Goal: Task Accomplishment & Management: Use online tool/utility

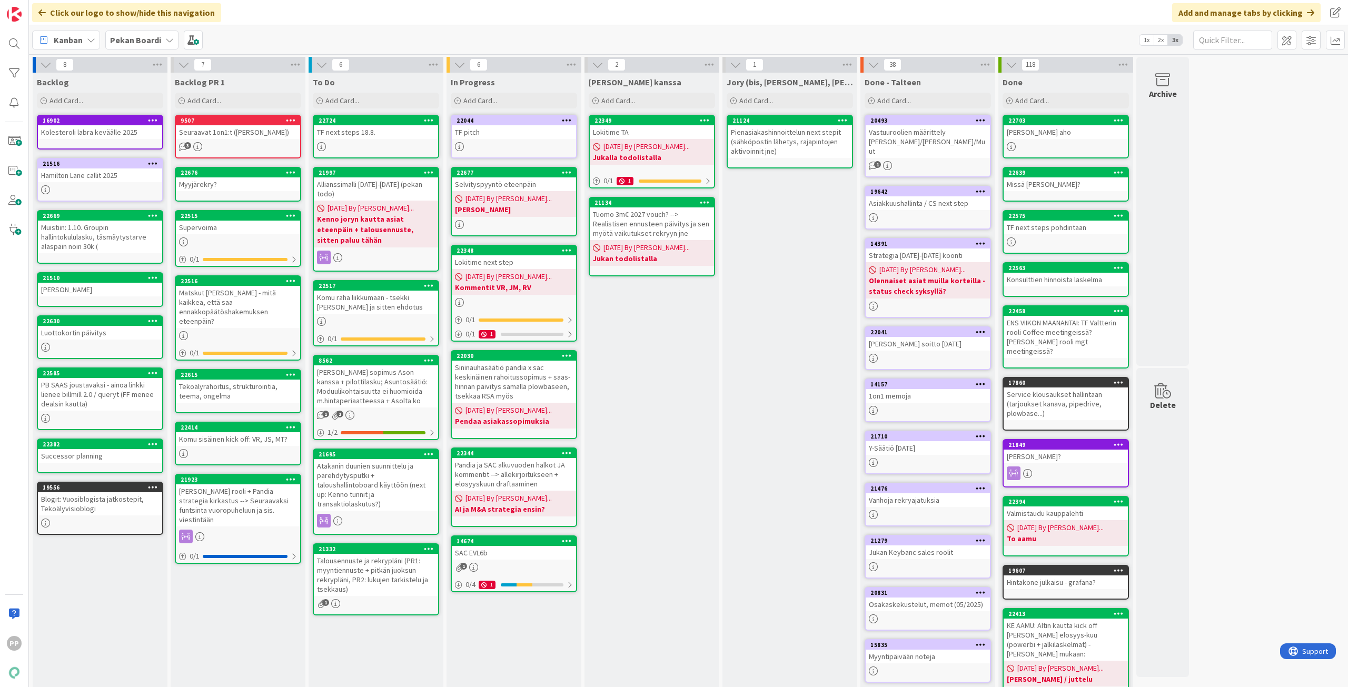
click at [634, 391] on div "Jukan kanssa Add Card... 22349 Lokitime TA 08/05/2025 By Pekka... Jukalla todol…" at bounding box center [651, 409] width 135 height 672
click at [656, 364] on div "Jukan kanssa Add Card... 22349 Lokitime TA 08/05/2025 By Pekka... Jukalla todol…" at bounding box center [651, 409] width 135 height 672
click at [655, 354] on div "Jukan kanssa Add Card... 22349 Lokitime TA 08/05/2025 By Pekka... Jukalla todol…" at bounding box center [651, 409] width 135 height 672
click at [652, 361] on div "Jukan kanssa Add Card... 22349 Lokitime TA 08/05/2025 By Pekka... Jukalla todol…" at bounding box center [651, 409] width 135 height 672
click at [652, 362] on div "Jukan kanssa Add Card... 22349 Lokitime TA 08/05/2025 By Pekka... Jukalla todol…" at bounding box center [651, 409] width 135 height 672
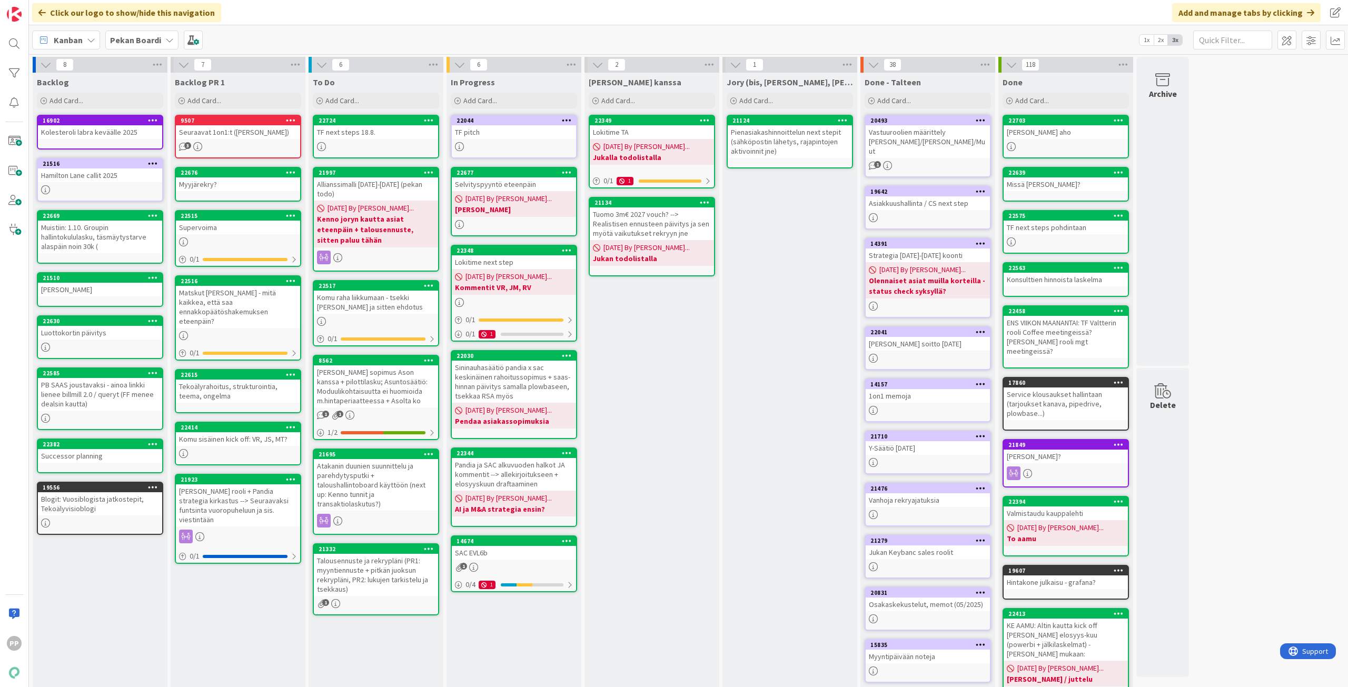
click at [652, 363] on div "Jukan kanssa Add Card... 22349 Lokitime TA 08/05/2025 By Pekka... Jukalla todol…" at bounding box center [651, 409] width 135 height 672
click at [679, 370] on div "Jukan kanssa Add Card... 22349 Lokitime TA 08/05/2025 By Pekka... Jukalla todol…" at bounding box center [651, 409] width 135 height 672
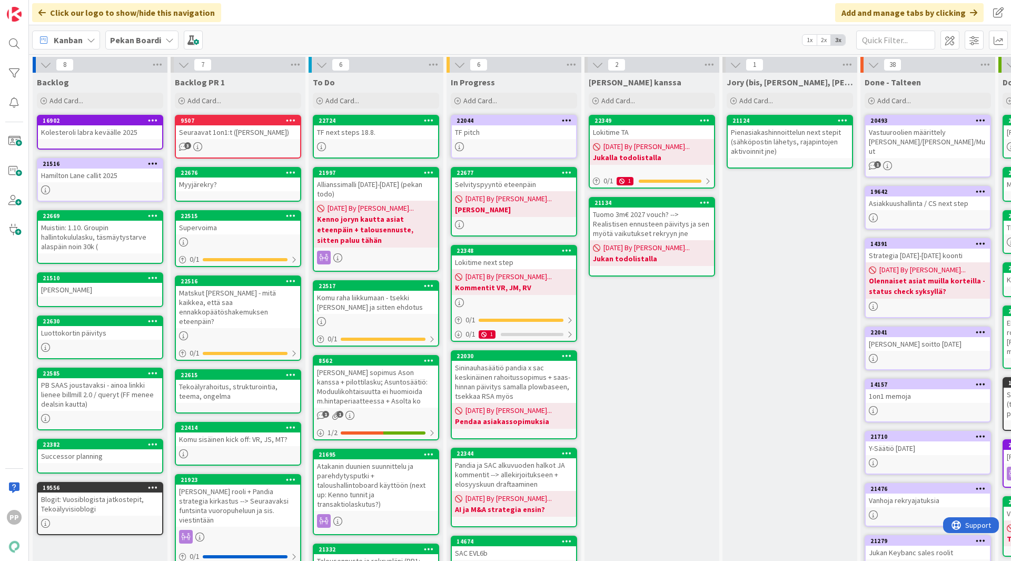
click at [167, 39] on icon at bounding box center [169, 40] width 8 height 8
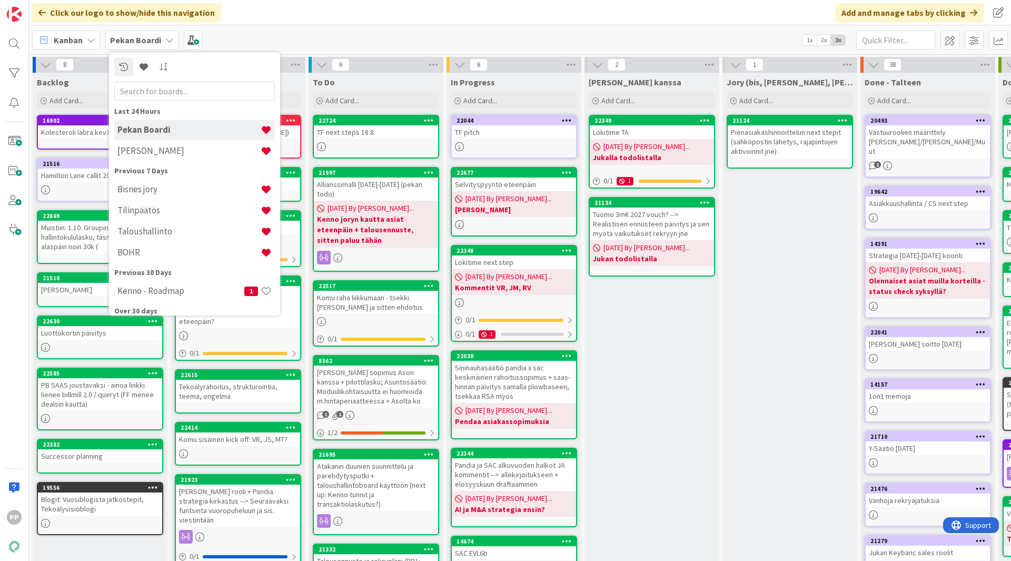
click at [242, 31] on div "Kanban Pekan Boardi Last 24 Hours Pekan Boardi Kenno JoRy Previous 7 Days Bisne…" at bounding box center [520, 39] width 982 height 29
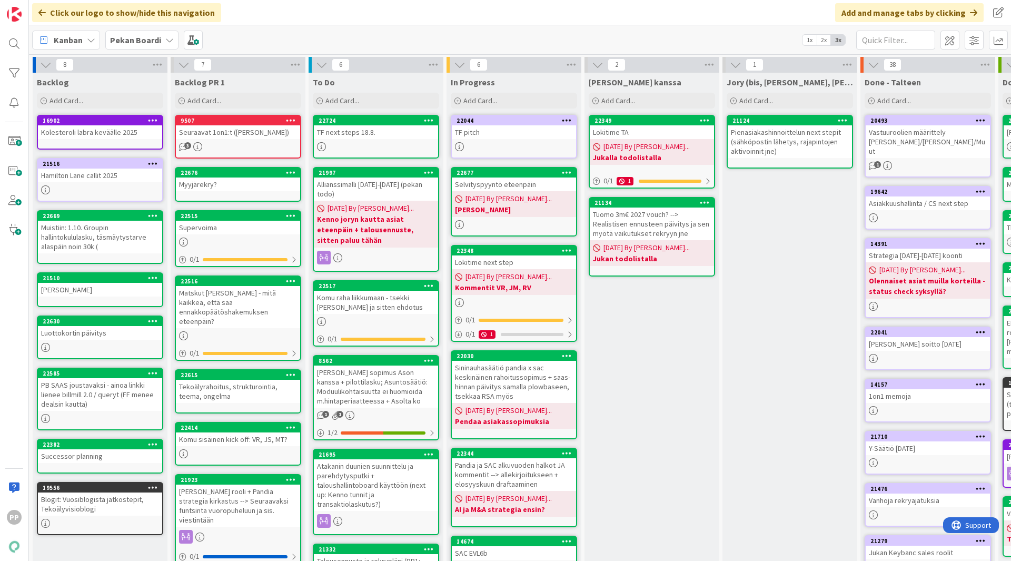
click at [640, 316] on div "Jukan kanssa Add Card... 22349 Lokitime TA 08/05/2025 By Pekka... Jukalla todol…" at bounding box center [651, 409] width 135 height 672
click at [758, 432] on div "Jory (bis, kenno, bohr) Add Card... 21124 Pienasiakashinnoittelun next stepit (…" at bounding box center [789, 409] width 135 height 672
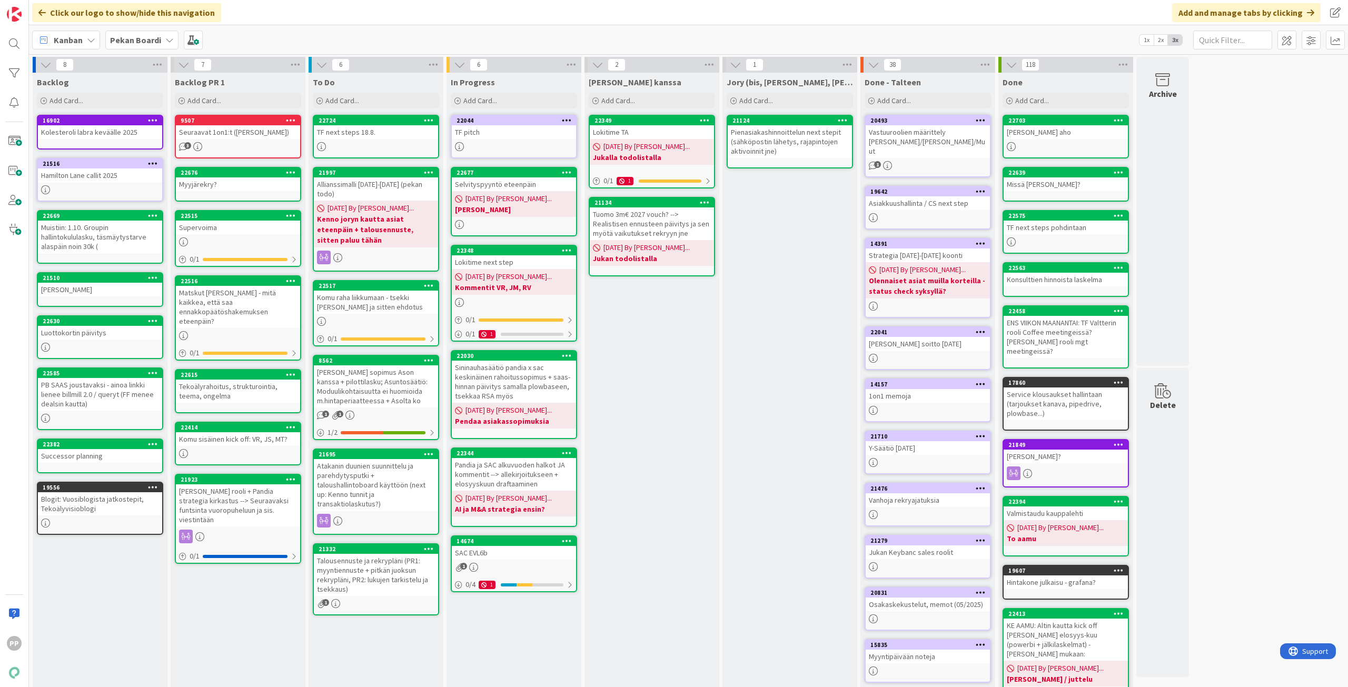
click at [257, 306] on div "Matskut Henrille - mitä kaikkea, että saa ennakkopäätöshakemuksen eteenpäin?" at bounding box center [238, 307] width 124 height 42
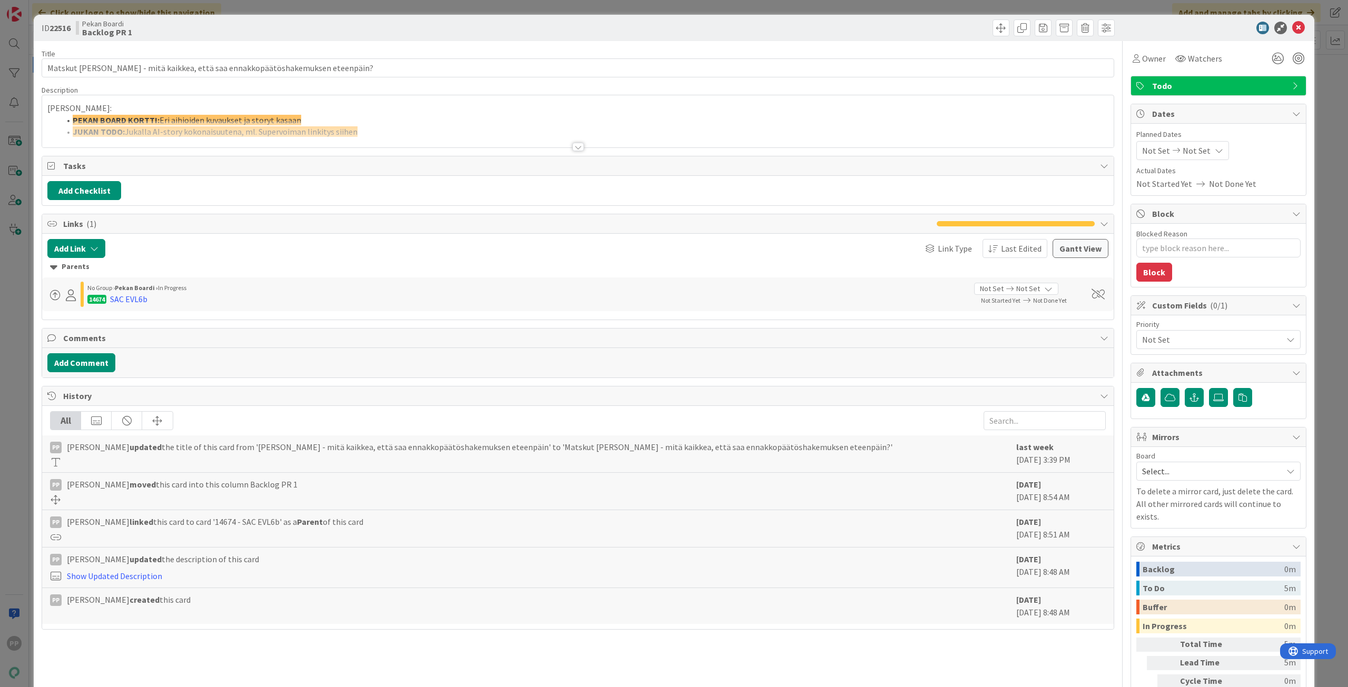
click at [308, 137] on div at bounding box center [577, 134] width 1071 height 27
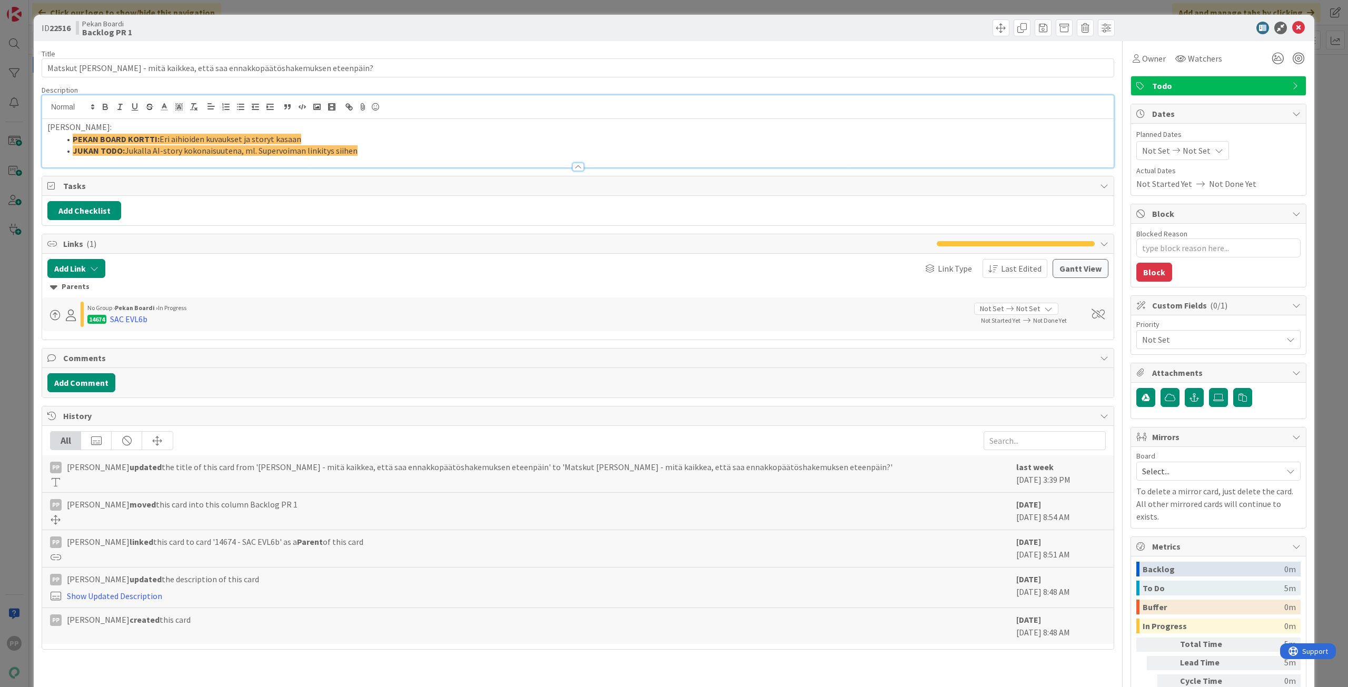
click at [391, 138] on li "PEKAN BOARD KORTTI: Eri aihioiden kuvaukset ja storyt kasaan" at bounding box center [584, 139] width 1048 height 12
click at [398, 153] on li "JUKAN TODO: Jukalla AI-story kokonaisuutena, ml. Supervoiman linkitys siihen" at bounding box center [584, 151] width 1048 height 12
click at [126, 317] on div "SAC EVL6b" at bounding box center [128, 319] width 37 height 13
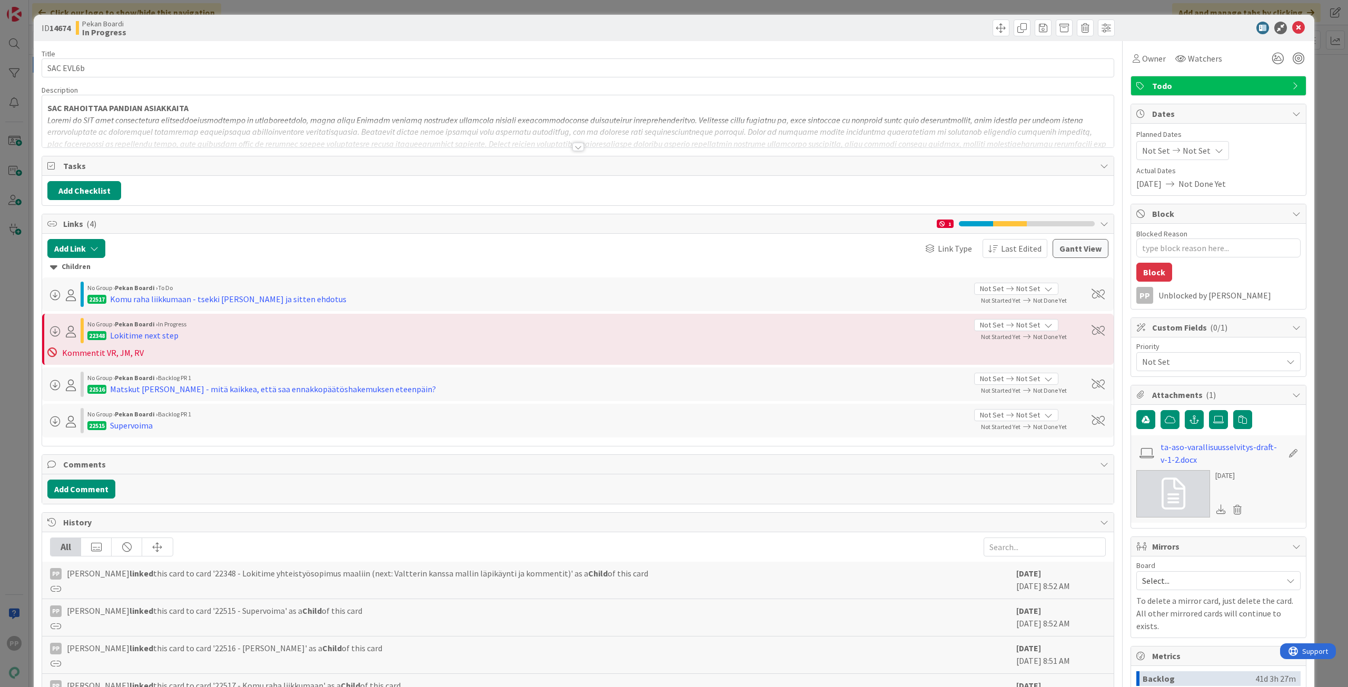
click at [517, 132] on div at bounding box center [577, 134] width 1071 height 27
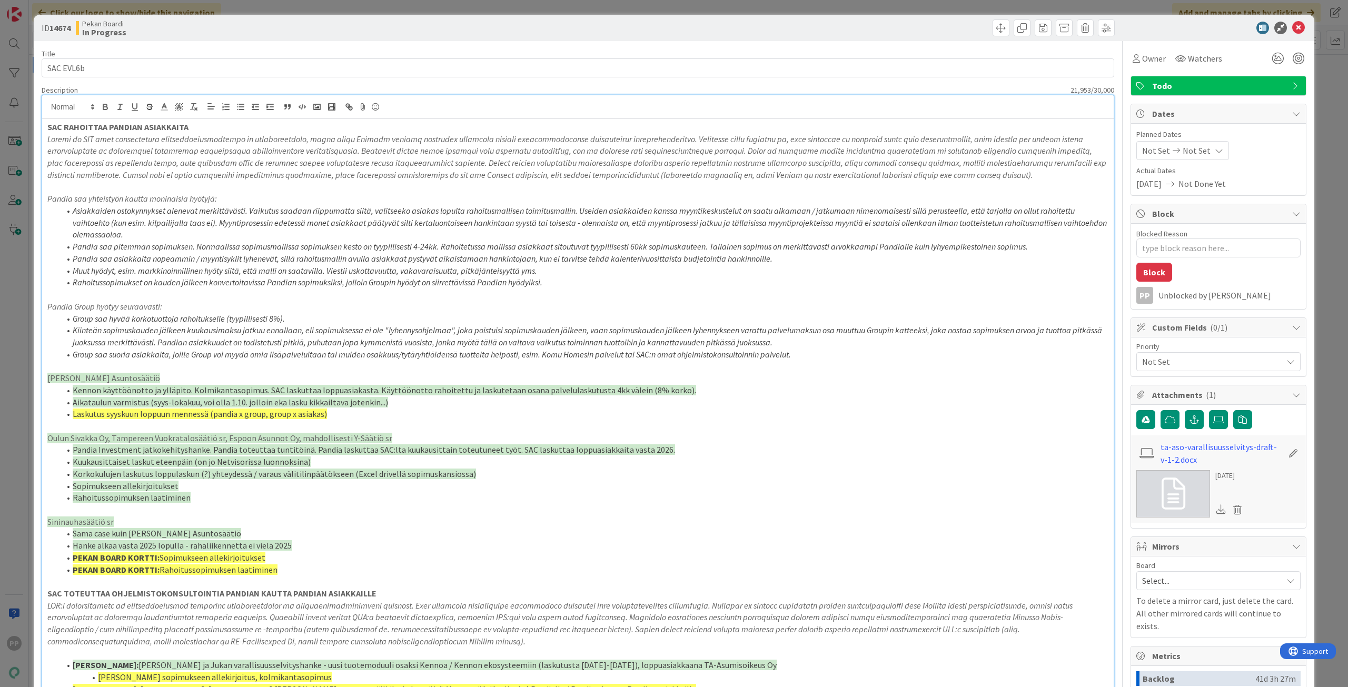
drag, startPoint x: 426, startPoint y: 185, endPoint x: 439, endPoint y: 257, distance: 73.1
click at [426, 185] on p at bounding box center [577, 187] width 1061 height 12
click at [443, 290] on p at bounding box center [577, 294] width 1061 height 12
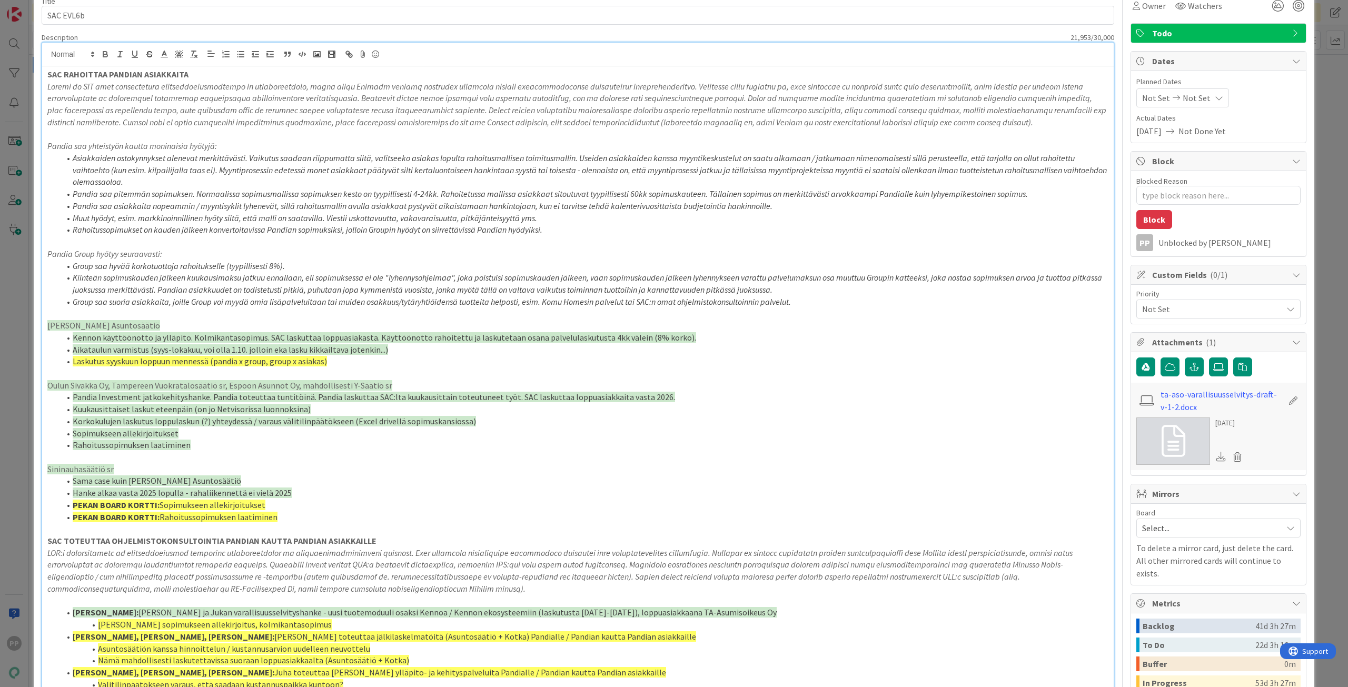
scroll to position [316, 0]
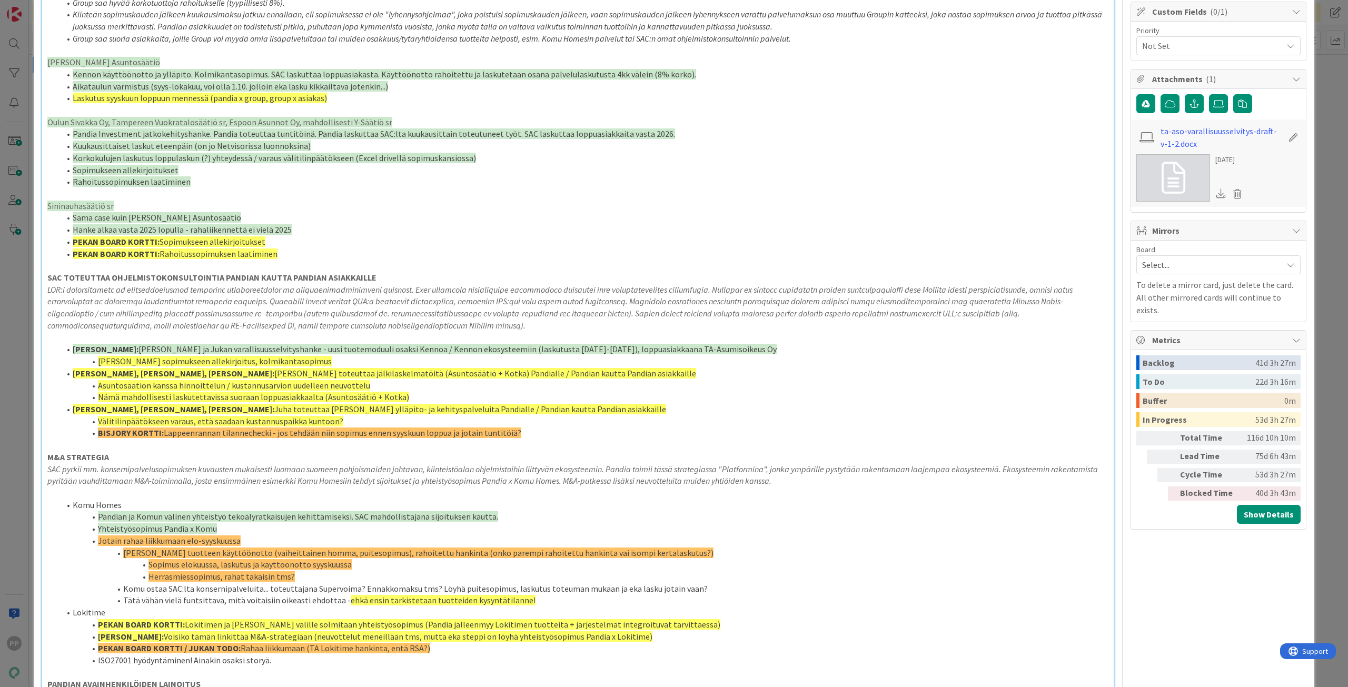
click at [1307, 42] on div "ID 14674 Pekan Boardi In Progress Title 9 / 128 SAC EVL6b Description 21,953 / …" at bounding box center [674, 343] width 1348 height 687
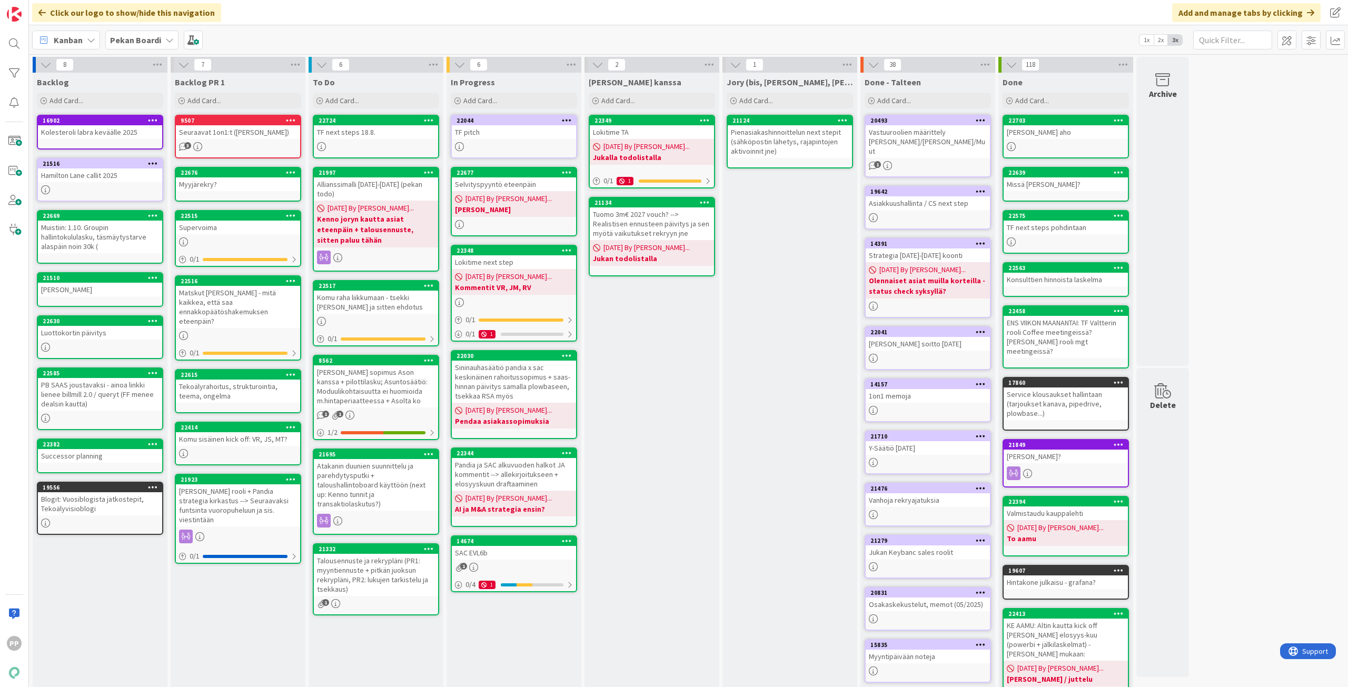
click at [532, 558] on div "SAC EVL6b" at bounding box center [514, 553] width 124 height 14
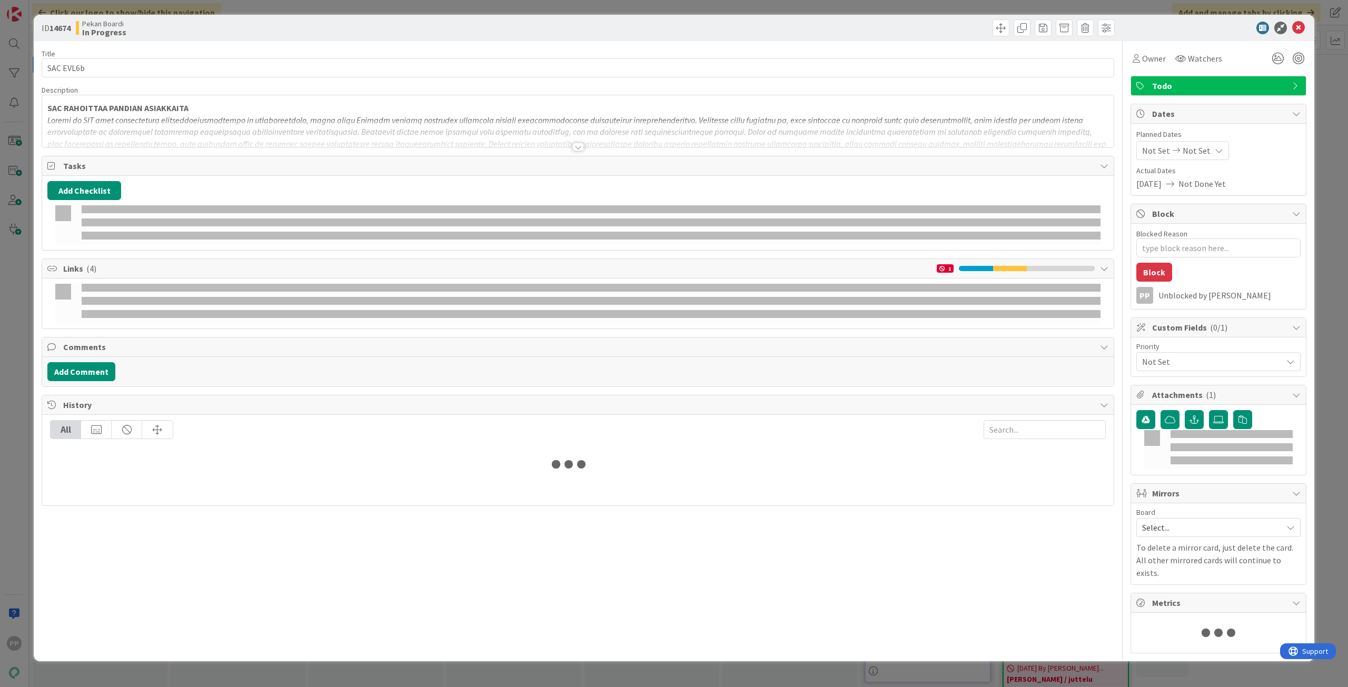
type textarea "x"
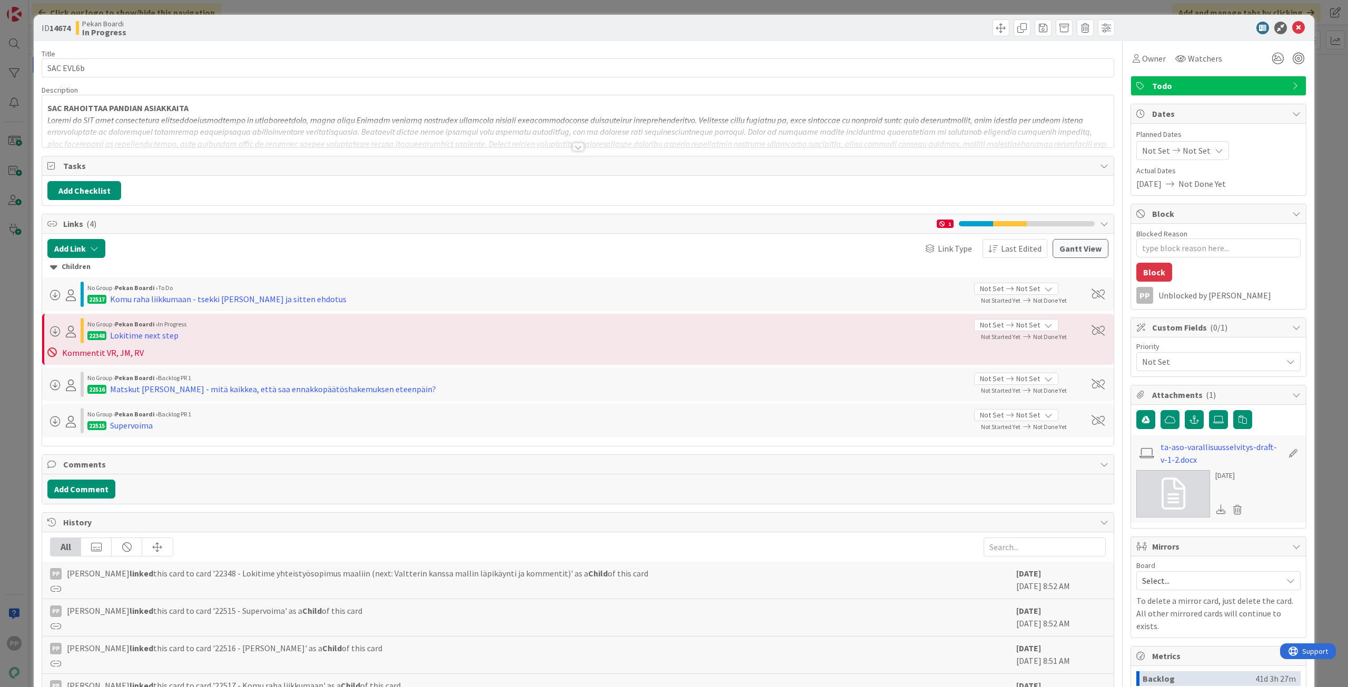
click at [280, 144] on div at bounding box center [577, 134] width 1071 height 27
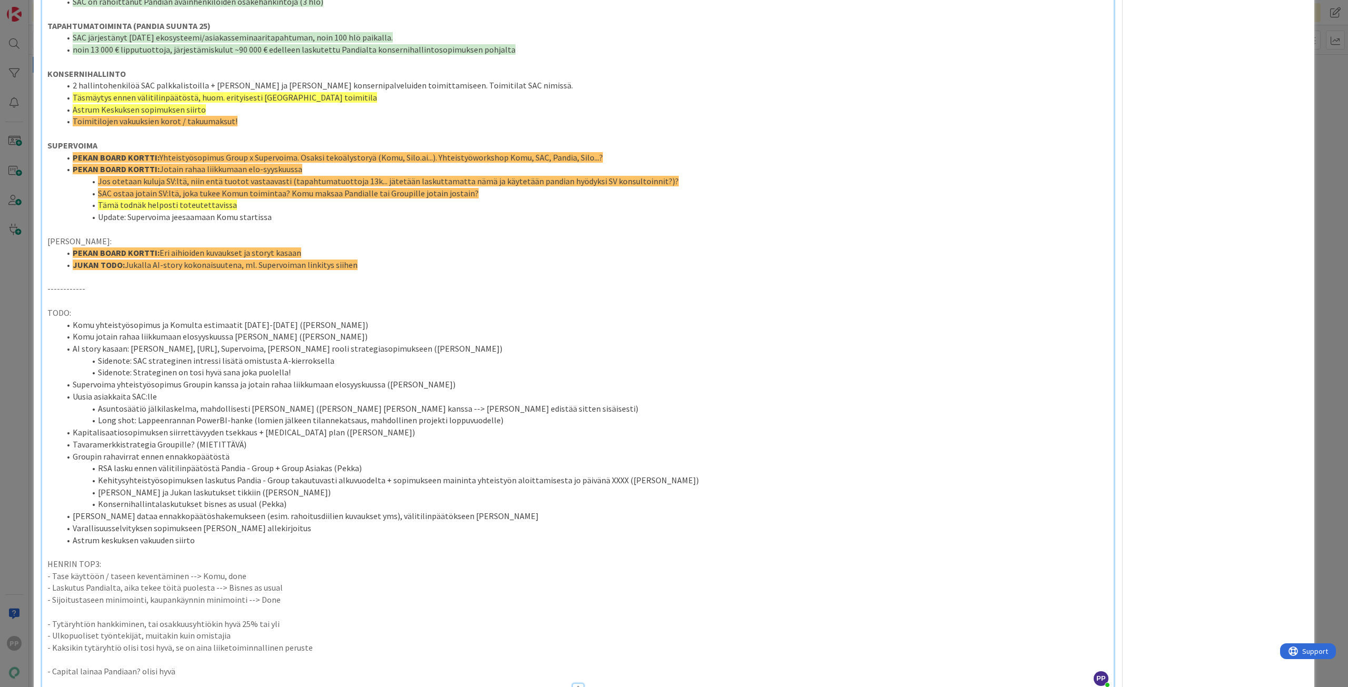
scroll to position [828, 0]
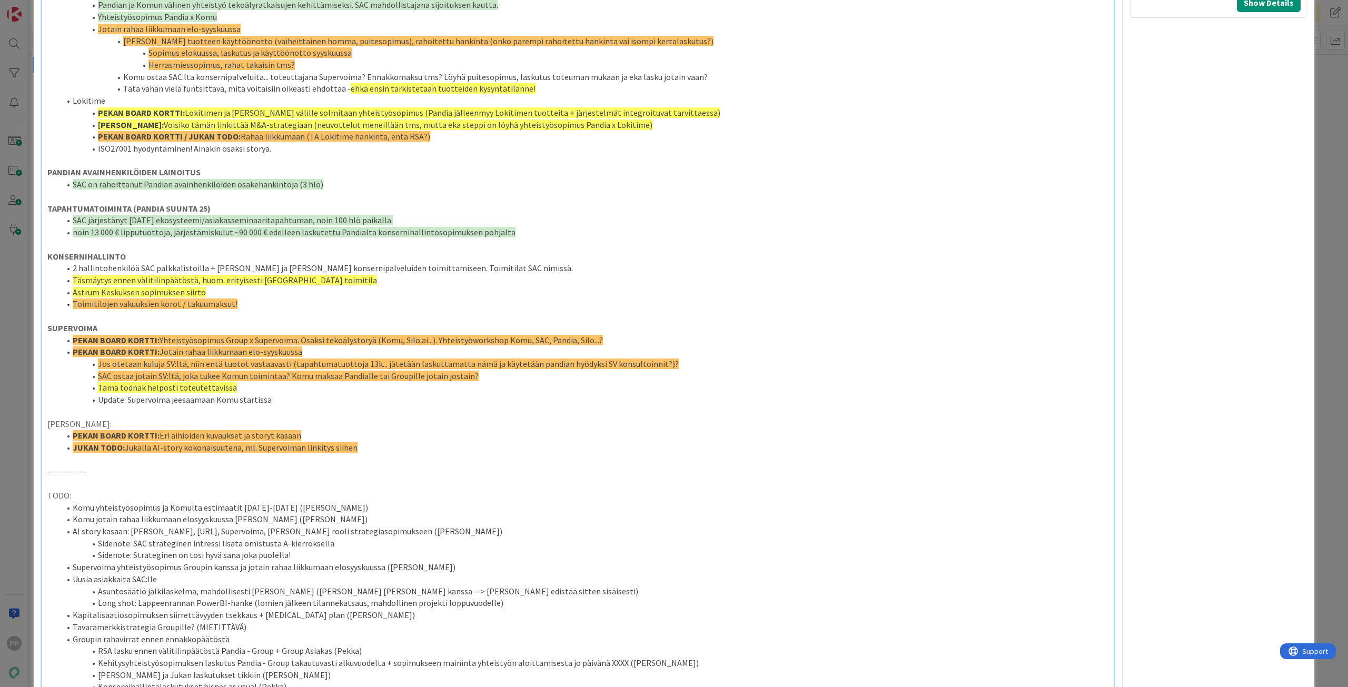
click at [334, 190] on li "SAC on rahoittanut Pandian avainhenkilöiden osakehankintoja (3 hlö)" at bounding box center [584, 184] width 1048 height 12
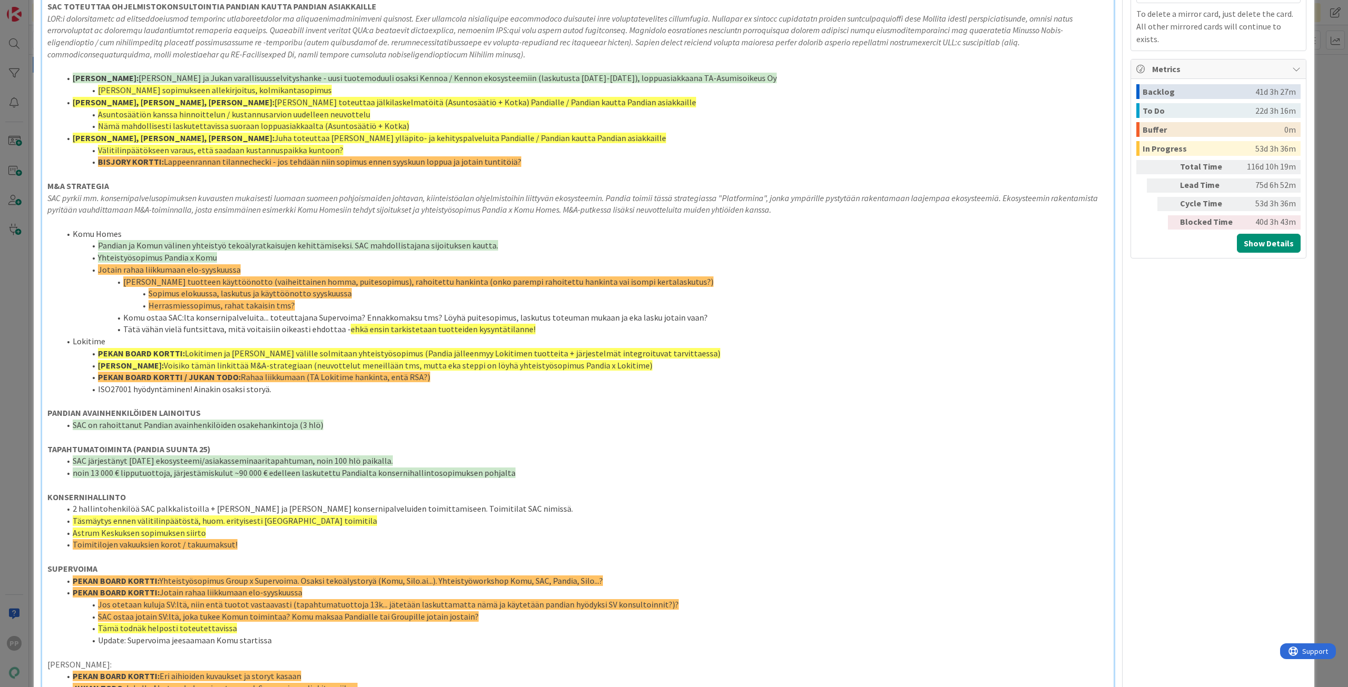
scroll to position [564, 0]
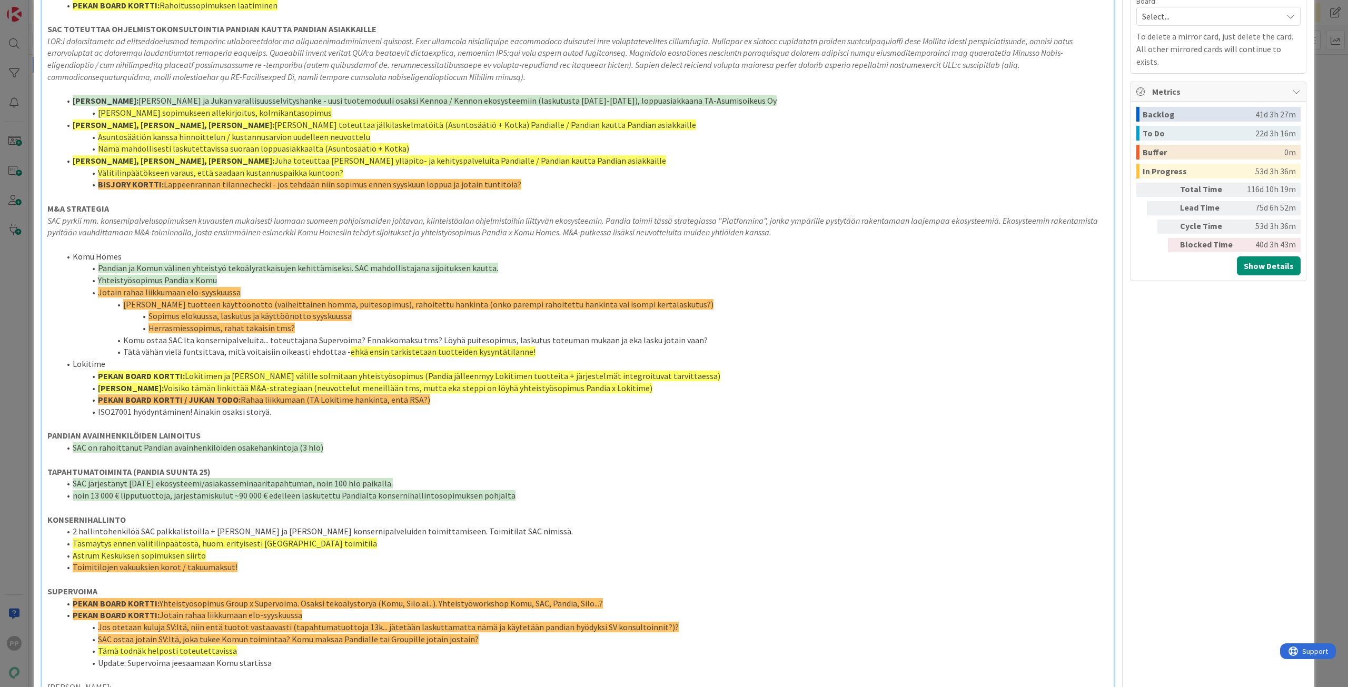
click at [346, 212] on p "M&A STRATEGIA" at bounding box center [577, 209] width 1061 height 12
click at [372, 467] on p "TAPAHTUMATOIMINTA (PANDIA SUUNTA 25)" at bounding box center [577, 472] width 1061 height 12
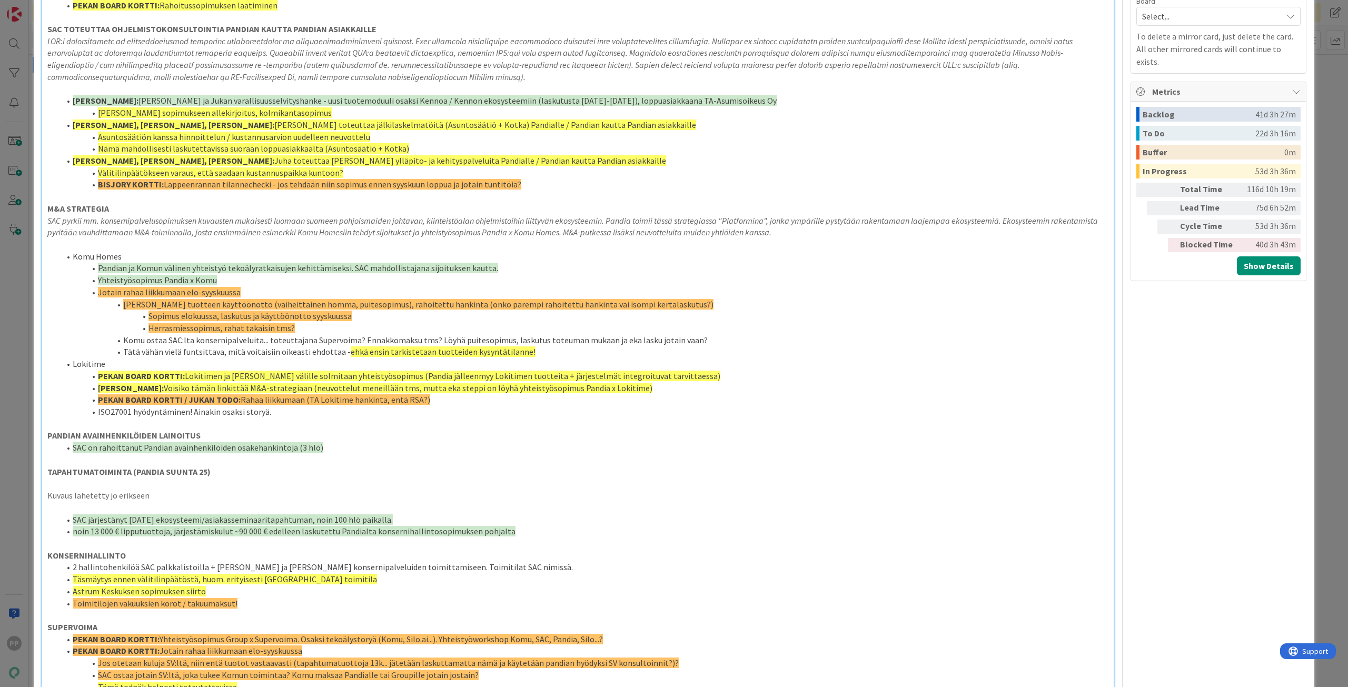
click at [472, 371] on span "Lokitimen ja Pandian välille solmitaan yhteistyösopimus (Pandia jälleenmyy Loki…" at bounding box center [452, 376] width 535 height 11
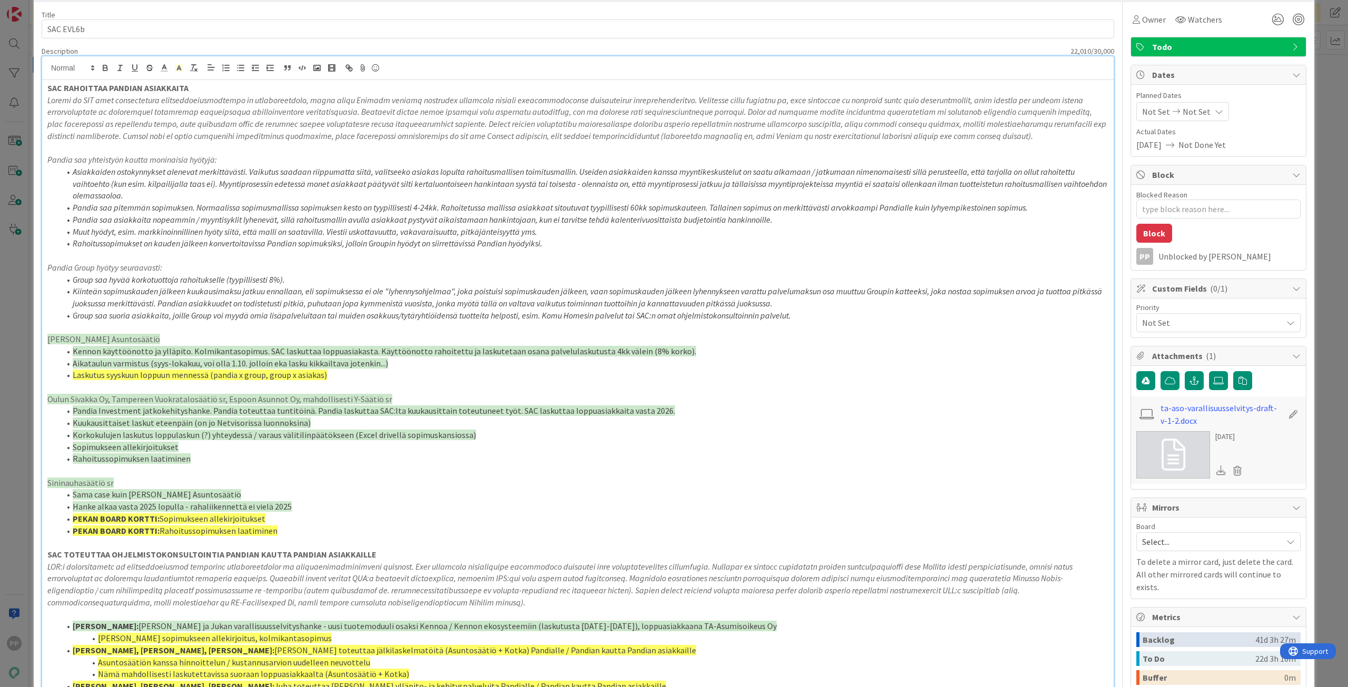
scroll to position [0, 0]
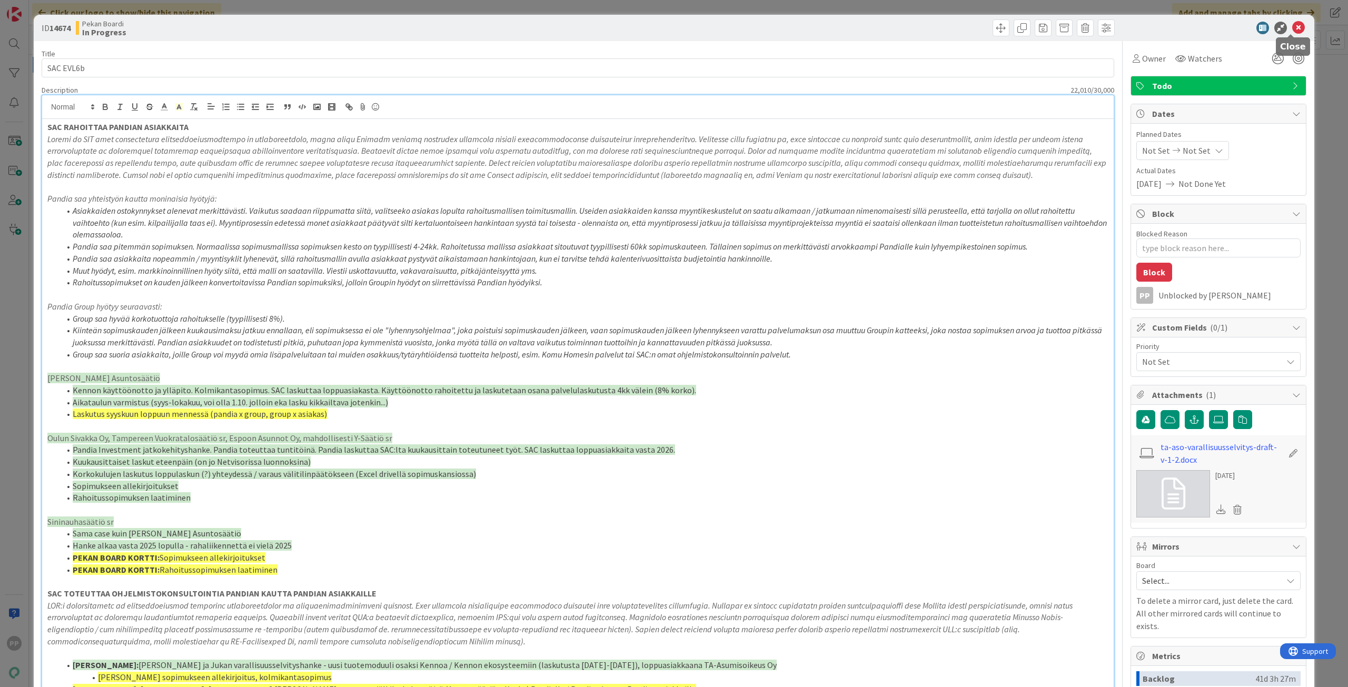
click at [1295, 25] on icon at bounding box center [1298, 28] width 13 height 13
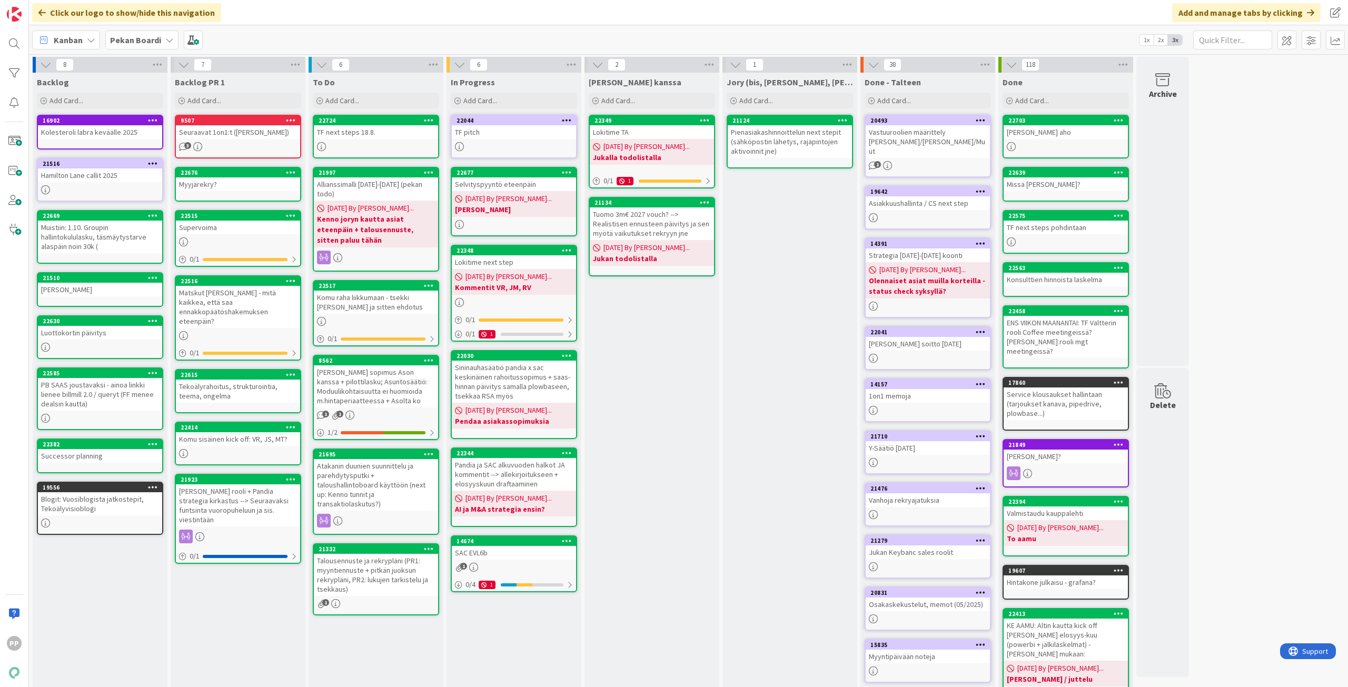
drag, startPoint x: 688, startPoint y: 460, endPoint x: 666, endPoint y: 437, distance: 30.9
click at [688, 460] on div "Jukan kanssa Add Card... 22349 Lokitime TA 08/05/2025 By Pekka... Jukalla todol…" at bounding box center [651, 409] width 135 height 672
click at [675, 410] on div "Jukan kanssa Add Card... 22349 Lokitime TA 08/05/2025 By Pekka... Jukalla todol…" at bounding box center [651, 409] width 135 height 672
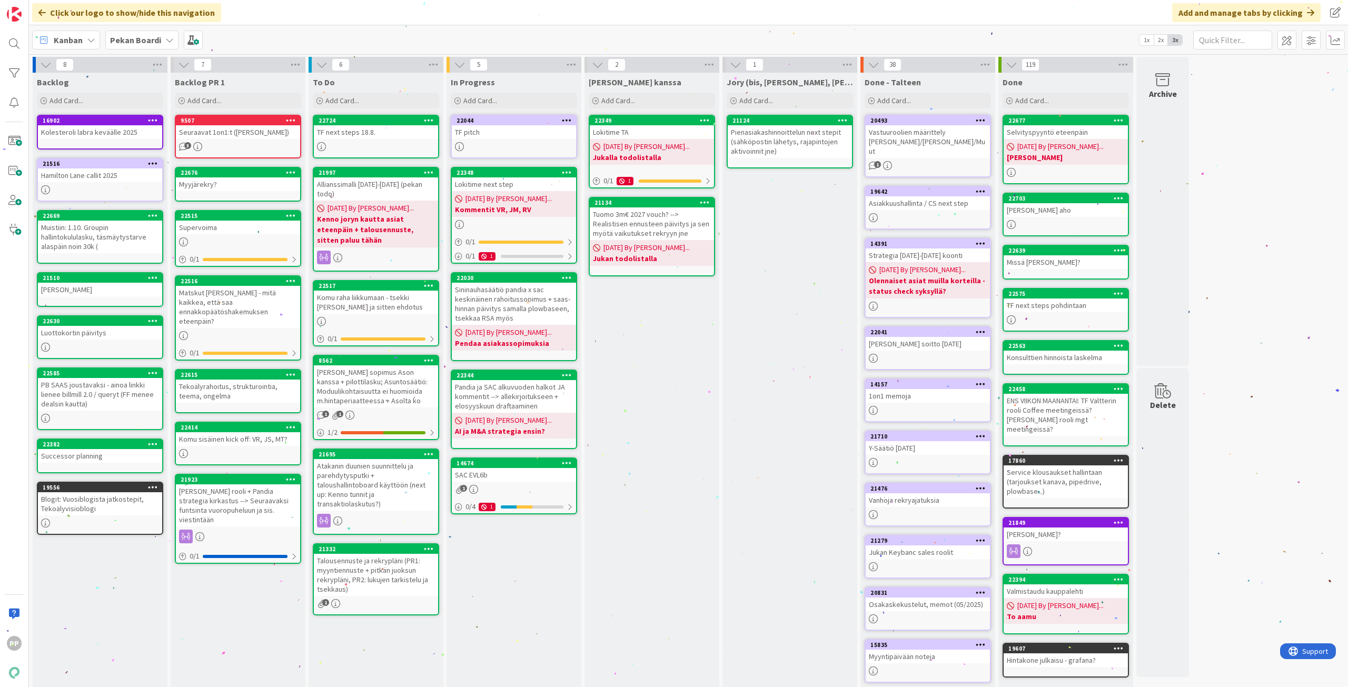
click at [643, 379] on div "Jukan kanssa Add Card... 22349 Lokitime TA 08/05/2025 By Pekka... Jukalla todol…" at bounding box center [651, 395] width 135 height 644
click at [357, 291] on div "Komu raha liikkumaan - tsekki Henriltä ja sitten ehdotus" at bounding box center [376, 302] width 124 height 23
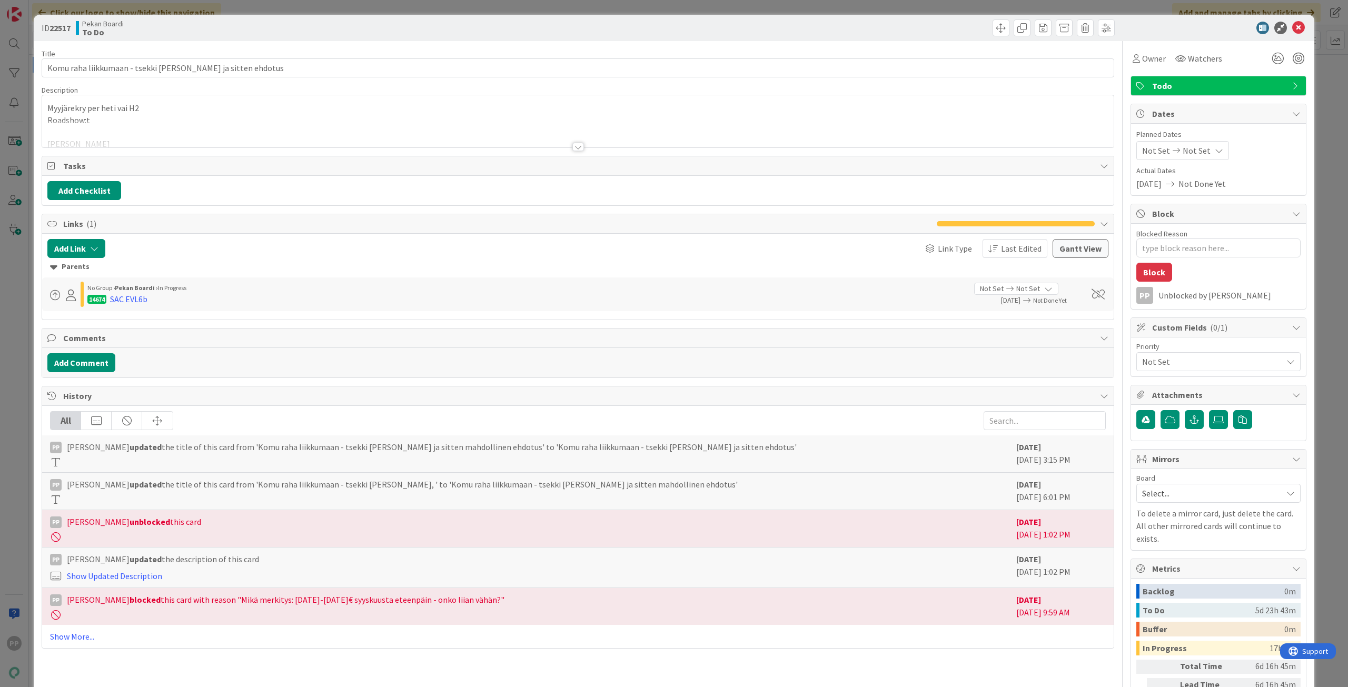
click at [232, 120] on div "Myyjärekry per heti vai H2 Roadshow:t Karri Saarinen Taloushallinto ulkoistettu…" at bounding box center [577, 123] width 1071 height 47
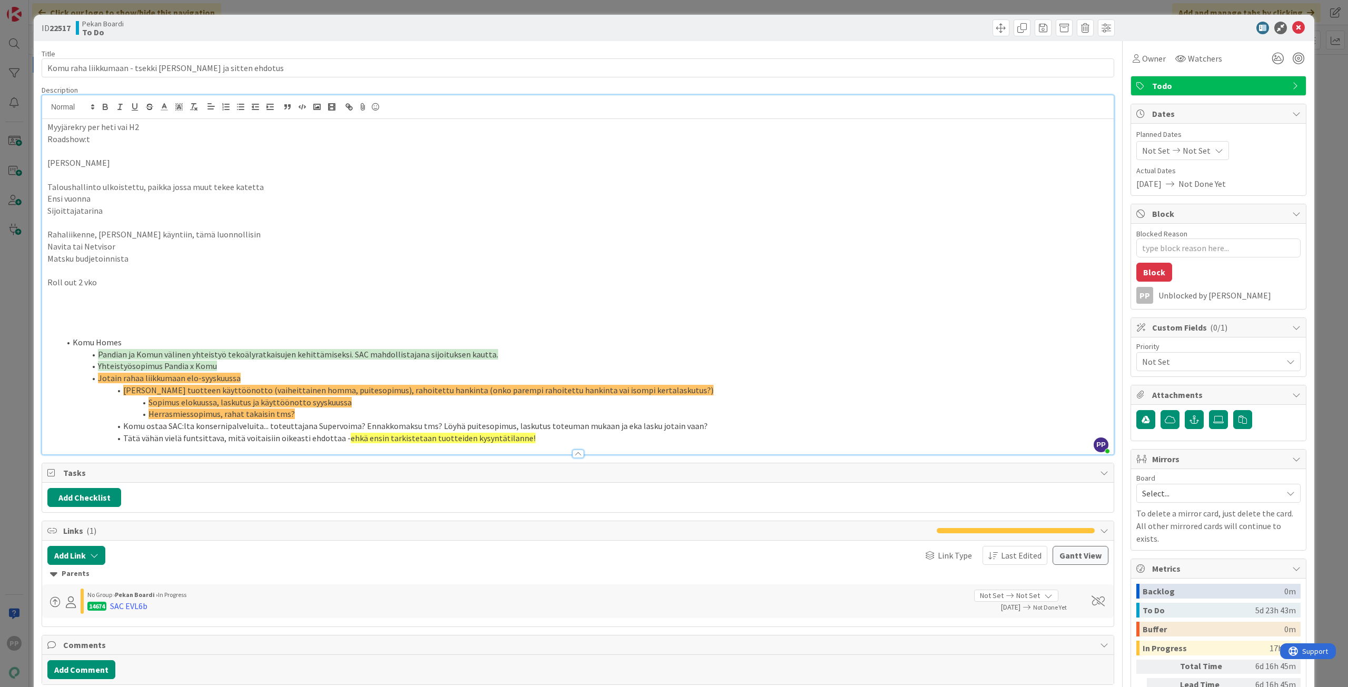
click at [349, 284] on p "Roll out 2 vko" at bounding box center [577, 282] width 1061 height 12
click at [1179, 248] on textarea "Blocked Reason" at bounding box center [1218, 247] width 164 height 19
type textarea "x"
type textarea "E"
type textarea "x"
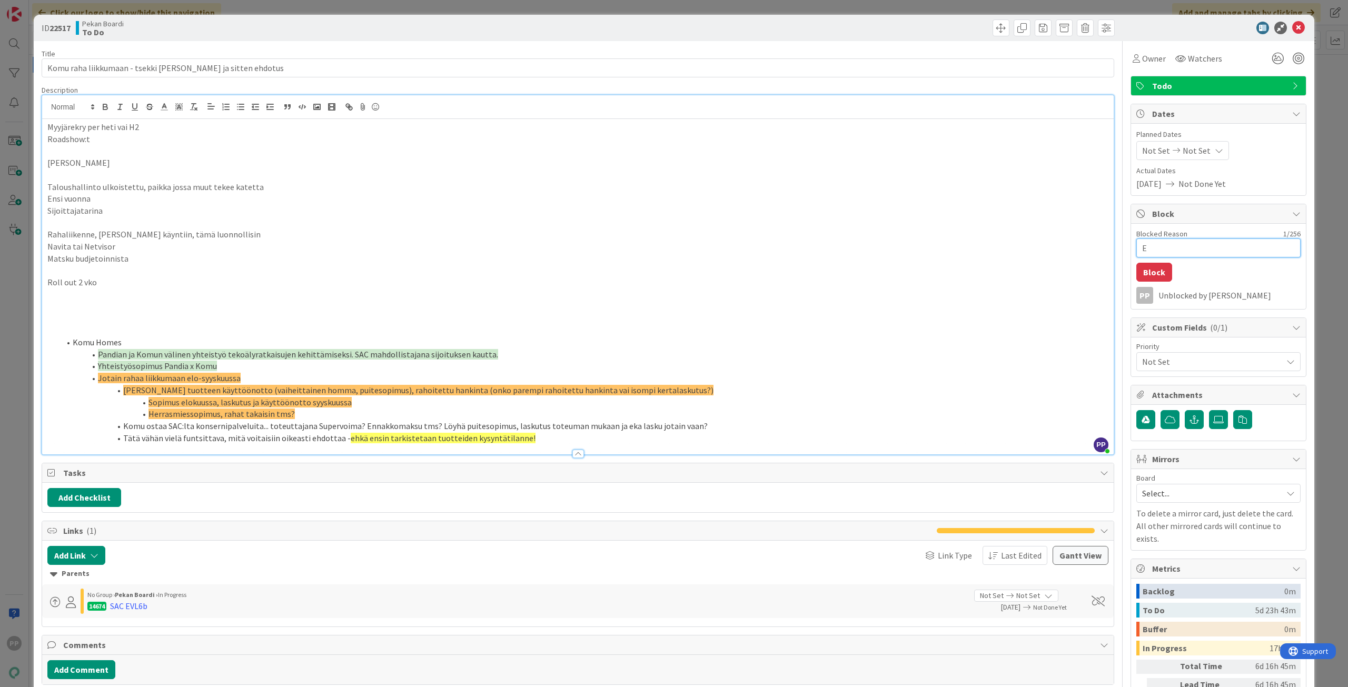
type textarea "Ei"
type textarea "x"
type textarea "Ei"
type textarea "x"
type textarea "Ei v"
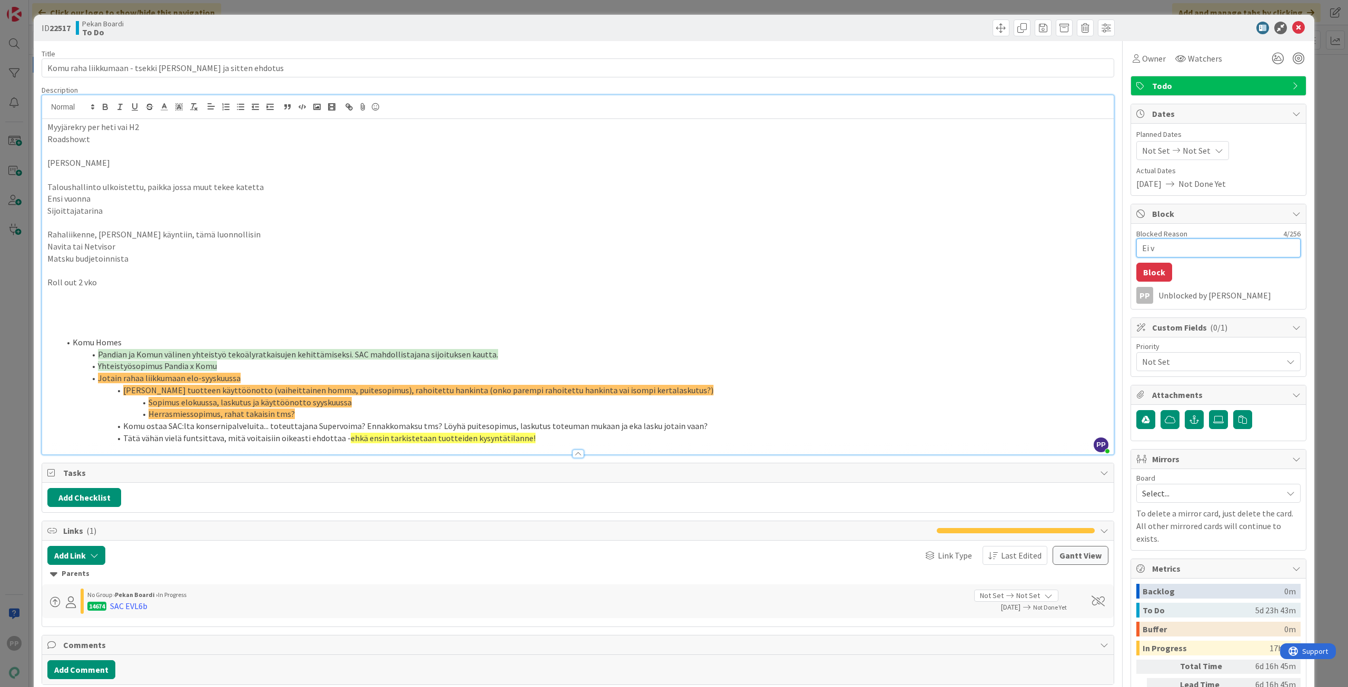
type textarea "x"
type textarea "Ei vä"
type textarea "x"
type textarea "Ei väl"
type textarea "x"
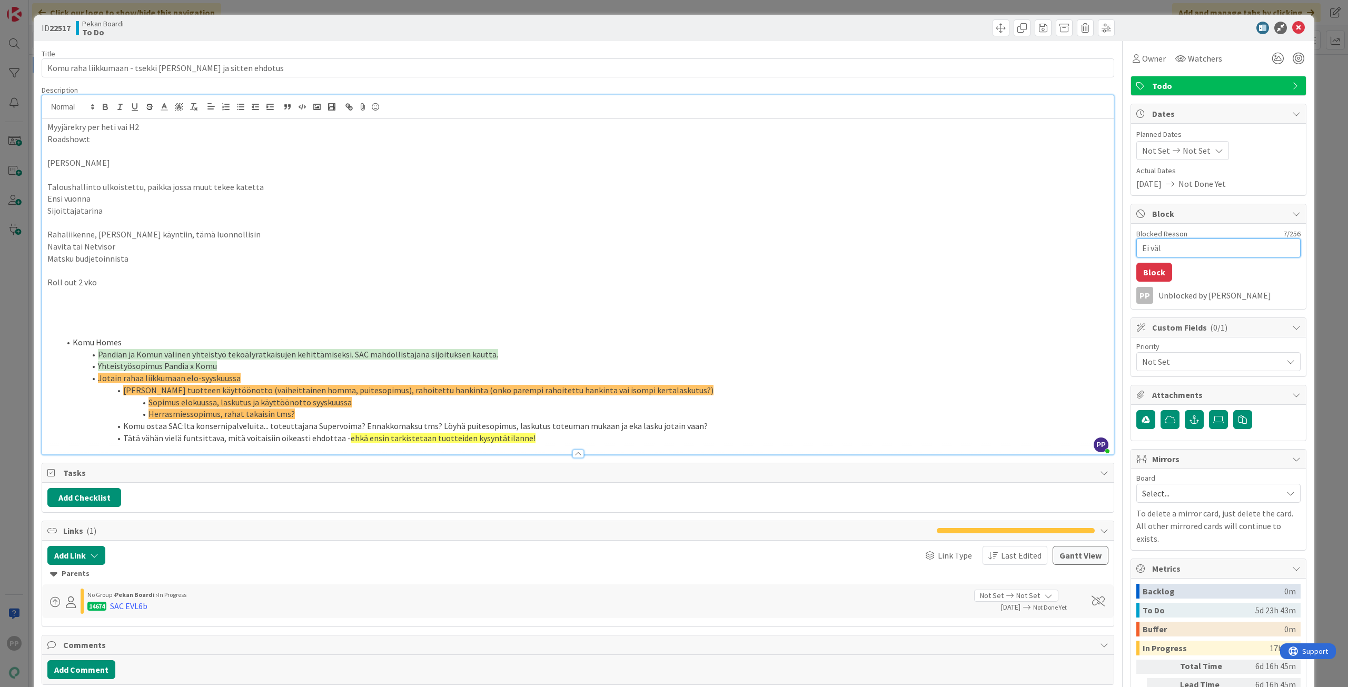
type textarea "Ei vält"
type textarea "x"
type textarea "Ei vältt"
type textarea "x"
type textarea "Ei välttis"
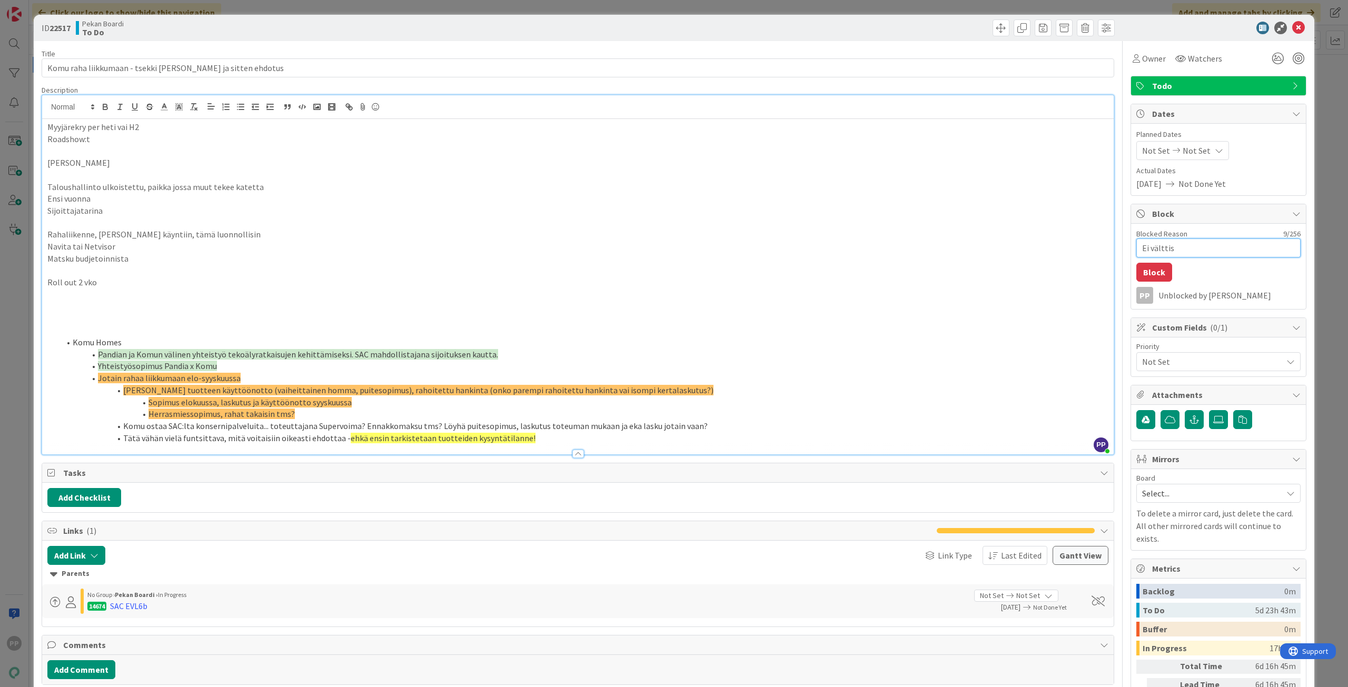
type textarea "x"
type textarea "Ei välttis"
type textarea "x"
type textarea "Ei välttis v"
type textarea "x"
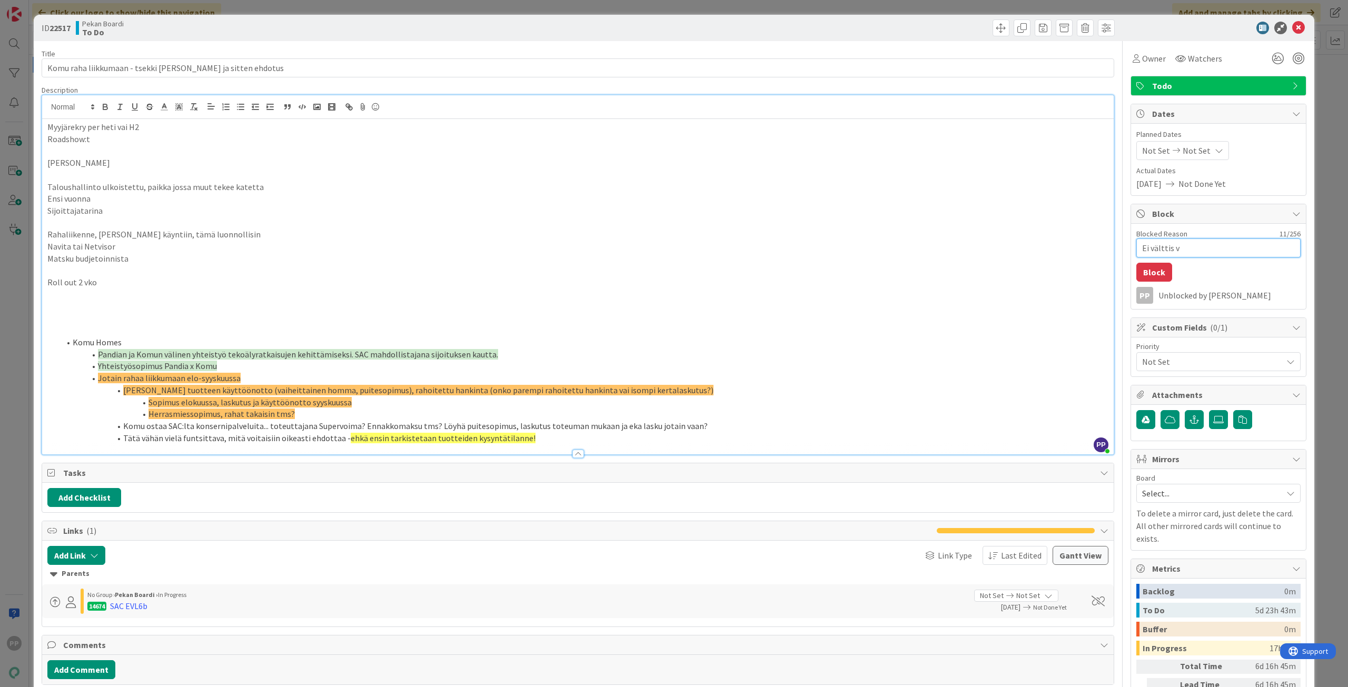
type textarea "Ei välttis va"
type textarea "x"
type textarea "Ei välttis vai"
type textarea "x"
type textarea "Ei välttis vaiva"
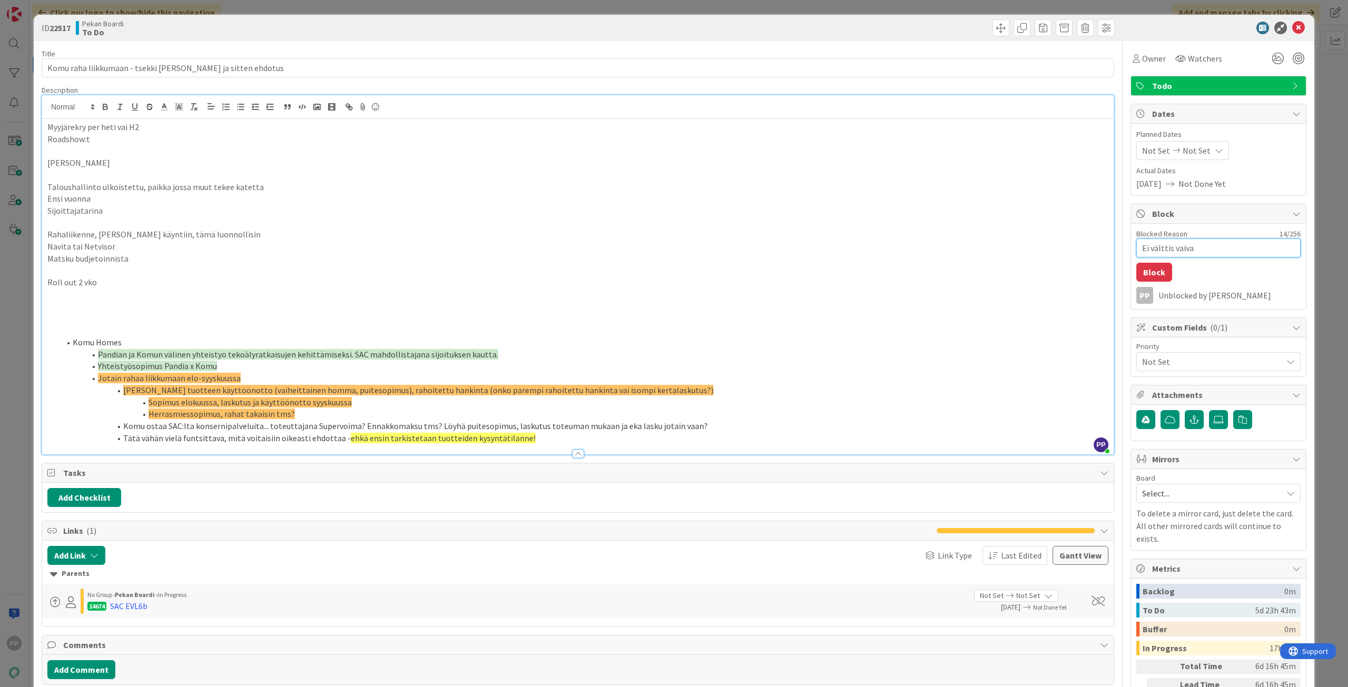
type textarea "x"
type textarea "Ei välttis vaivan"
type textarea "x"
type textarea "Ei välttis vaivan"
type textarea "x"
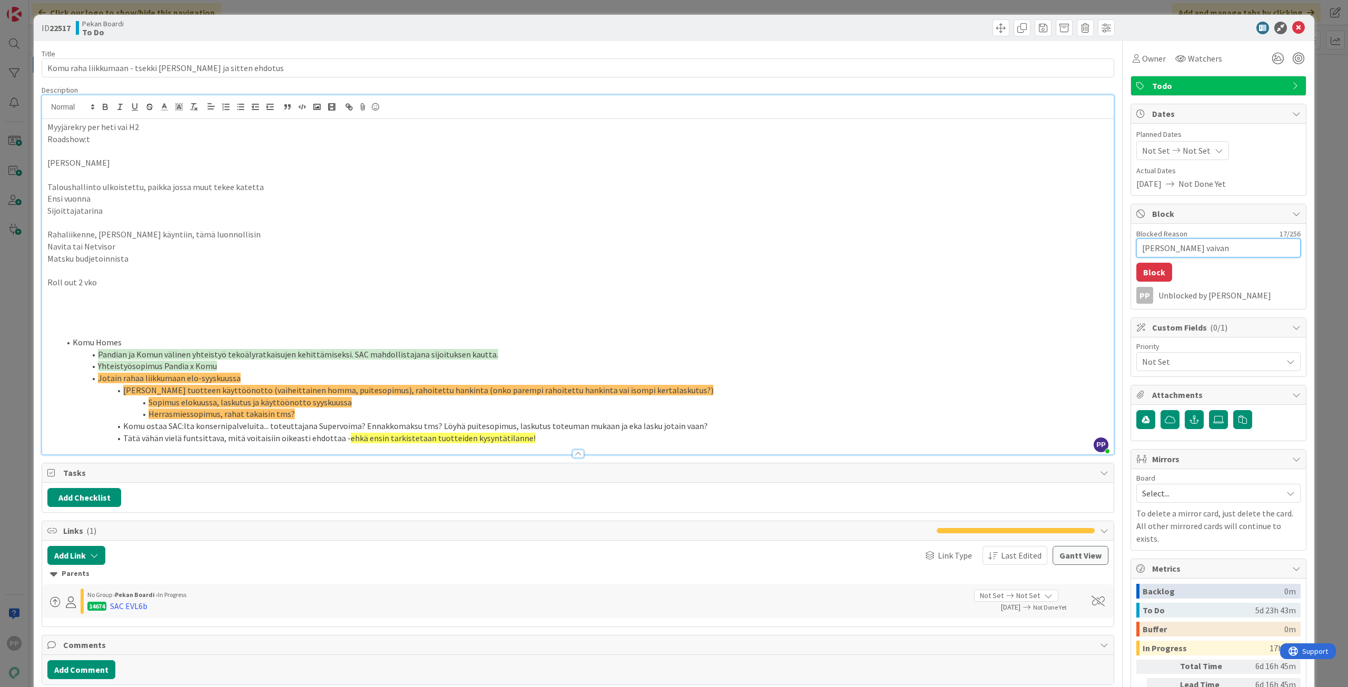
type textarea "Ei välttis vaivan a"
type textarea "x"
type textarea "Ei välttis vaivan ar"
type textarea "x"
type textarea "Ei välttis vaivan arv"
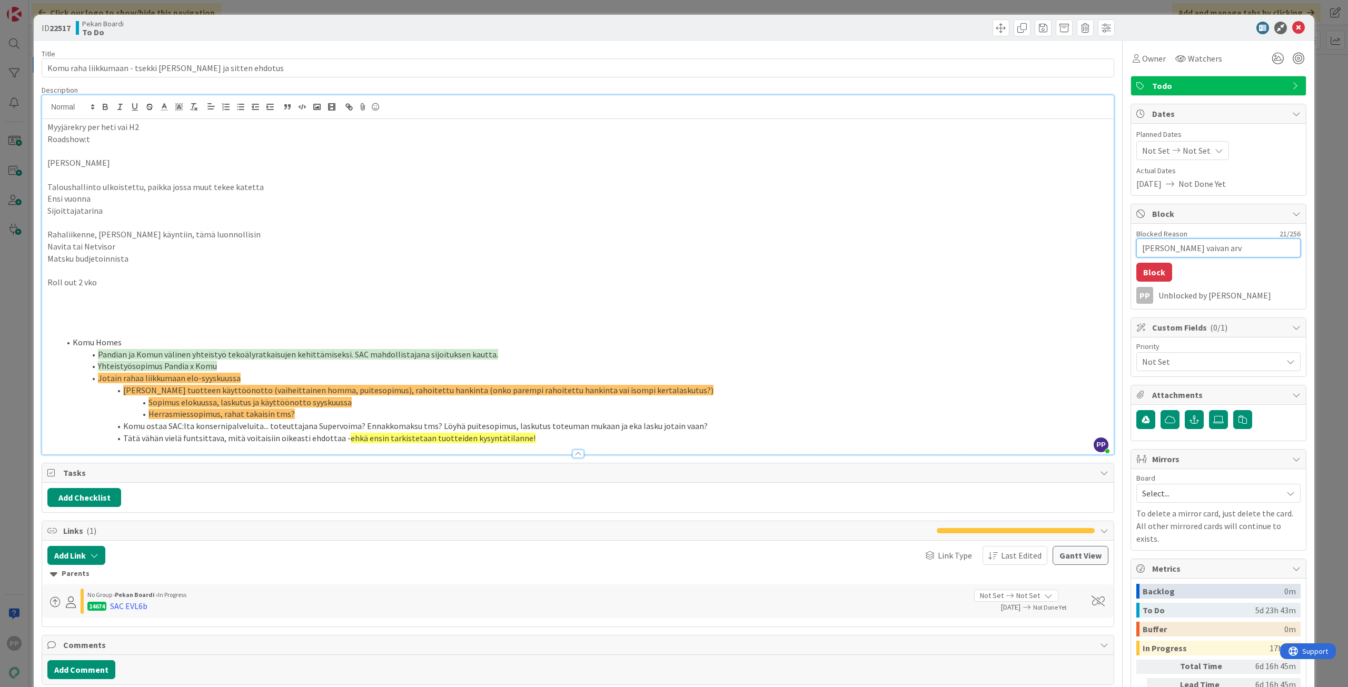
type textarea "x"
type textarea "Ei välttis vaivan arvo"
type textarea "x"
type textarea "Ei välttis vaivan arvoi"
type textarea "x"
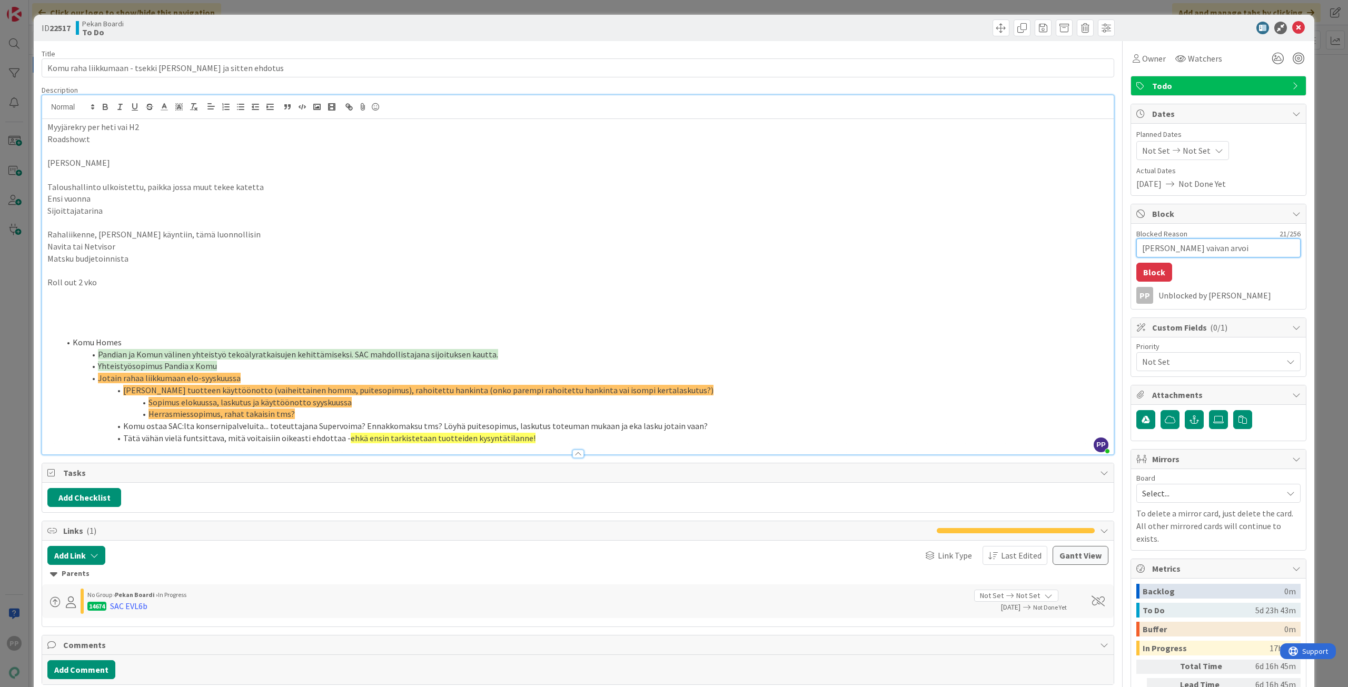
type textarea "Ei välttis vaivan arvois"
type textarea "x"
type textarea "Ei välttis vaivan arvoist"
type textarea "x"
type textarea "Ei välttis vaivan arvoista"
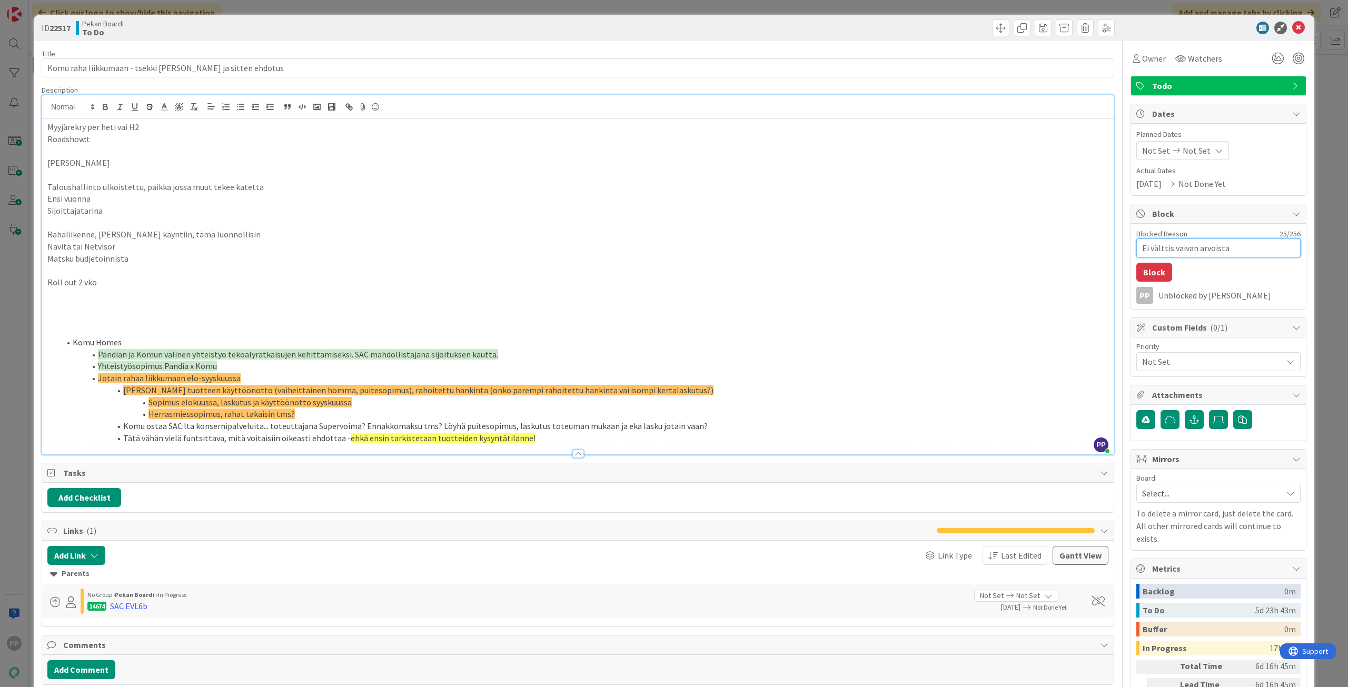
type textarea "x"
type textarea "Ei välttis vaivan arvoista,"
type textarea "x"
type textarea "Ei välttis vaivan arvoista,"
type textarea "x"
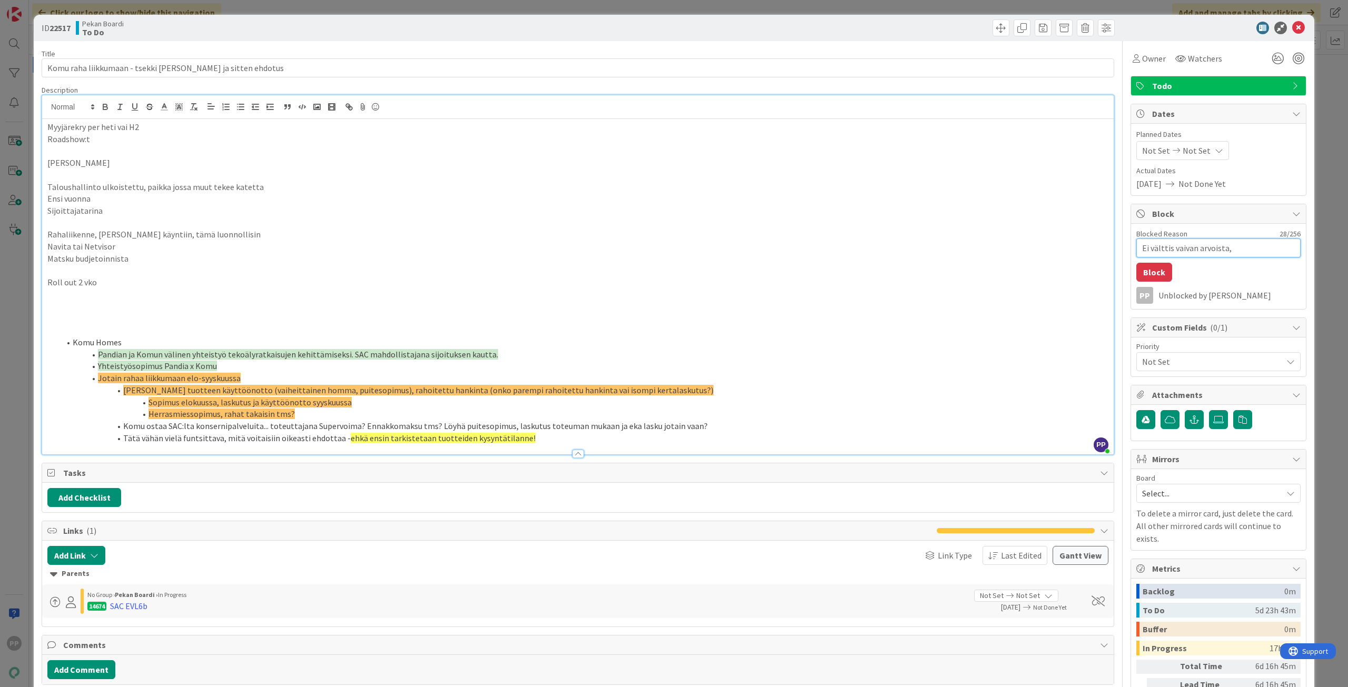
type textarea "Ei välttis vaivan arvoista, j"
type textarea "x"
type textarea "Ei välttis vaivan arvoista, jo"
type textarea "x"
type textarea "Ei välttis vaivan arvoista, jos"
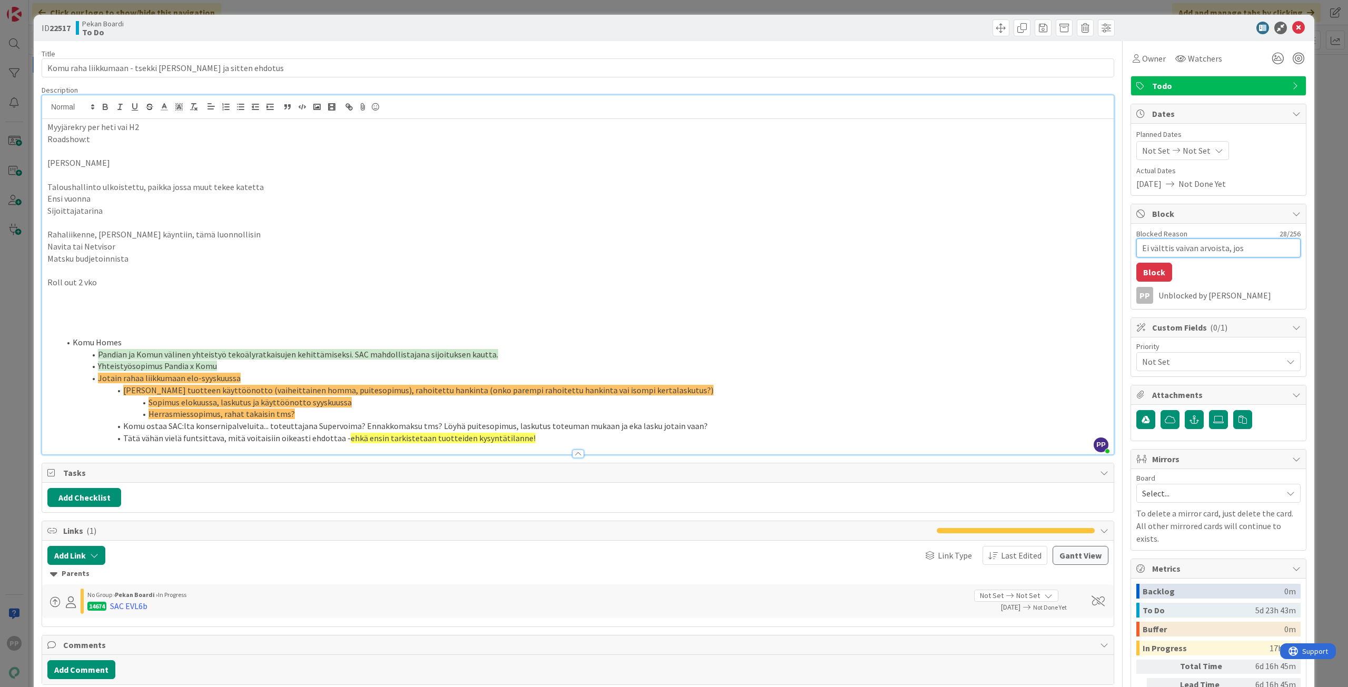
type textarea "x"
type textarea "Ei välttis vaivan arvoista, jos"
type textarea "x"
type textarea "Ei välttis vaivan arvoista, jos k"
type textarea "x"
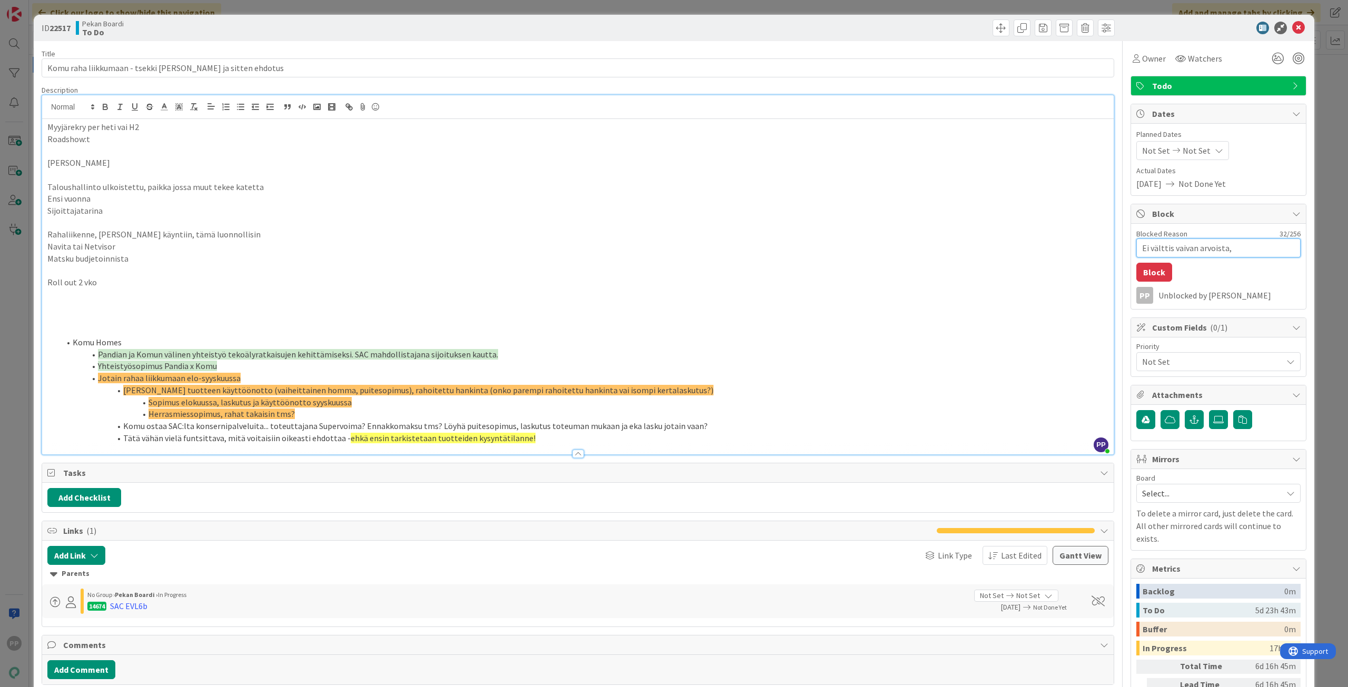
type textarea "Ei välttis vaivan arvoista, jos ky"
type textarea "x"
type textarea "Ei välttis vaivan arvoista, jos kys"
type textarea "x"
type textarea "Ei välttis vaivan arvoista, jos kyse"
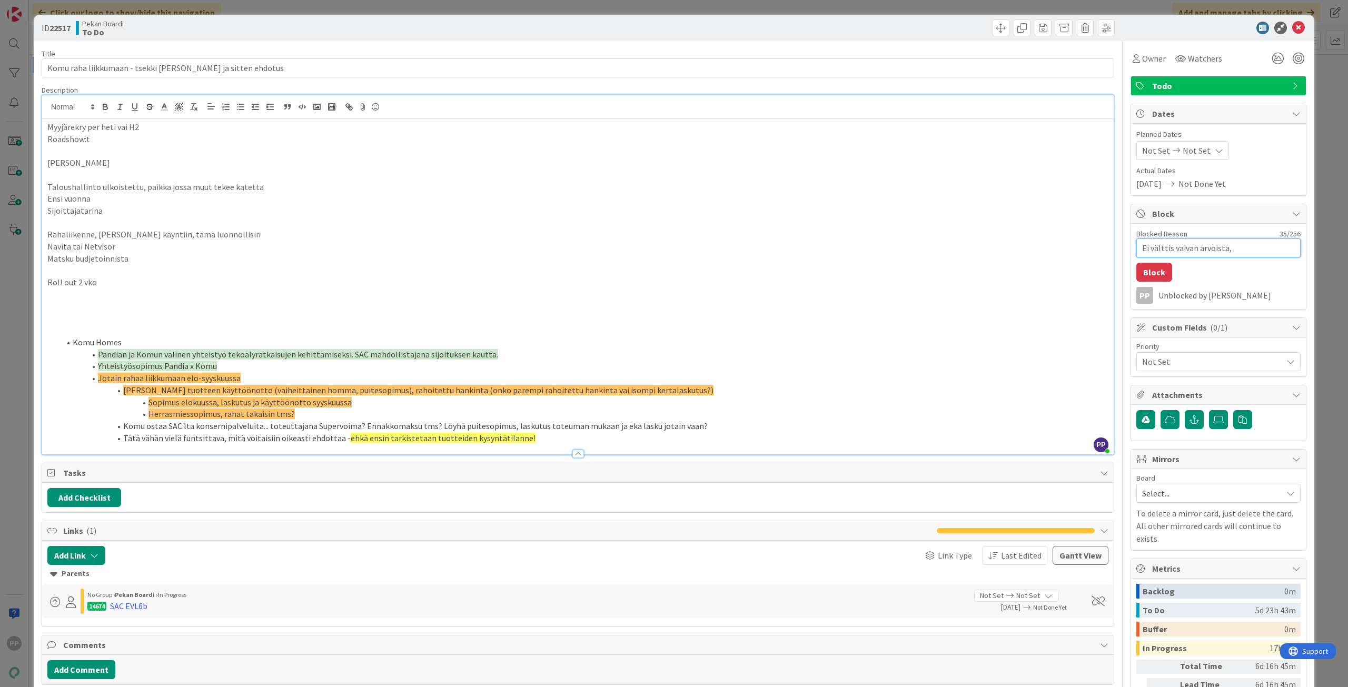
type textarea "x"
type textarea "Ei välttis vaivan arvoista, jos kyse"
type textarea "x"
type textarea "Ei välttis vaivan arvoista, jos kyse t"
type textarea "x"
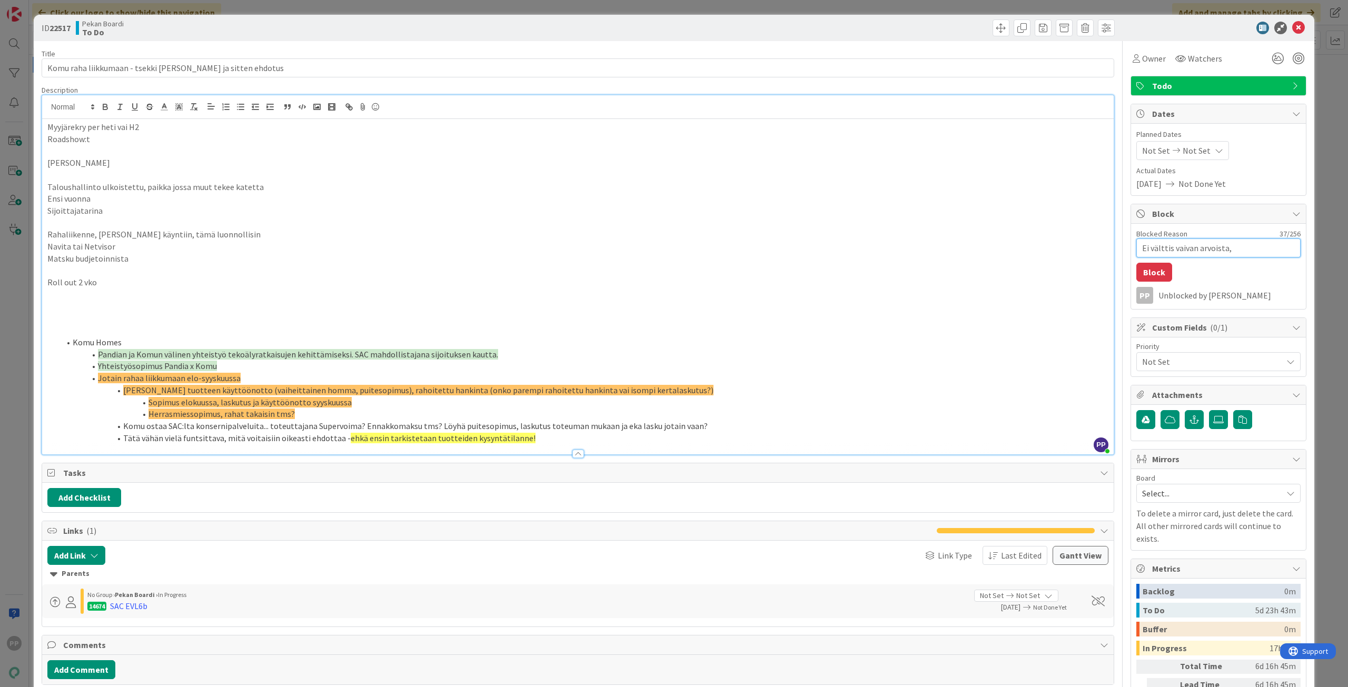
type textarea "Ei välttis vaivan arvoista, jos kyse to"
type textarea "x"
type textarea "Ei välttis vaivan arvoista, jos kyse ton"
type textarea "x"
type textarea "Ei välttis vaivan arvoista, jos kyse tonn"
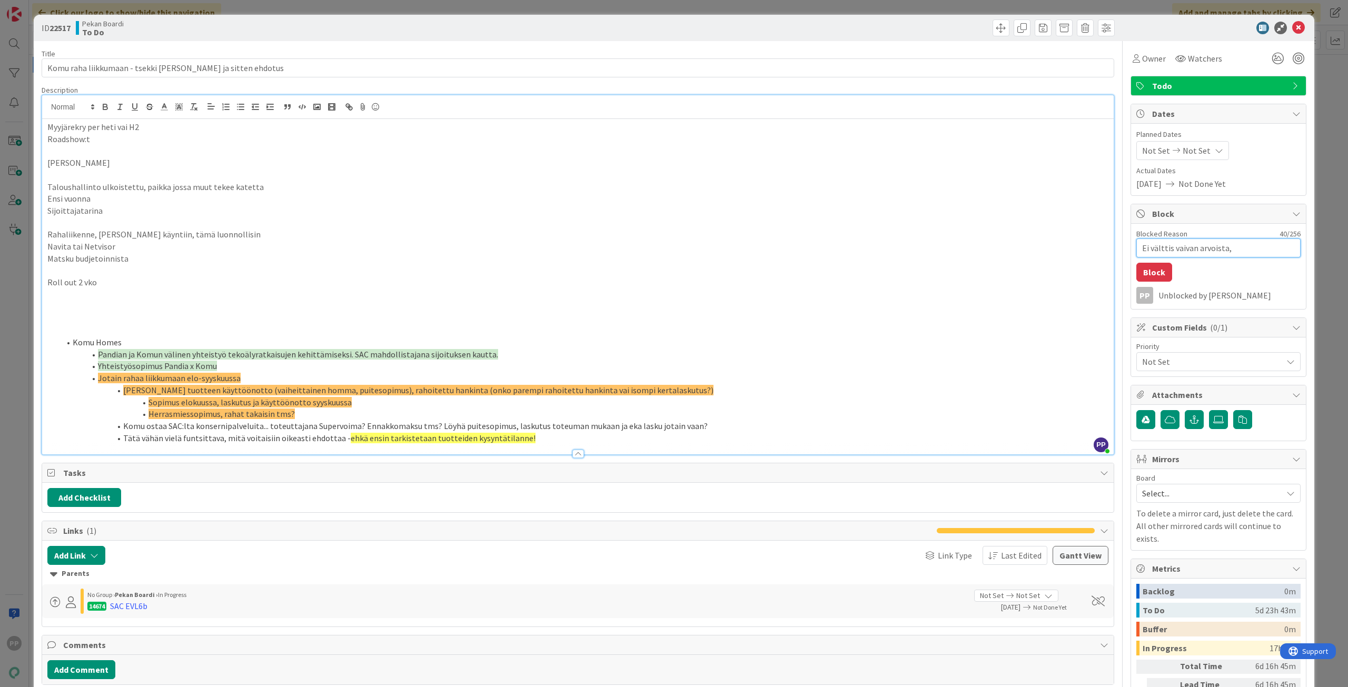
type textarea "x"
type textarea "Ei välttis vaivan arvoista, jos kyse tonne"
type textarea "x"
type textarea "Ei välttis vaivan arvoista, jos kyse tonnei"
type textarea "x"
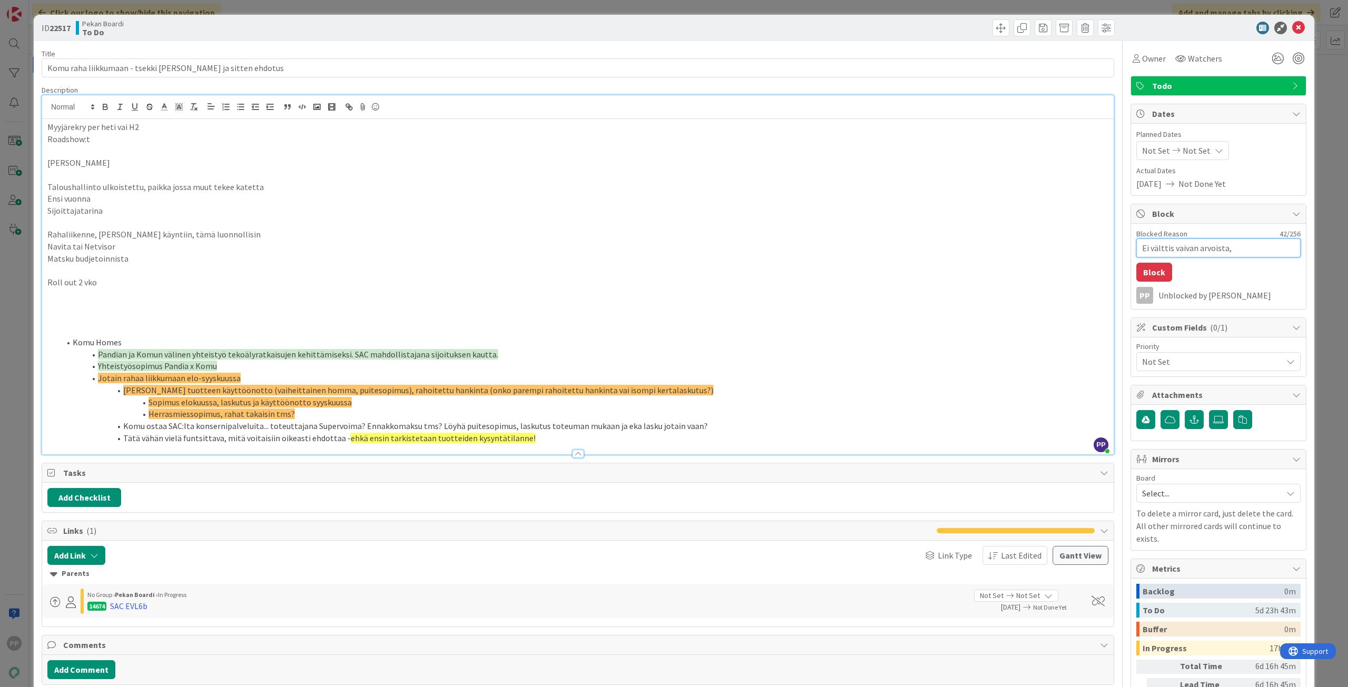
type textarea "Ei välttis vaivan arvoista, jos kyse tonneis"
type textarea "x"
type textarea "Ei välttis vaivan arvoista, jos kyse tonneist"
type textarea "x"
type textarea "Ei välttis vaivan arvoista, jos kyse tonneista"
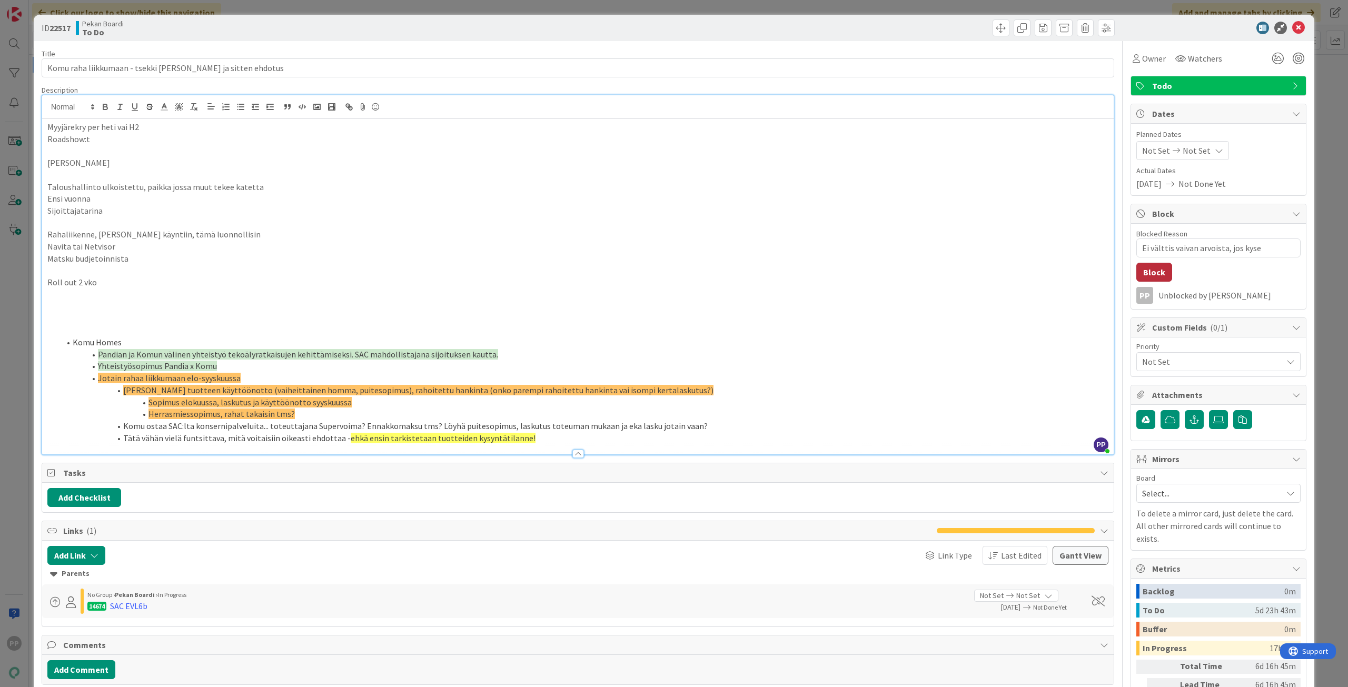
click at [1143, 274] on button "Block" at bounding box center [1154, 272] width 36 height 19
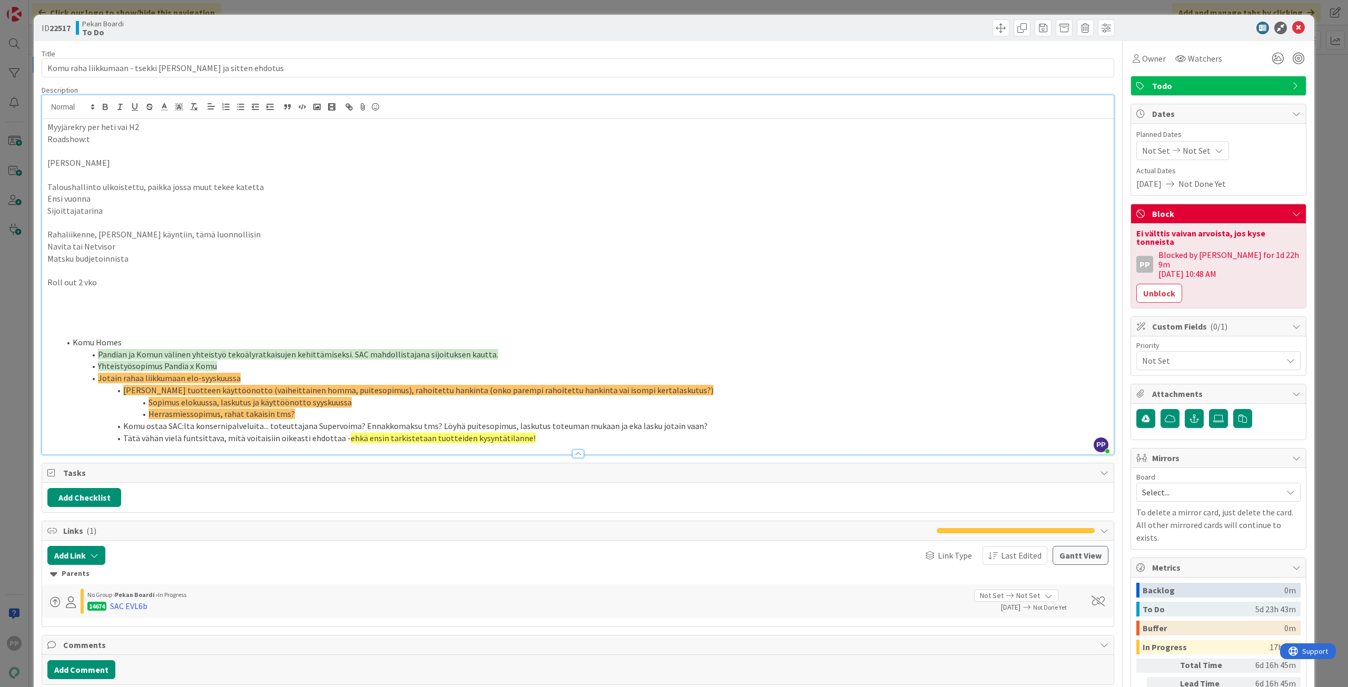
click at [1317, 316] on div "ID 22517 Pekan Boardi To Do Title 56 / 128 Komu raha liikkumaan - tsekki Henril…" at bounding box center [674, 343] width 1348 height 687
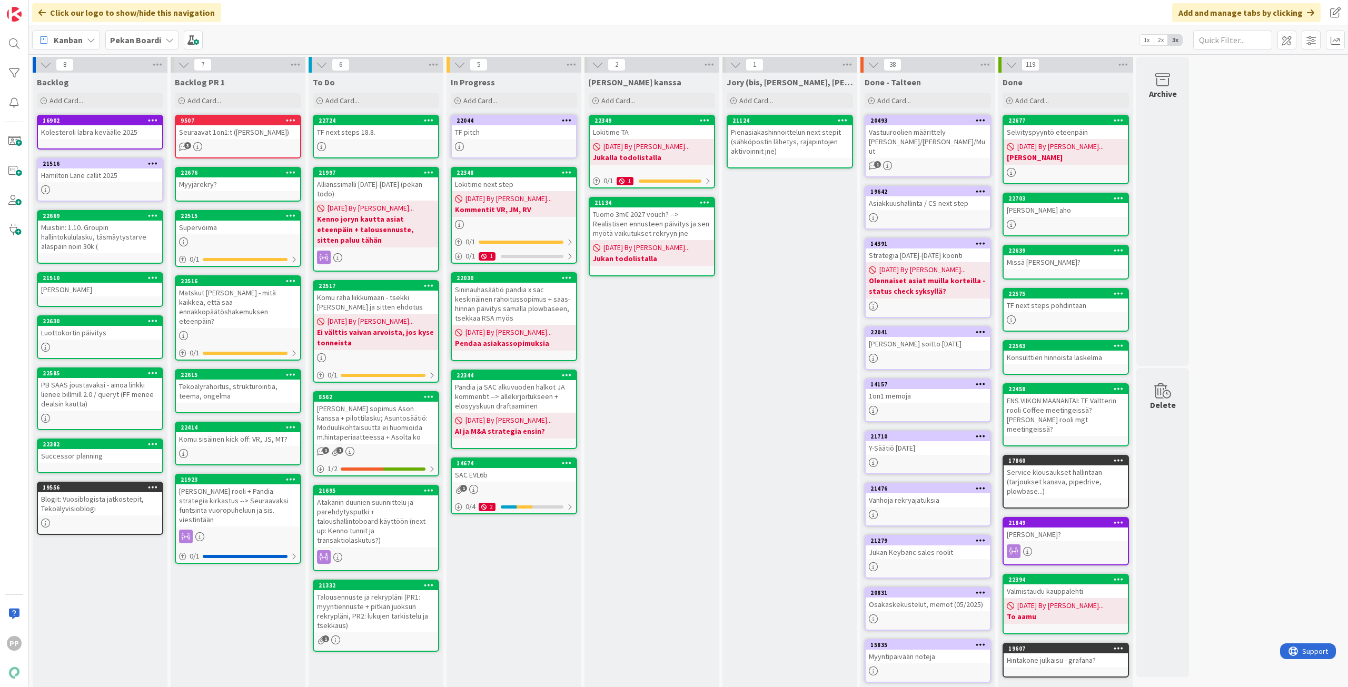
click at [650, 367] on div "Jukan kanssa Add Card... 22349 Lokitime TA 08/05/2025 By Pekka... Jukalla todol…" at bounding box center [651, 395] width 135 height 644
click at [656, 357] on div "Jukan kanssa Add Card... 22349 Lokitime TA 08/05/2025 By Pekka... Jukalla todol…" at bounding box center [651, 395] width 135 height 644
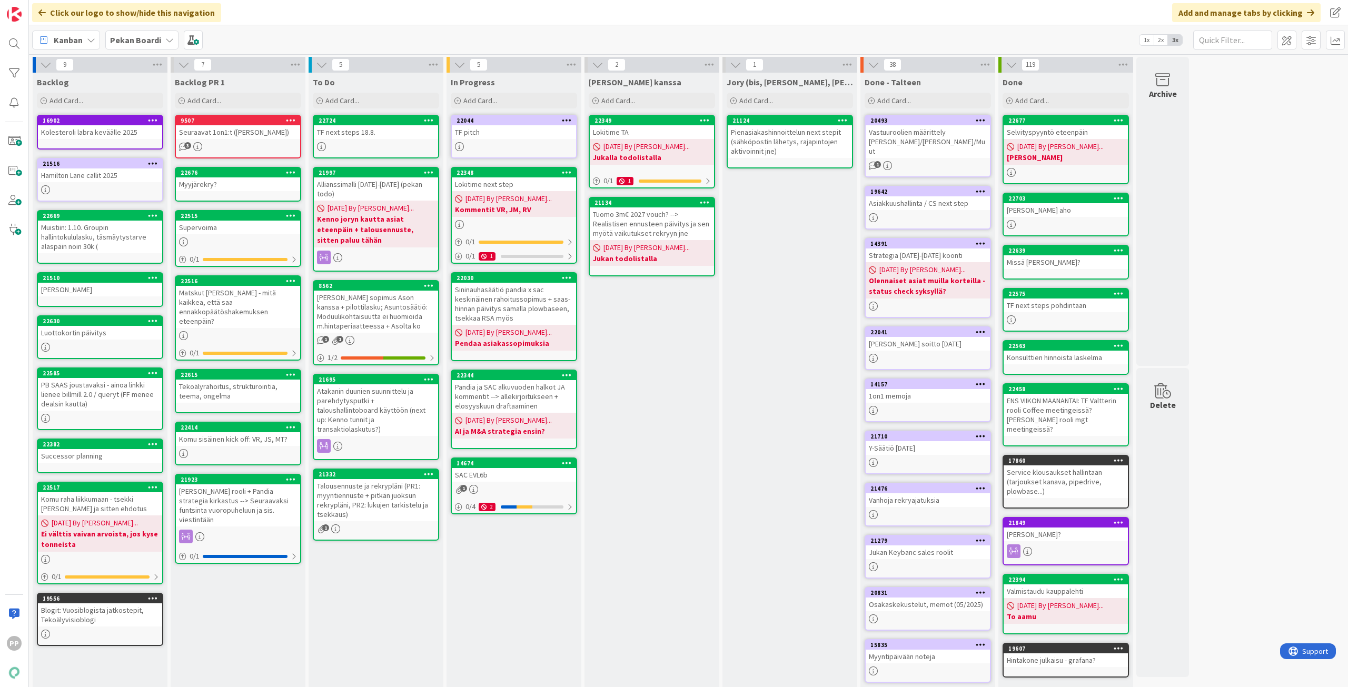
click at [380, 600] on div "To Do Add Card... 22724 TF next steps 18.8. 21997 Allianssimalli 2026-2027 (pek…" at bounding box center [375, 395] width 135 height 644
click at [363, 574] on div "To Do Add Card... 22724 TF next steps 18.8. 21997 Allianssimalli 2026-2027 (pek…" at bounding box center [375, 395] width 135 height 644
click at [363, 593] on div "To Do Add Card... 22724 TF next steps 18.8. 21997 Allianssimalli 2026-2027 (pek…" at bounding box center [375, 395] width 135 height 644
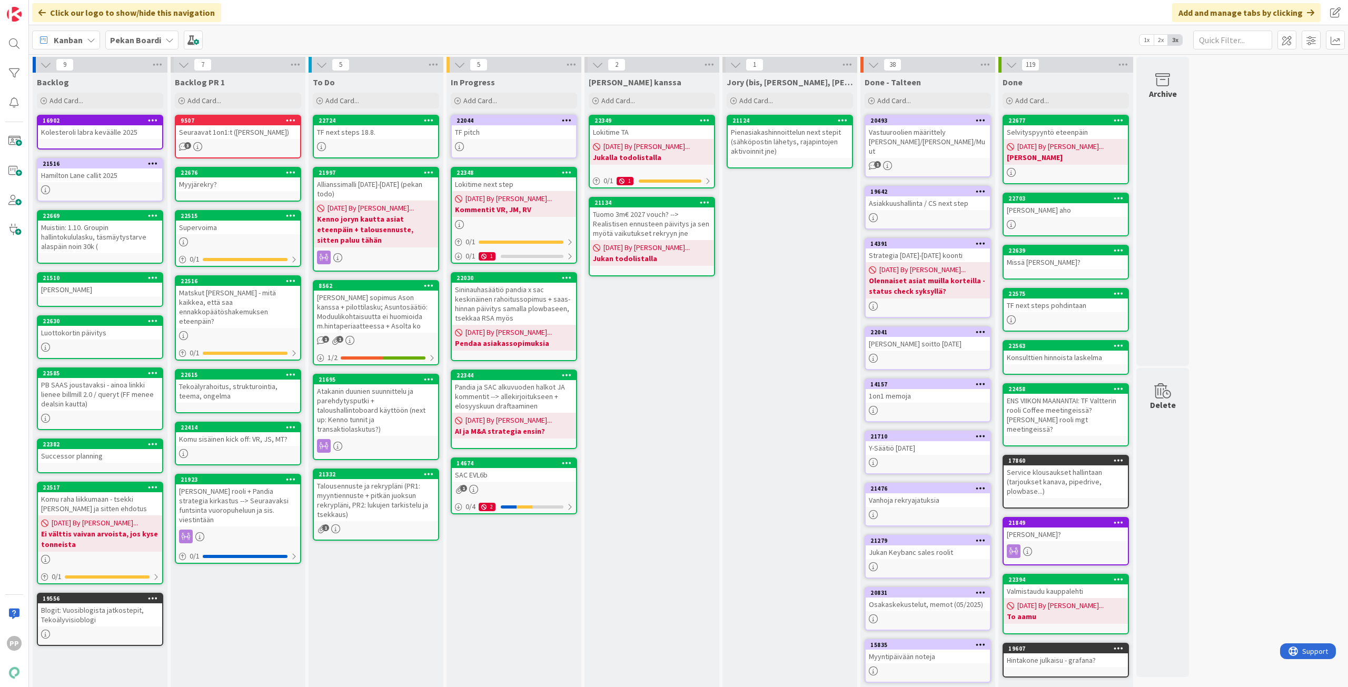
click at [363, 593] on div "To Do Add Card... 22724 TF next steps 18.8. 21997 Allianssimalli 2026-2027 (pek…" at bounding box center [375, 395] width 135 height 644
click at [361, 593] on div "To Do Add Card... 22724 TF next steps 18.8. 21997 Allianssimalli 2026-2027 (pek…" at bounding box center [375, 395] width 135 height 644
click at [385, 411] on div "Atakanin duunien suunnittelu ja parehdytysputki + taloushallintoboard käyttöön …" at bounding box center [376, 410] width 124 height 52
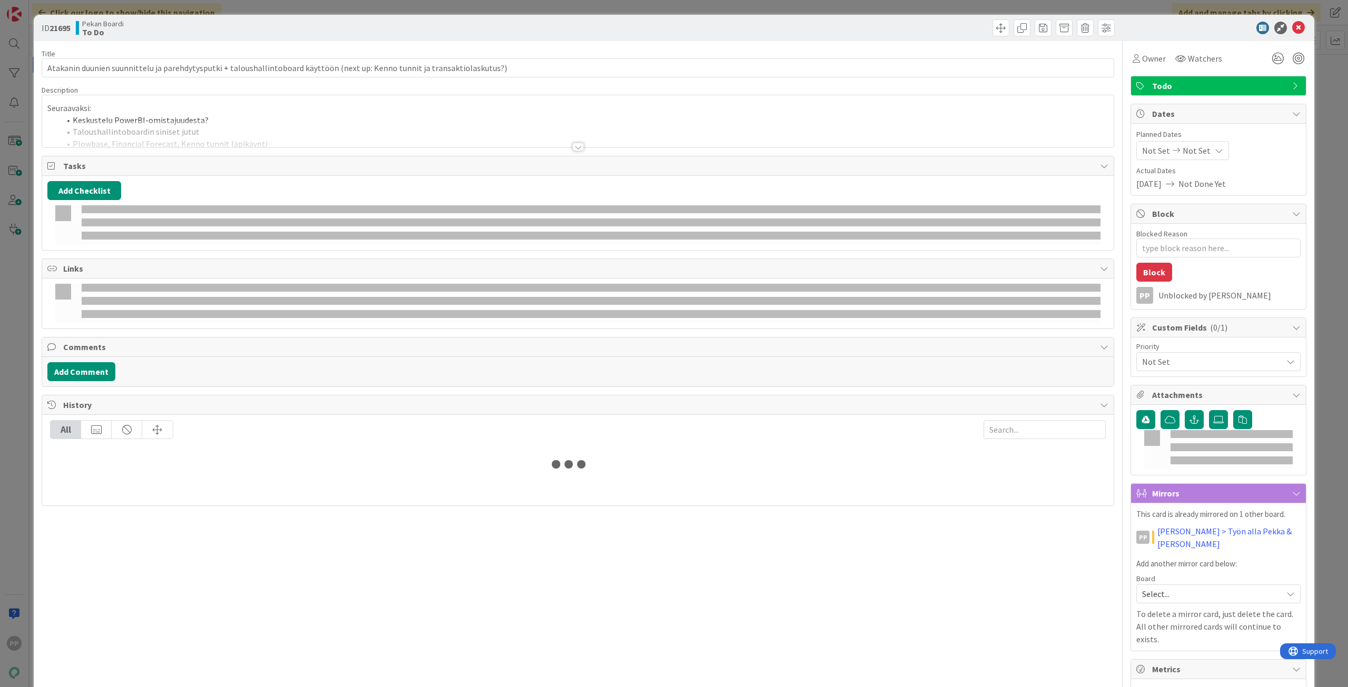
type textarea "x"
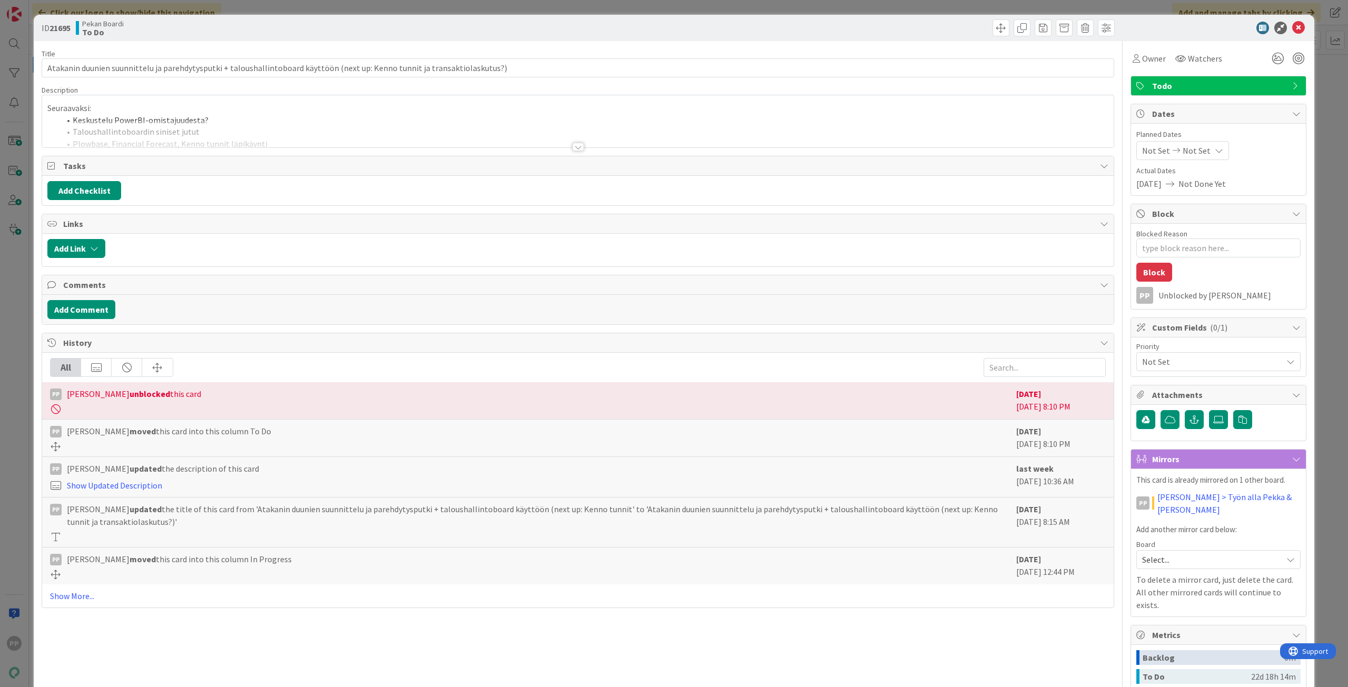
click at [235, 634] on div "Title 125 / 128 Atakanin duunien suunnittelu ja parehdytysputki + taloushallint…" at bounding box center [578, 432] width 1072 height 783
click at [13, 614] on div "ID 21695 Pekan Boardi To Do Title 125 / 128 Atakanin duunien suunnittelu ja par…" at bounding box center [674, 343] width 1348 height 687
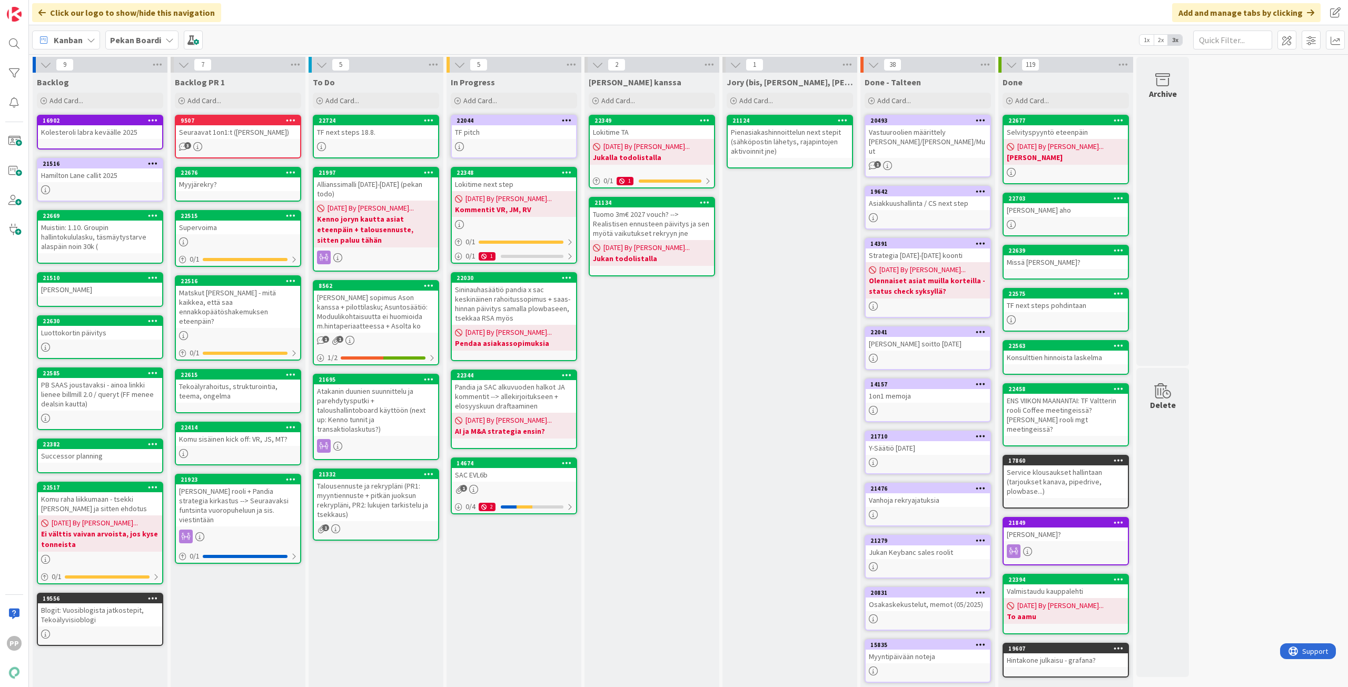
click at [370, 567] on div "To Do Add Card... 22724 TF next steps 18.8. 21997 Allianssimalli 2026-2027 (pek…" at bounding box center [375, 395] width 135 height 644
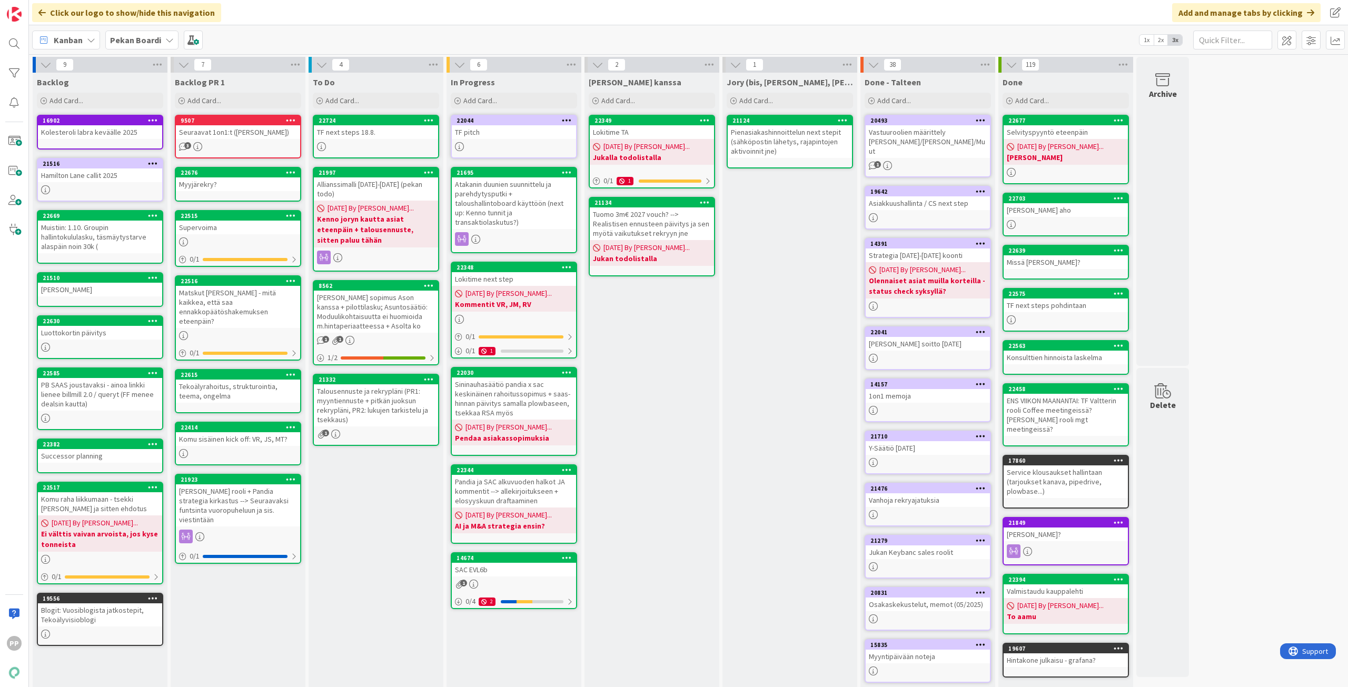
click at [644, 399] on div "Jukan kanssa Add Card... 22349 Lokitime TA 08/05/2025 By Pekka... Jukalla todol…" at bounding box center [651, 395] width 135 height 644
click at [687, 488] on div "Jukan kanssa Add Card... 22349 Lokitime TA 08/05/2025 By Pekka... Jukalla todol…" at bounding box center [651, 395] width 135 height 644
click at [520, 488] on div "Pandia ja SAC alkuvuoden halkot JA kommentit --> allekirjoitukseen + elosyyskuu…" at bounding box center [514, 491] width 124 height 33
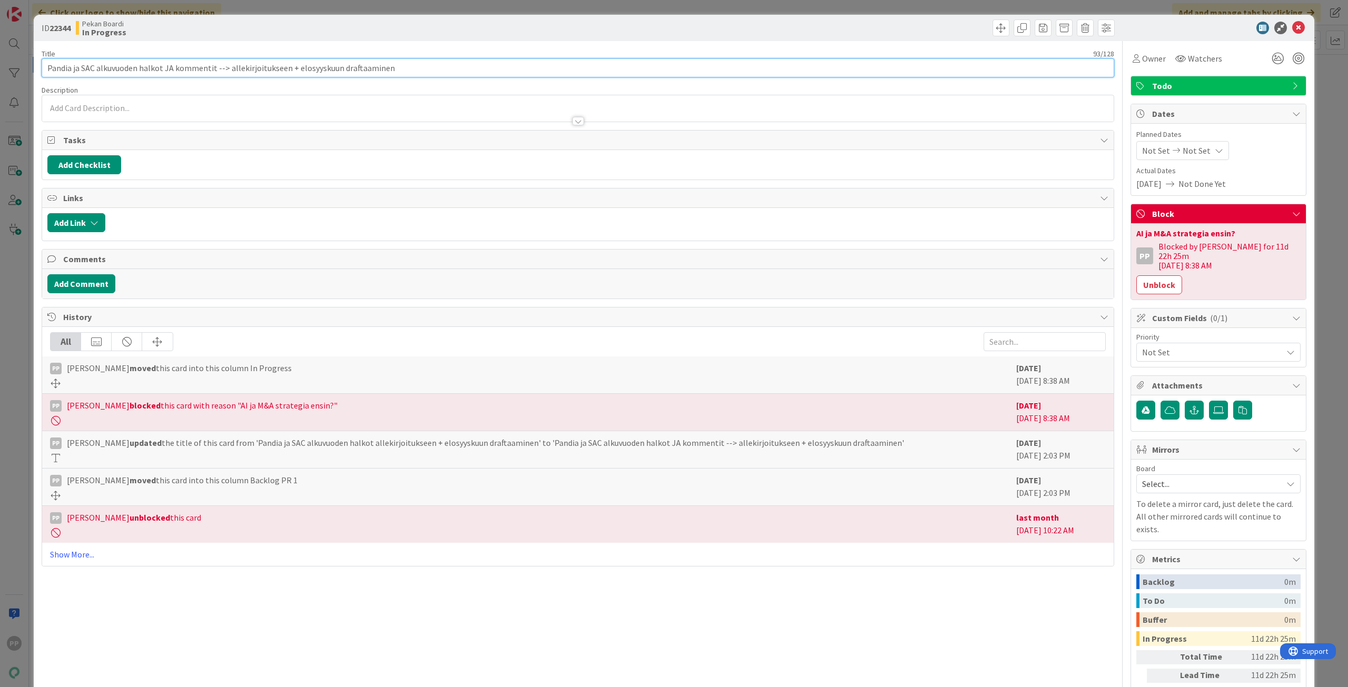
click at [404, 68] on input "Pandia ja SAC alkuvuoden halkot JA kommentit --> allekirjoitukseen + elosyyskuu…" at bounding box center [578, 67] width 1072 height 19
type input "Pandia ja SAC alkuvuoden halkot JA kommentit --> allekirjoitukseen + elosyyskuu…"
click at [423, 52] on div "Title 112 / 128" at bounding box center [578, 53] width 1072 height 9
click at [447, 9] on div "ID 22344 Pekan Boardi In Progress Title 112 / 128 Pandia ja SAC alkuvuoden halk…" at bounding box center [674, 343] width 1348 height 687
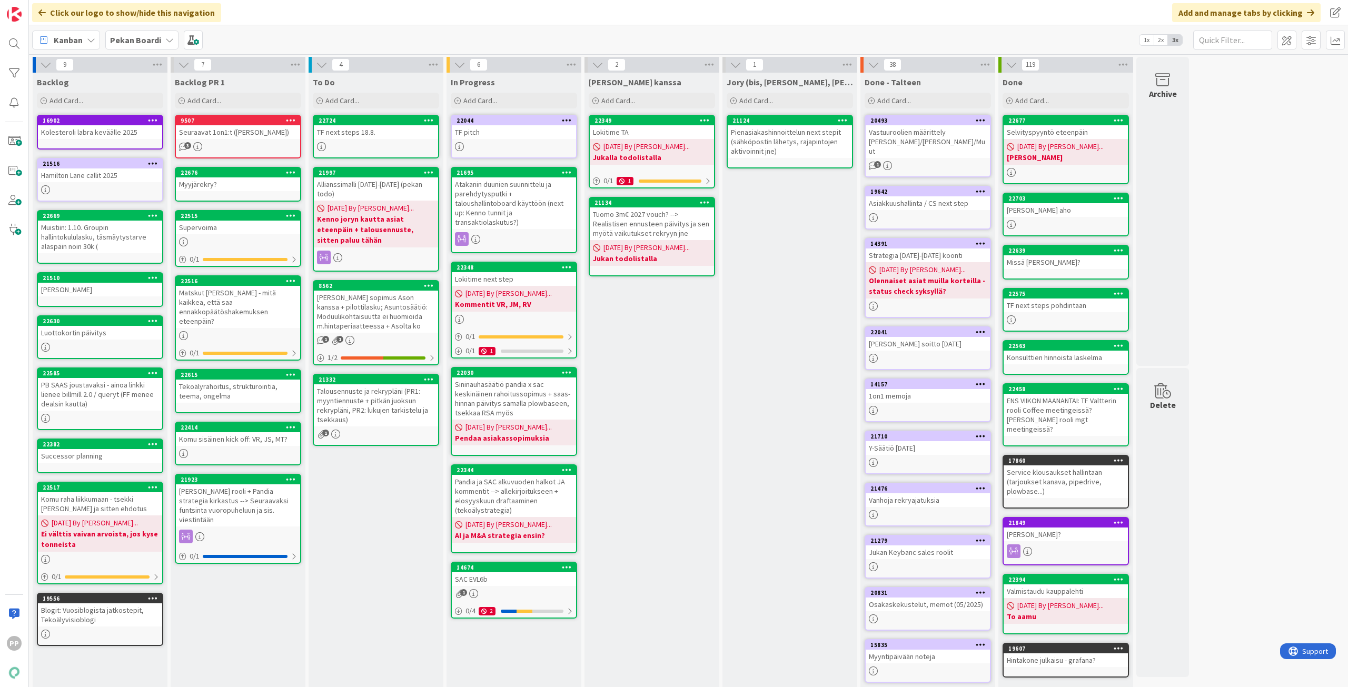
click at [663, 466] on div "Jukan kanssa Add Card... 22349 Lokitime TA 08/05/2025 By Pekka... Jukalla todol…" at bounding box center [651, 395] width 135 height 644
click at [634, 558] on div "Jukan kanssa Add Card... 22349 Lokitime TA 08/05/2025 By Pekka... Jukalla todol…" at bounding box center [651, 395] width 135 height 644
click at [651, 587] on div "Jukan kanssa Add Card... 22349 Lokitime TA 08/05/2025 By Pekka... Jukalla todol…" at bounding box center [651, 395] width 135 height 644
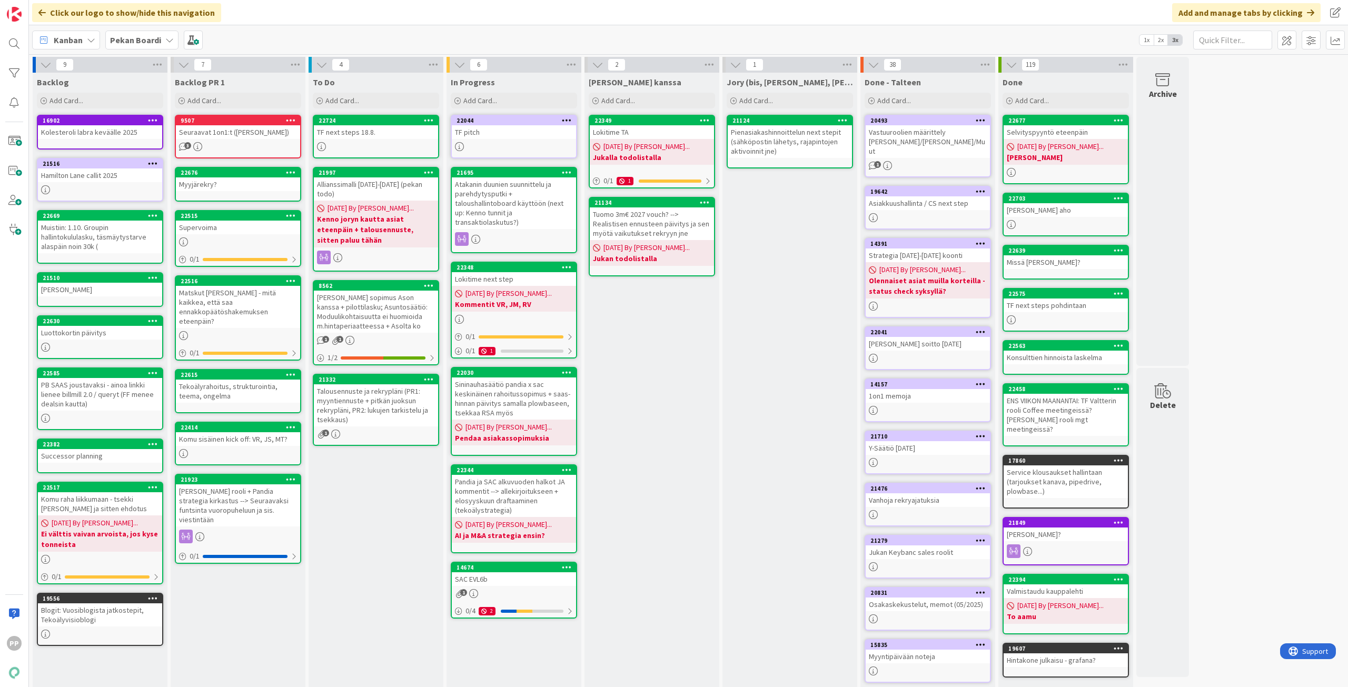
click at [651, 587] on div "Jukan kanssa Add Card... 22349 Lokitime TA 08/05/2025 By Pekka... Jukalla todol…" at bounding box center [651, 395] width 135 height 644
click at [652, 586] on div "Jukan kanssa Add Card... 22349 Lokitime TA 08/05/2025 By Pekka... Jukalla todol…" at bounding box center [651, 395] width 135 height 644
drag, startPoint x: 654, startPoint y: 559, endPoint x: 654, endPoint y: 566, distance: 7.9
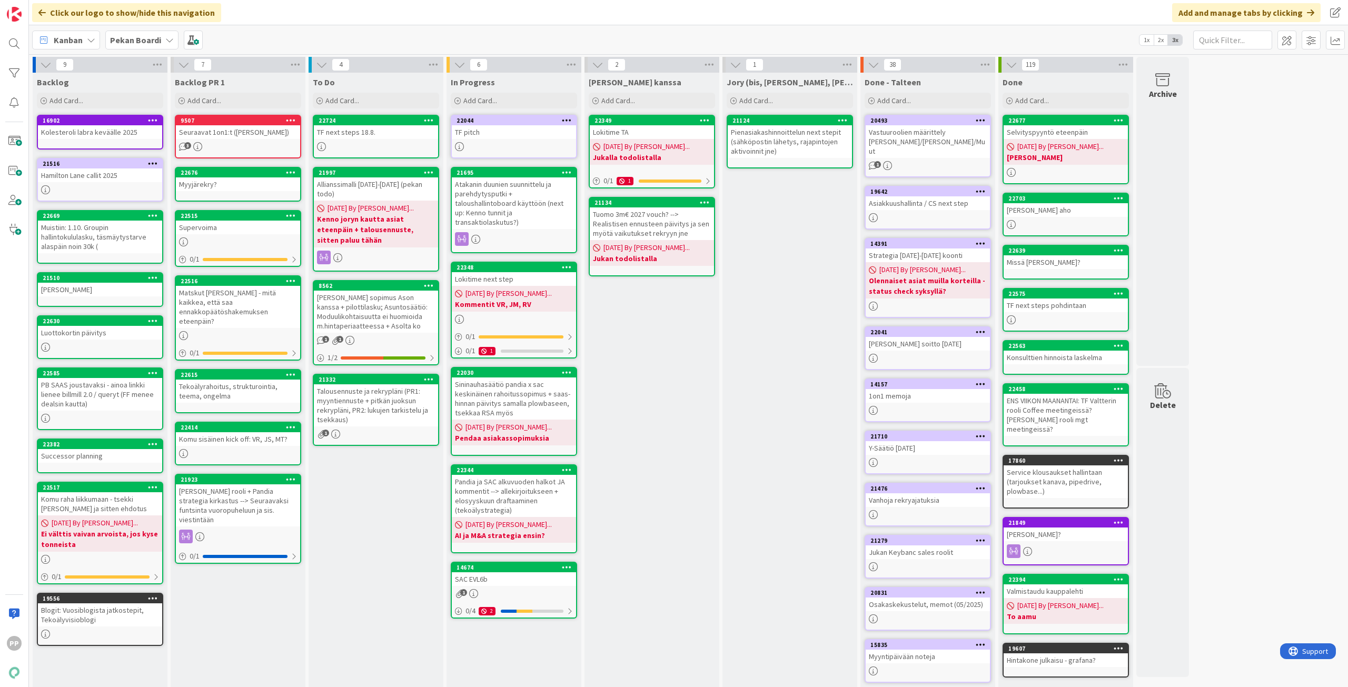
click at [654, 565] on div "Jukan kanssa Add Card... 22349 Lokitime TA 08/05/2025 By Pekka... Jukalla todol…" at bounding box center [651, 395] width 135 height 644
click at [654, 579] on div "Jukan kanssa Add Card... 22349 Lokitime TA 08/05/2025 By Pekka... Jukalla todol…" at bounding box center [651, 395] width 135 height 644
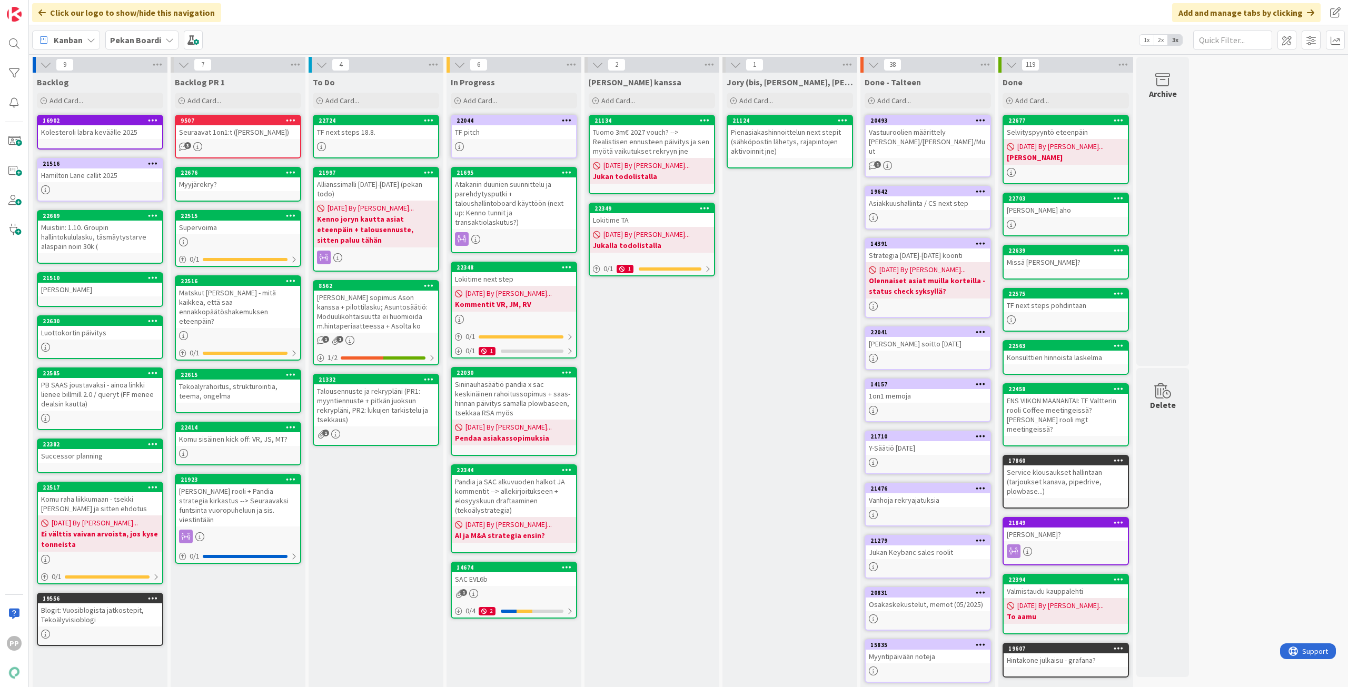
click at [689, 344] on div "Jukan kanssa Add Card... 21134 Tuomo 3m€ 2027 vouch? --> Realistisen ennusteen …" at bounding box center [651, 395] width 135 height 644
click at [522, 669] on div "In Progress Add Card... 22044 TF pitch 21695 Atakanin duunien suunnittelu ja pa…" at bounding box center [513, 395] width 135 height 644
click at [385, 499] on div "To Do Add Card... 22724 TF next steps 18.8. 21997 Allianssimalli 2026-2027 (pek…" at bounding box center [375, 395] width 135 height 644
click at [621, 507] on div "Jukan kanssa Add Card... 21134 Tuomo 3m€ 2027 vouch? --> Realistisen ennusteen …" at bounding box center [651, 395] width 135 height 644
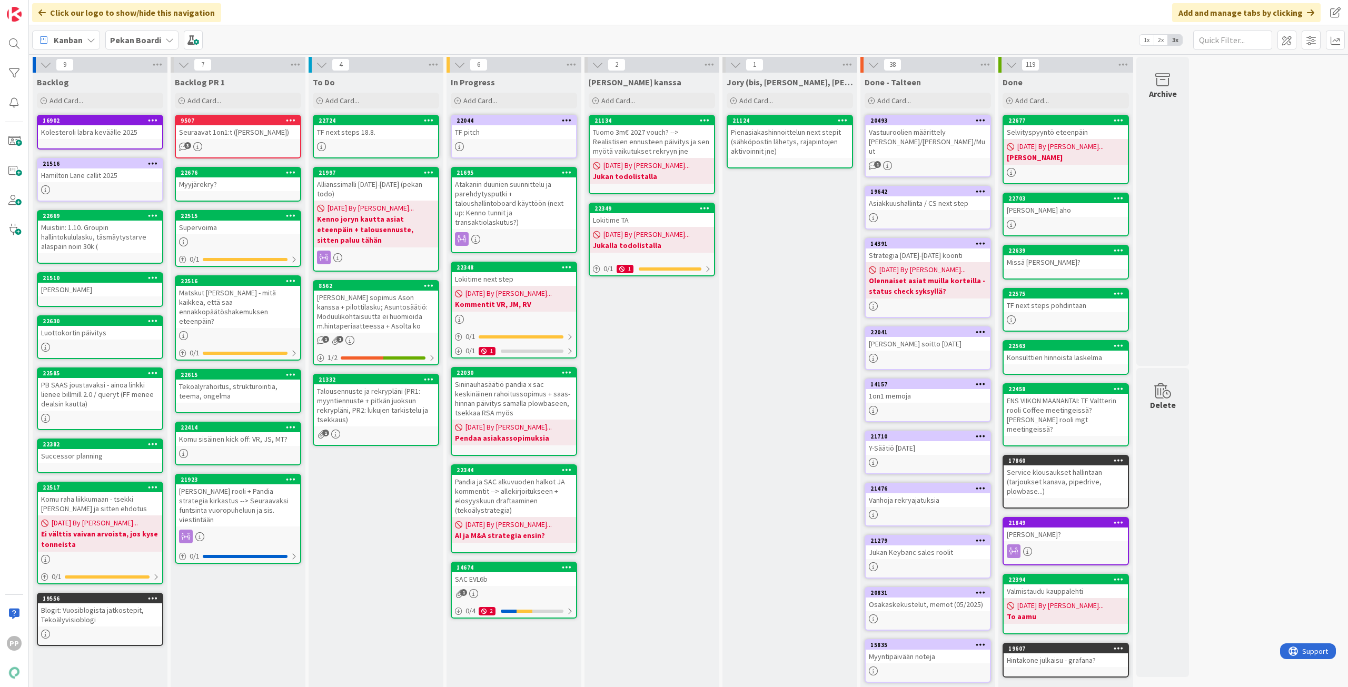
click at [659, 495] on div "Jukan kanssa Add Card... 21134 Tuomo 3m€ 2027 vouch? --> Realistisen ennusteen …" at bounding box center [651, 395] width 135 height 644
click at [372, 492] on div "To Do Add Card... 22724 TF next steps 18.8. 21997 Allianssimalli 2026-2027 (pek…" at bounding box center [375, 395] width 135 height 644
click at [415, 480] on div "To Do Add Card... 22724 TF next steps 18.8. 21997 Allianssimalli 2026-2027 (pek…" at bounding box center [375, 395] width 135 height 644
click at [389, 455] on div "To Do Add Card... 22724 TF next steps 18.8. 21997 Allianssimalli 2026-2027 (pek…" at bounding box center [375, 395] width 135 height 644
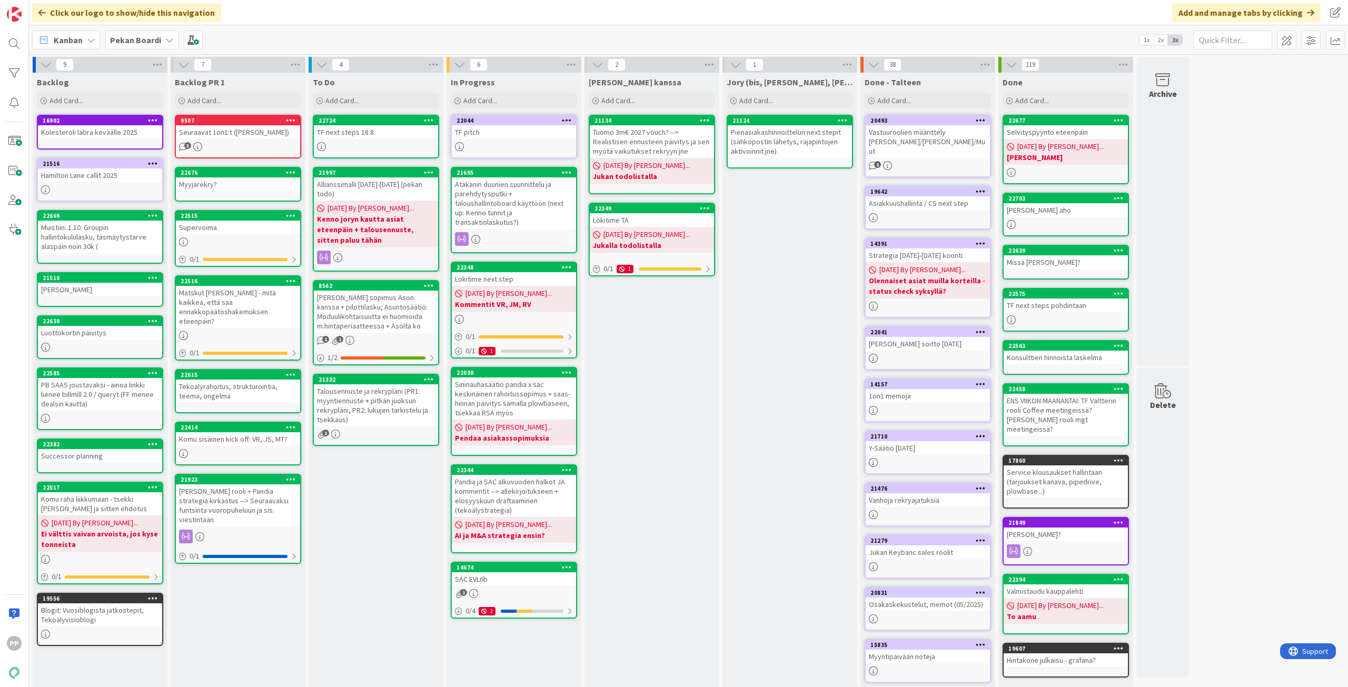
click at [389, 455] on div "To Do Add Card... 22724 TF next steps 18.8. 21997 Allianssimalli 2026-2027 (pek…" at bounding box center [375, 395] width 135 height 644
click at [400, 186] on div "Allianssimalli 2026-2027 (pekan todo)" at bounding box center [376, 188] width 124 height 23
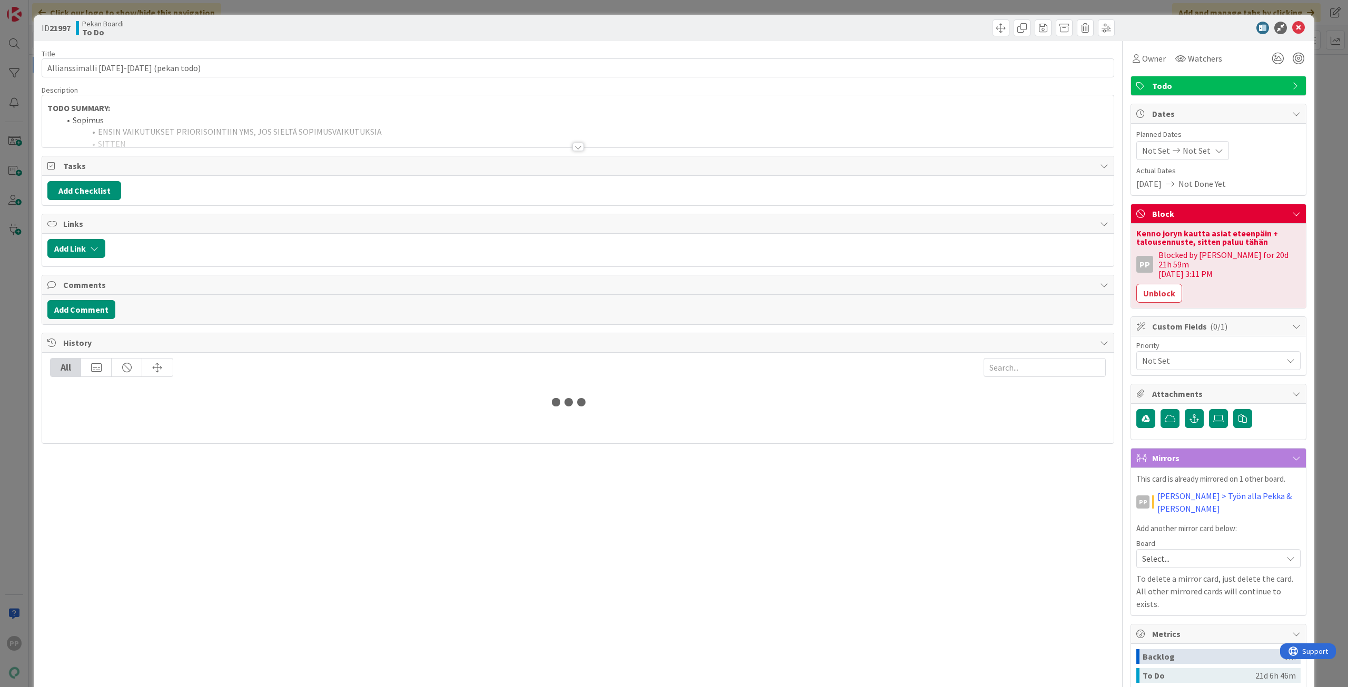
click at [68, 106] on strong "TODO SUMMARY:" at bounding box center [78, 108] width 63 height 11
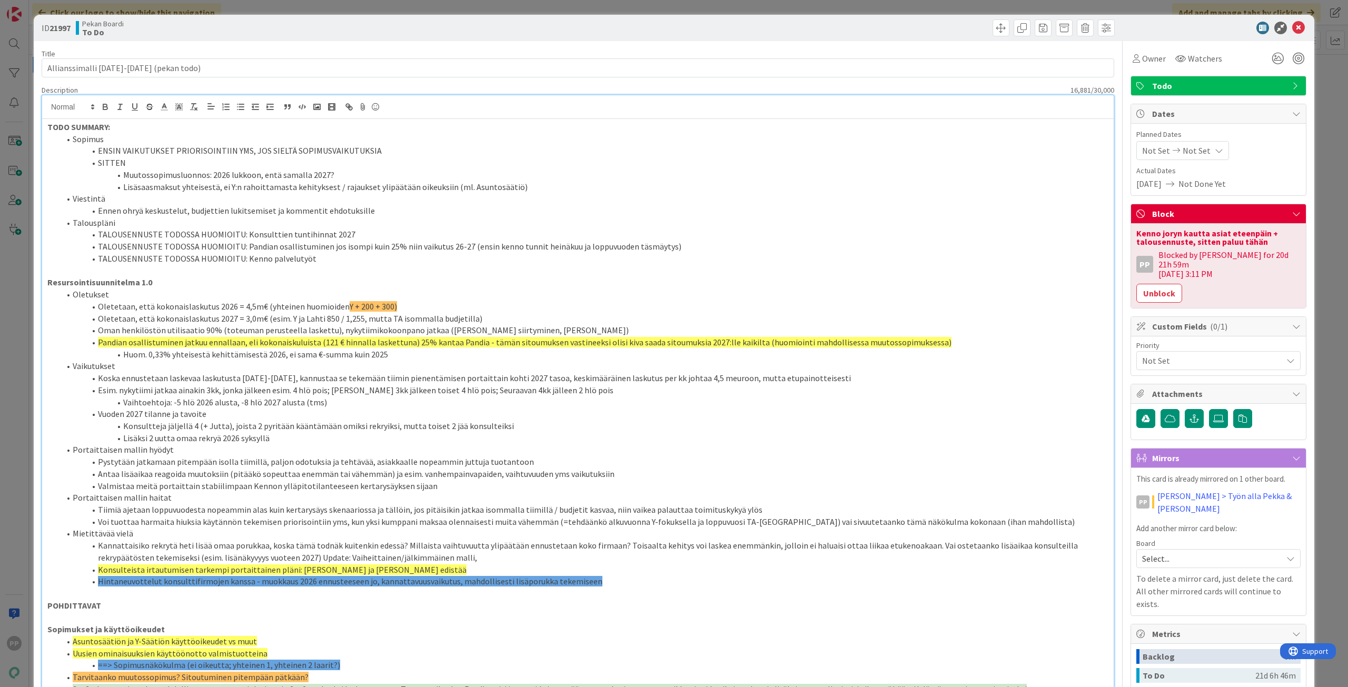
click at [49, 124] on strong "TODO SUMMARY:" at bounding box center [78, 127] width 63 height 11
click at [357, 262] on li "TALOUSENNUSTE TODOSSA HUOMIOITU: Kenno palvelutyöt" at bounding box center [584, 259] width 1048 height 12
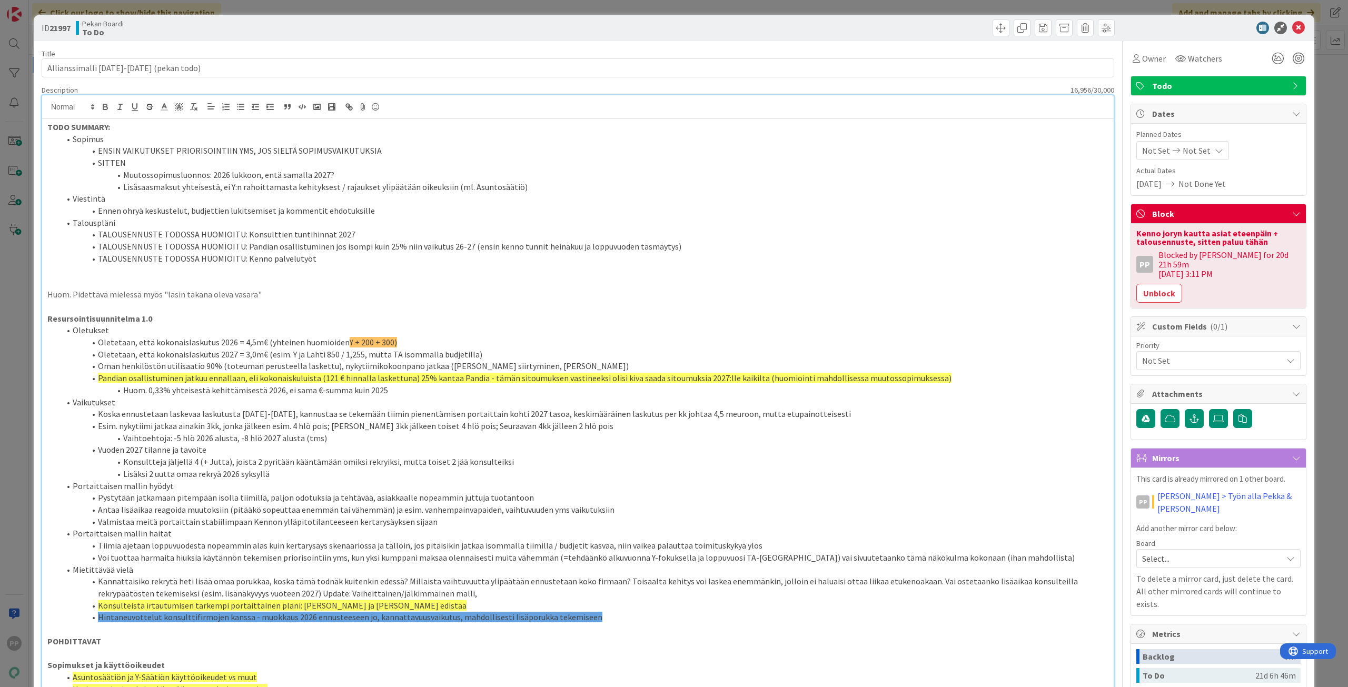
click at [367, 255] on li "TALOUSENNUSTE TODOSSA HUOMIOITU: Kenno palvelutyöt" at bounding box center [584, 259] width 1048 height 12
click at [364, 264] on li "TALOUSENNUSTE TODOSSA HUOMIOITU: Kenno palvelutyöt" at bounding box center [584, 259] width 1048 height 12
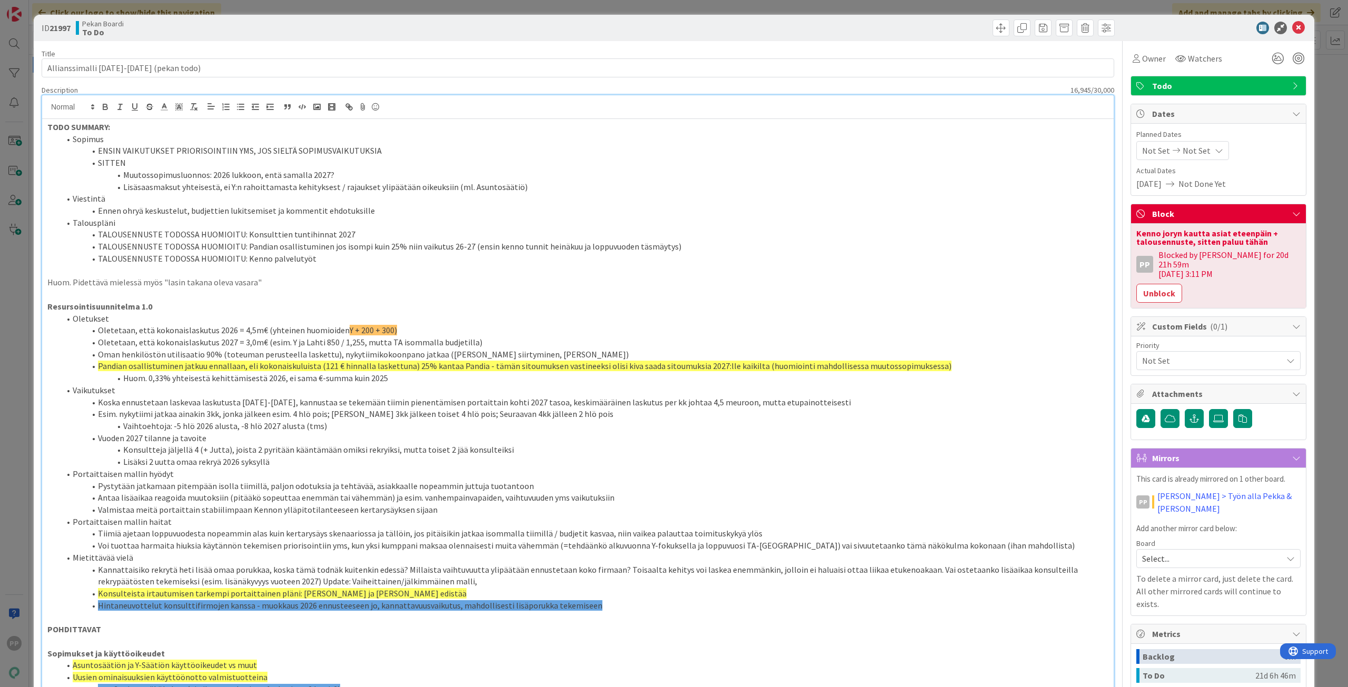
click at [507, 52] on div "Title 37 / 128" at bounding box center [578, 53] width 1072 height 9
click at [509, 37] on div "ID 21997 Pekan Boardi To Do" at bounding box center [674, 28] width 1280 height 26
click at [517, 5] on div "ID 21997 Pekan Boardi To Do Title 37 / 128 Allianssimalli 2026-2027 (pekan todo…" at bounding box center [674, 343] width 1348 height 687
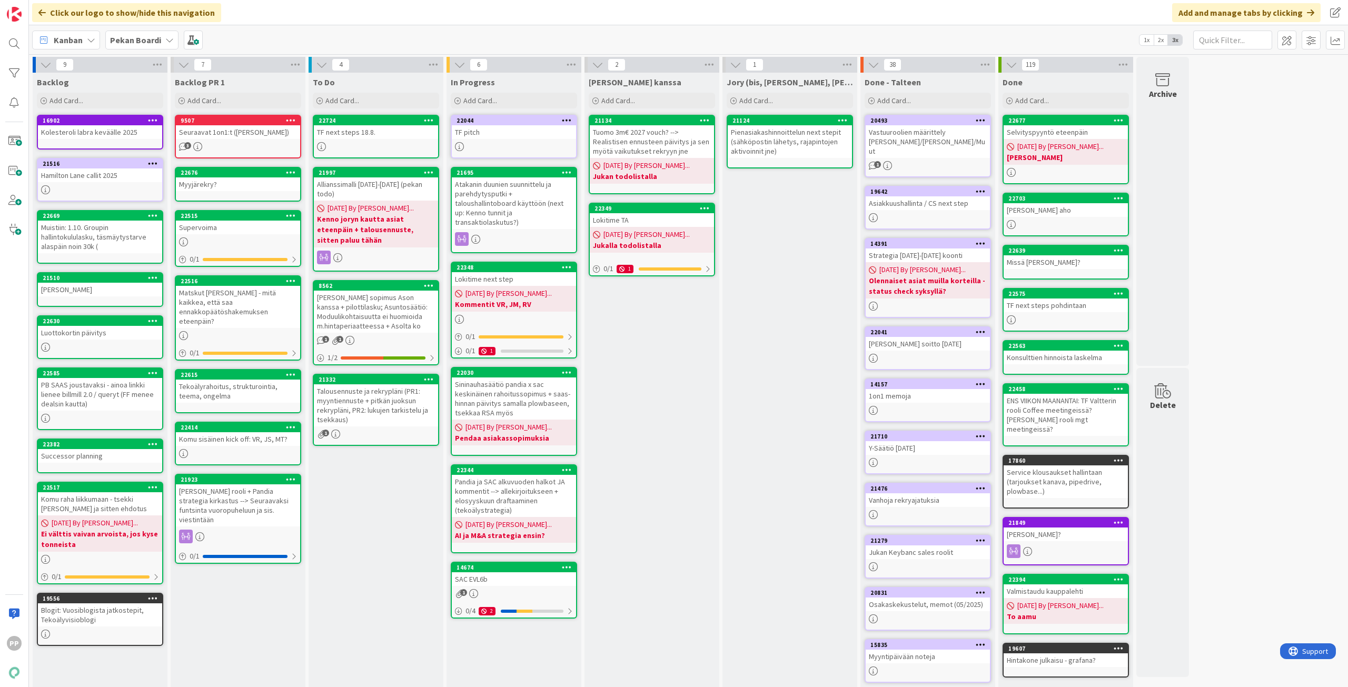
click at [768, 264] on div "Jory (bis, kenno, bohr) Add Card... 21124 Pienasiakashinnoittelun next stepit (…" at bounding box center [789, 395] width 135 height 644
click at [1297, 226] on div "9 Backlog Add Card... 16902 Kolesteroli labra keväälle 2025 21516 Hamilton Lane…" at bounding box center [688, 389] width 1315 height 665
click at [1295, 215] on div "9 Backlog Add Card... 16902 Kolesteroli labra keväälle 2025 21516 Hamilton Lane…" at bounding box center [688, 389] width 1315 height 665
click at [1295, 207] on div "9 Backlog Add Card... 16902 Kolesteroli labra keväälle 2025 21516 Hamilton Lane…" at bounding box center [688, 389] width 1315 height 665
click at [1295, 203] on div "9 Backlog Add Card... 16902 Kolesteroli labra keväälle 2025 21516 Hamilton Lane…" at bounding box center [688, 389] width 1315 height 665
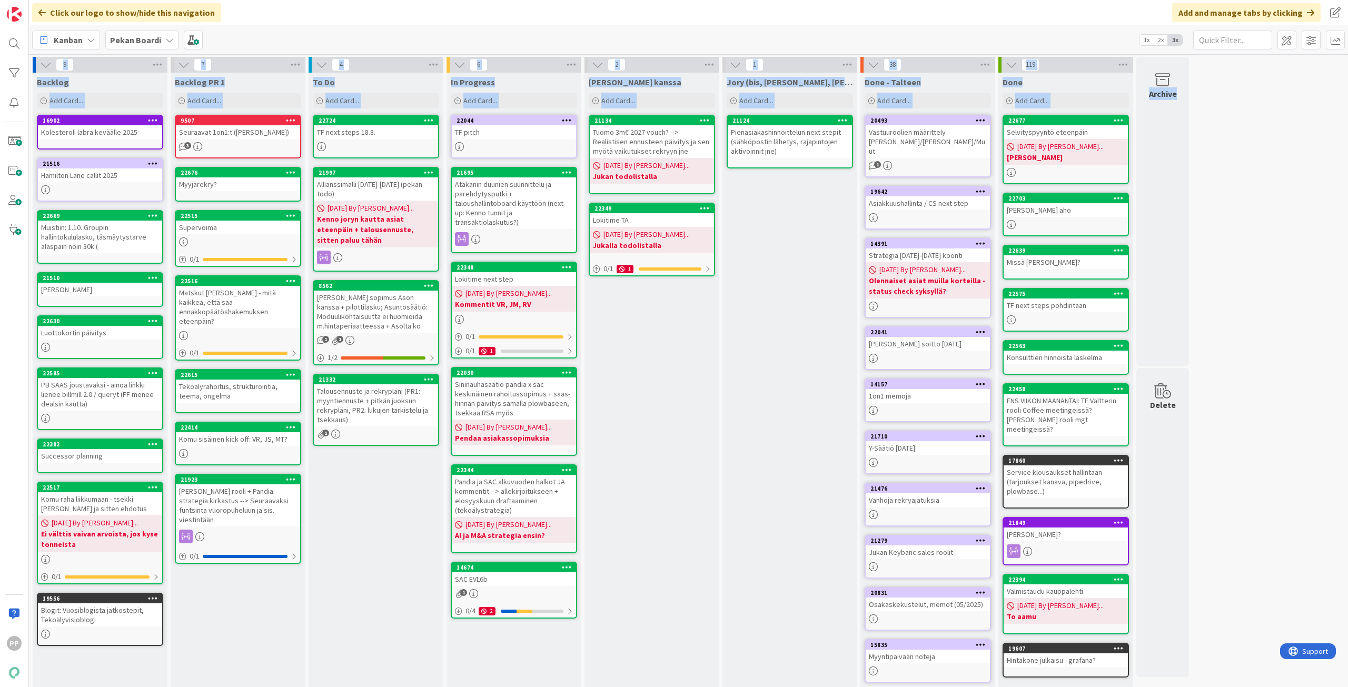
click at [1347, 421] on html "PP Click our logo to show/hide this navigation Add and manage tabs by clicking …" at bounding box center [674, 343] width 1348 height 687
click at [663, 456] on div "Jukan kanssa Add Card... 21134 Tuomo 3m€ 2027 vouch? --> Realistisen ennusteen …" at bounding box center [651, 395] width 135 height 644
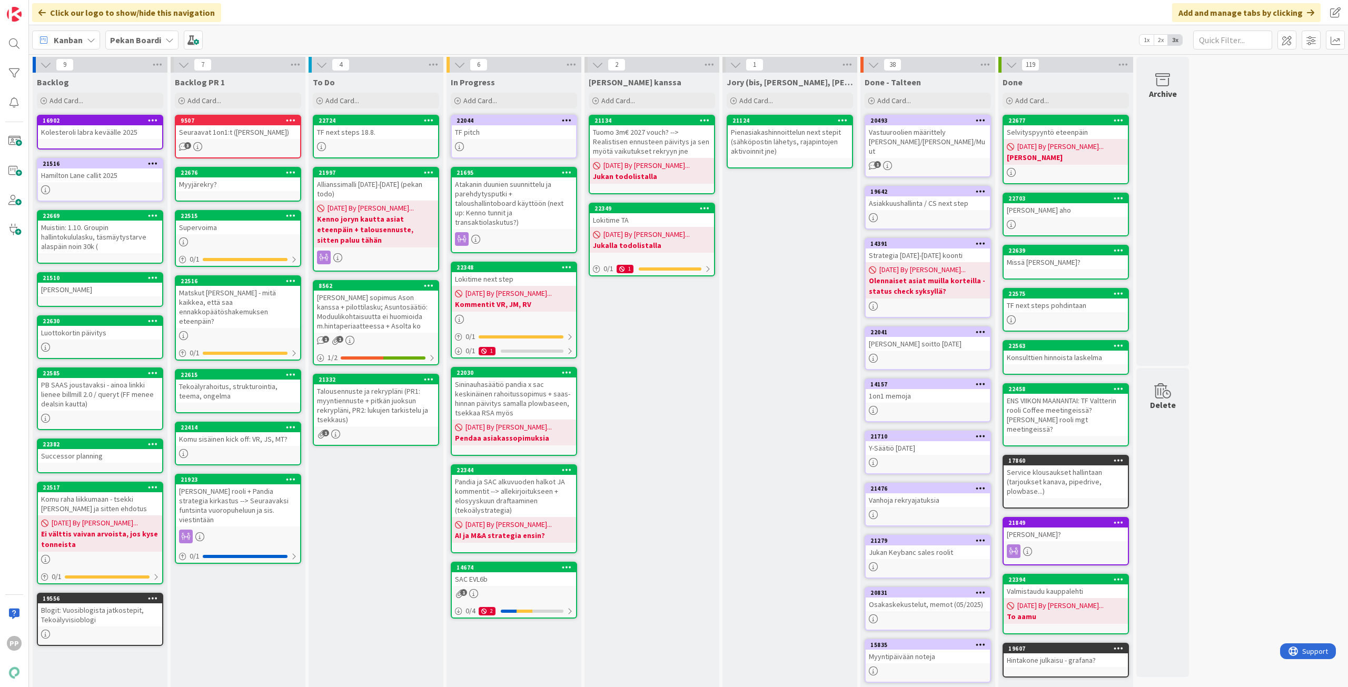
click at [669, 400] on div "Jukan kanssa Add Card... 21134 Tuomo 3m€ 2027 vouch? --> Realistisen ennusteen …" at bounding box center [651, 395] width 135 height 644
click at [803, 401] on div "Jory (bis, kenno, bohr) Add Card... 21124 Pienasiakashinnoittelun next stepit (…" at bounding box center [789, 395] width 135 height 644
click at [804, 401] on div "Jory (bis, kenno, bohr) Add Card... 21124 Pienasiakashinnoittelun next stepit (…" at bounding box center [789, 395] width 135 height 644
click at [693, 398] on div "Jukan kanssa Add Card... 21134 Tuomo 3m€ 2027 vouch? --> Realistisen ennusteen …" at bounding box center [651, 395] width 135 height 644
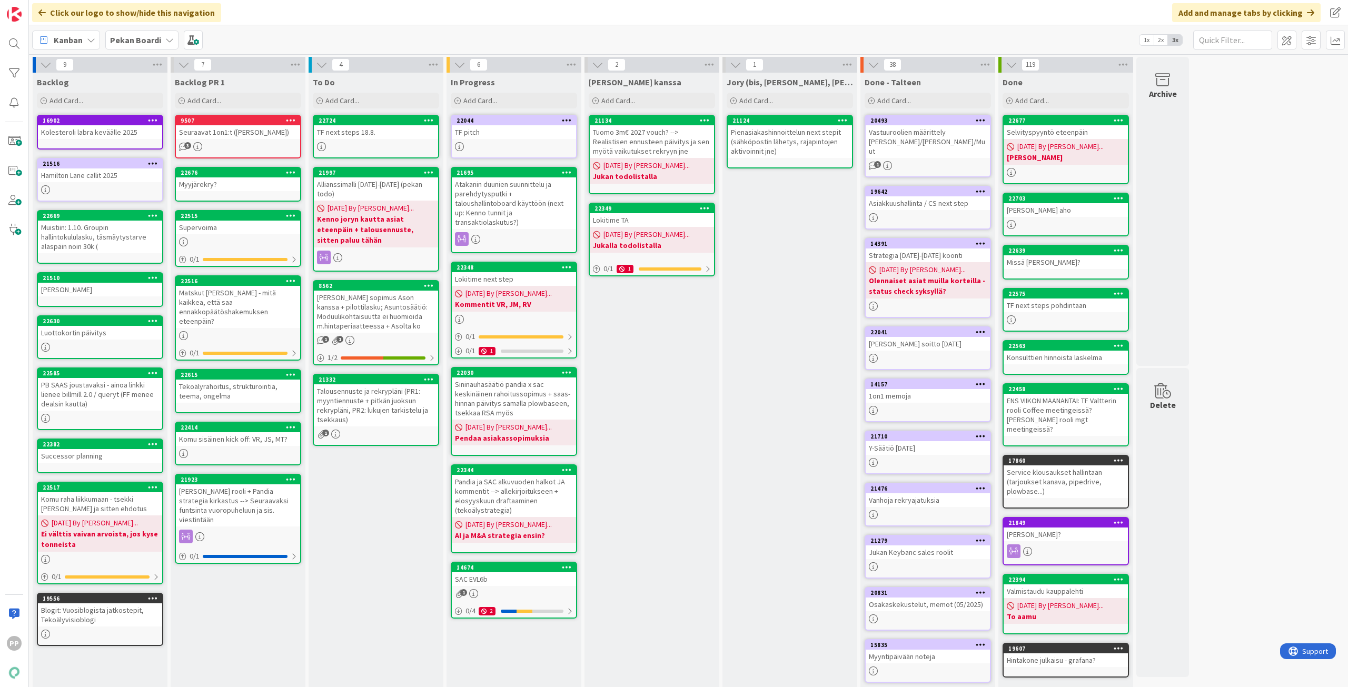
click at [797, 399] on div "Jory (bis, kenno, bohr) Add Card... 21124 Pienasiakashinnoittelun next stepit (…" at bounding box center [789, 395] width 135 height 644
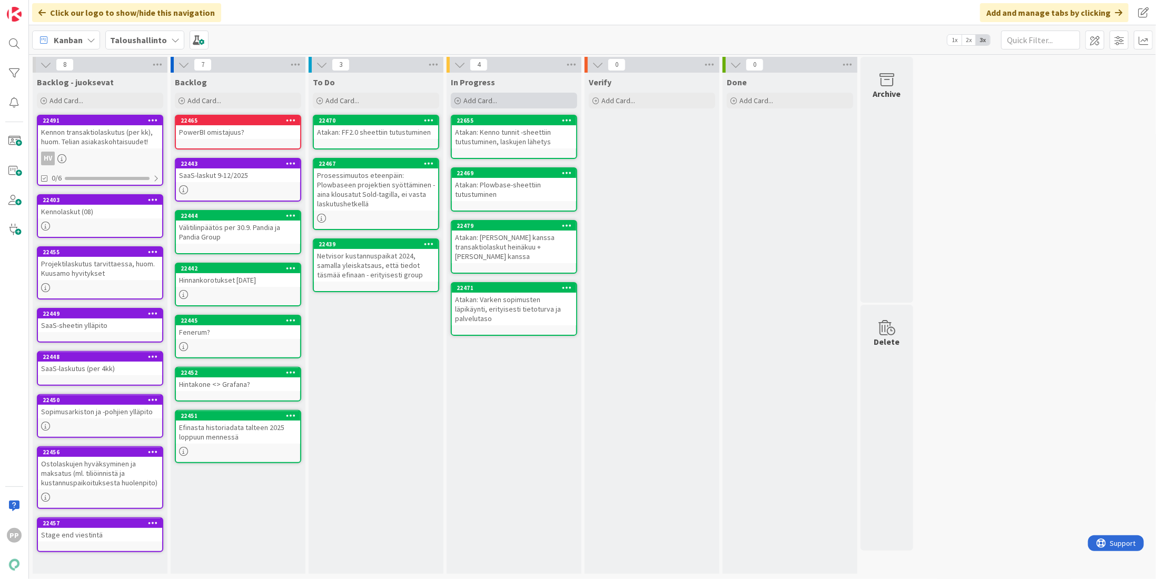
click at [492, 101] on span "Add Card..." at bounding box center [480, 100] width 34 height 9
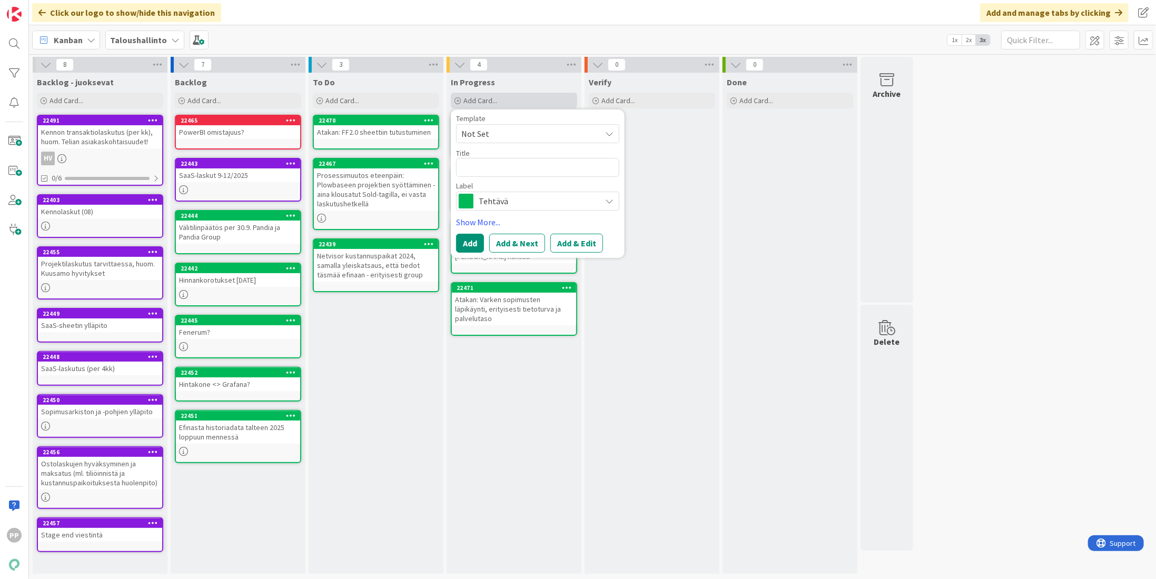
type textarea "x"
type textarea "T"
type textarea "x"
type textarea "TA"
type textarea "x"
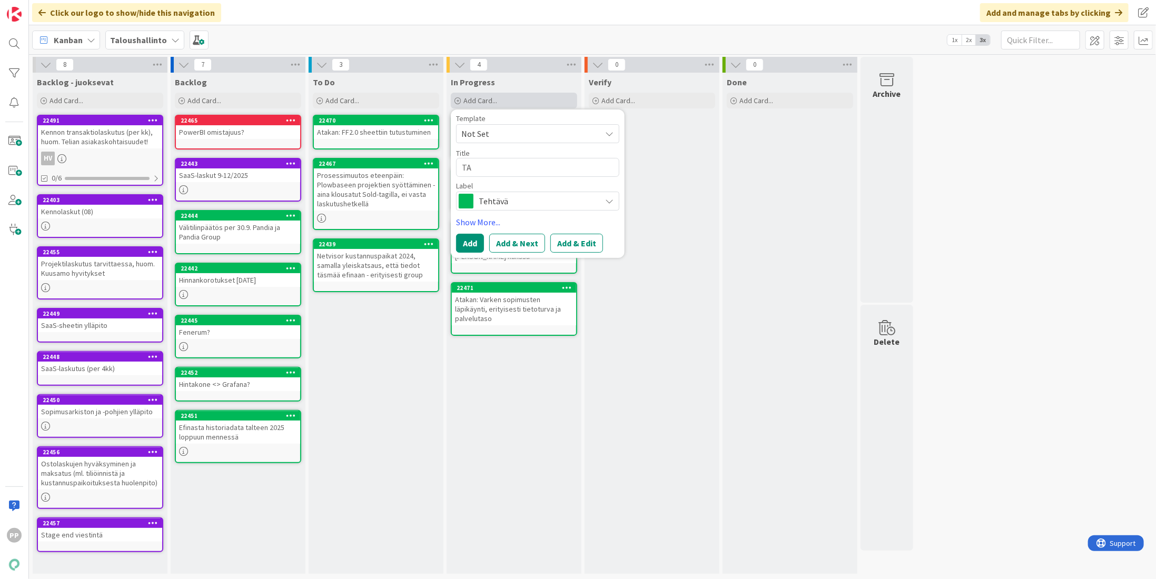
type textarea "TA"
type textarea "x"
type textarea "TA S"
type textarea "x"
type textarea "TA Sa"
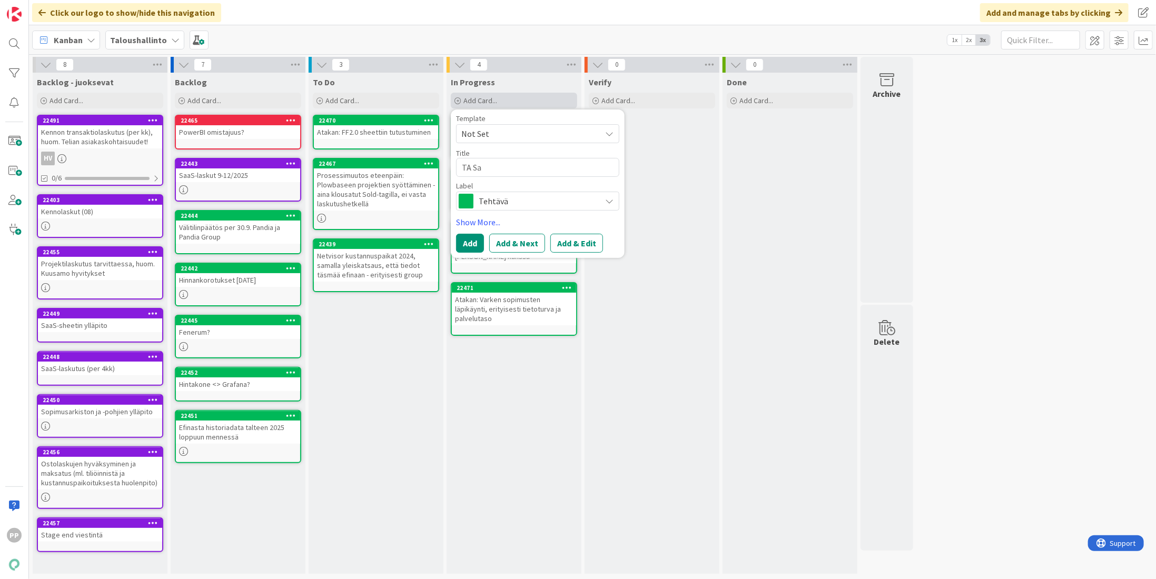
type textarea "x"
type textarea "TA Saa"
type textarea "x"
type textarea "TA SaaS"
type textarea "x"
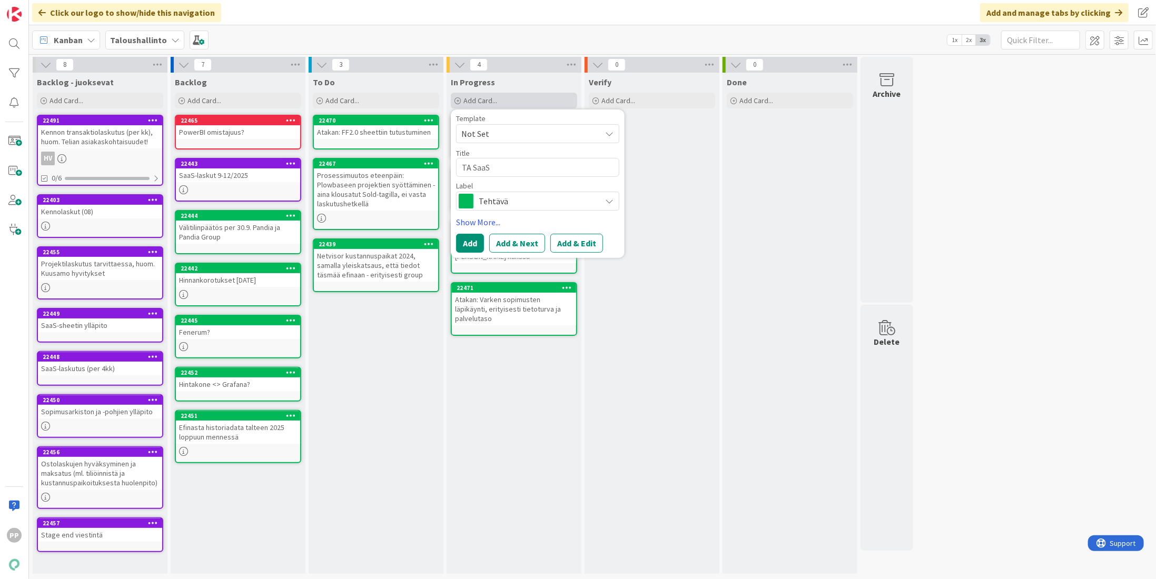
type textarea "TA SaaS-"
type textarea "x"
type textarea "TA SaaS-s"
type textarea "x"
type textarea "TA SaaS-sh"
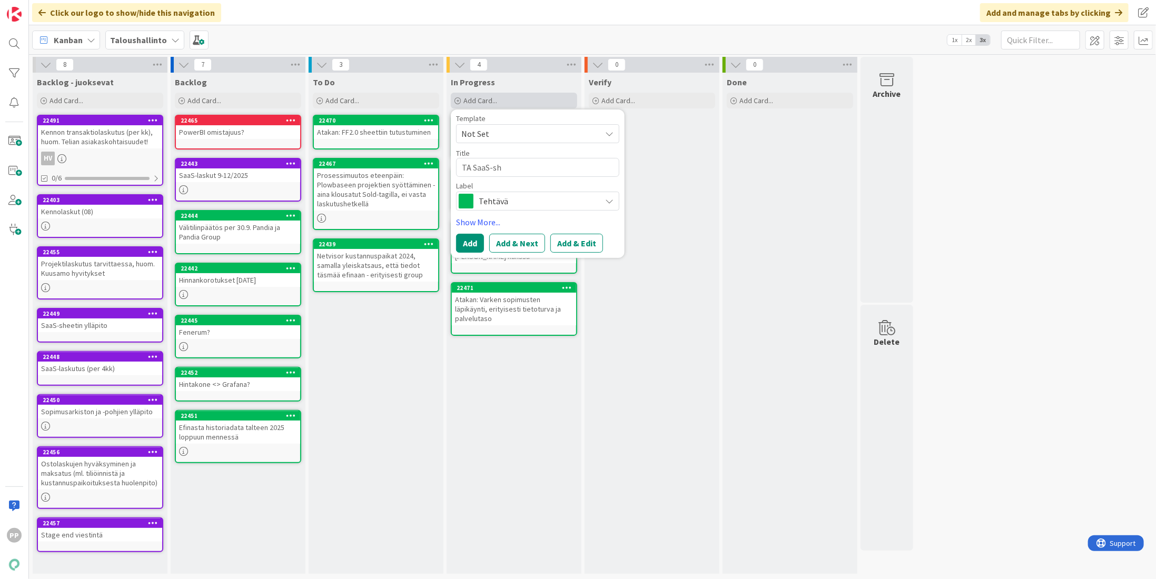
type textarea "x"
type textarea "TA SaaS-she"
type textarea "x"
type textarea "TA SaaS-shee"
type textarea "x"
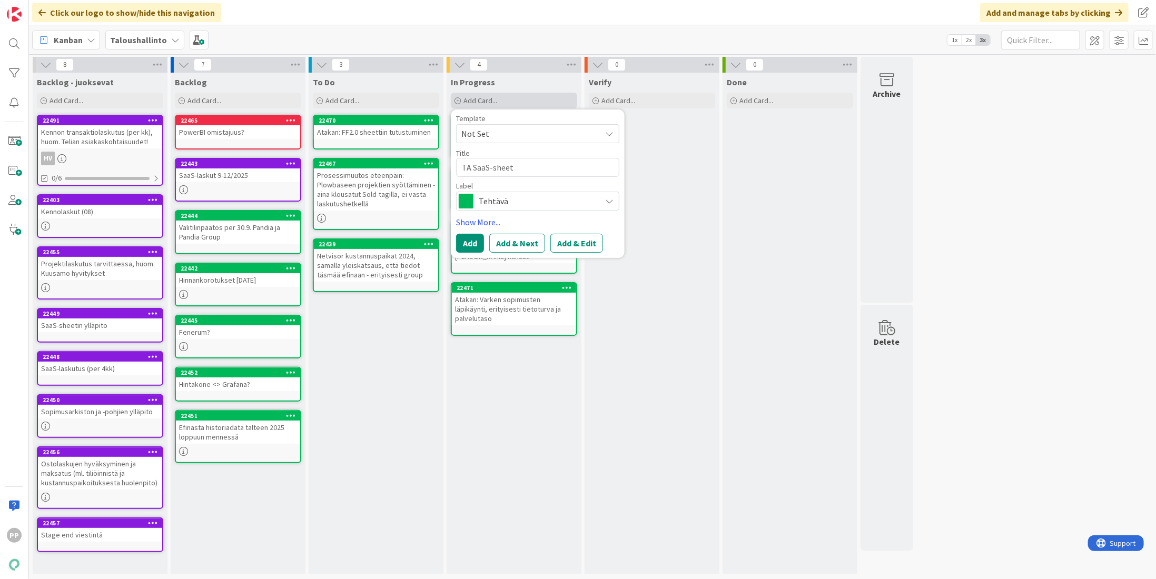
type textarea "TA SaaS-sheet"
type textarea "x"
type textarea "TA SaaS-sheet p"
type textarea "x"
type textarea "TA SaaS-sheet pä"
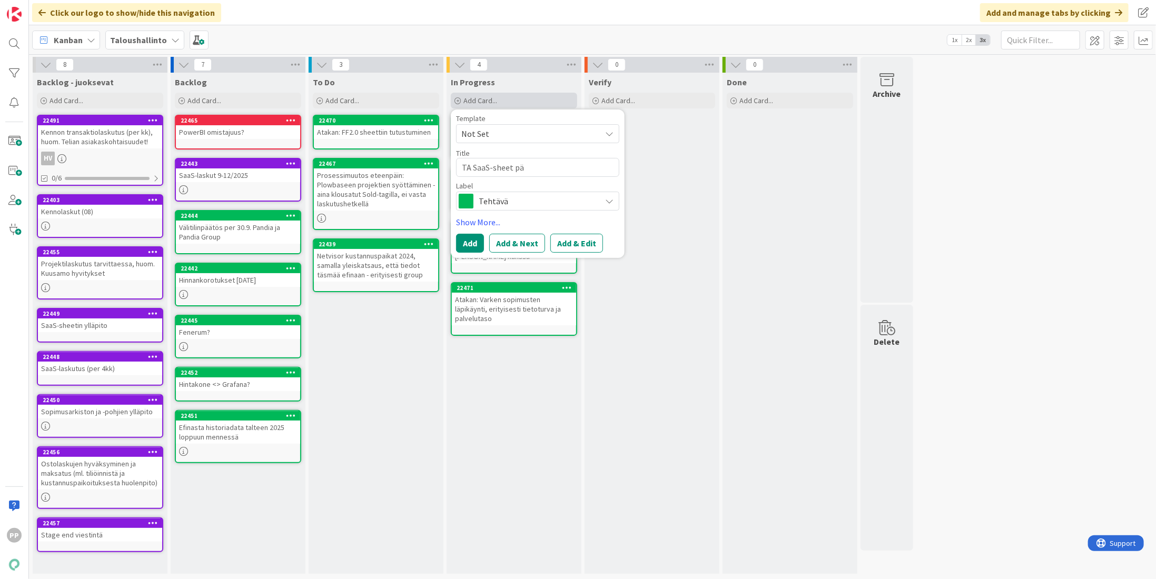
type textarea "x"
type textarea "TA SaaS-sheet päi"
type textarea "x"
type textarea "TA SaaS-sheet päivi"
type textarea "x"
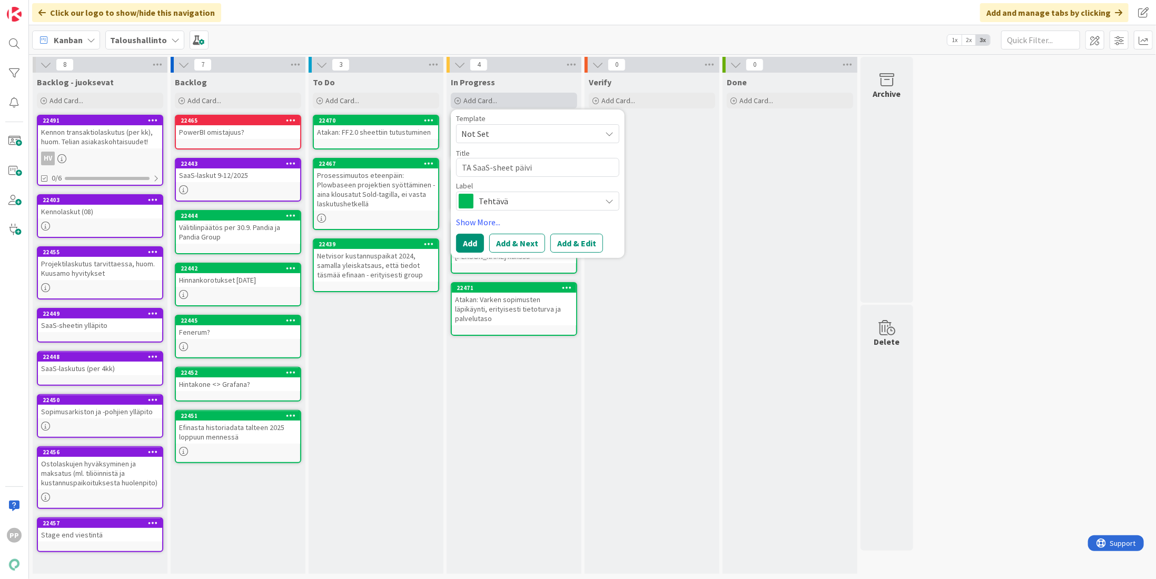
type textarea "TA SaaS-sheet päivit"
type textarea "x"
type textarea "TA SaaS-sheet päivity"
type textarea "x"
type textarea "TA SaaS-sheet päivitys"
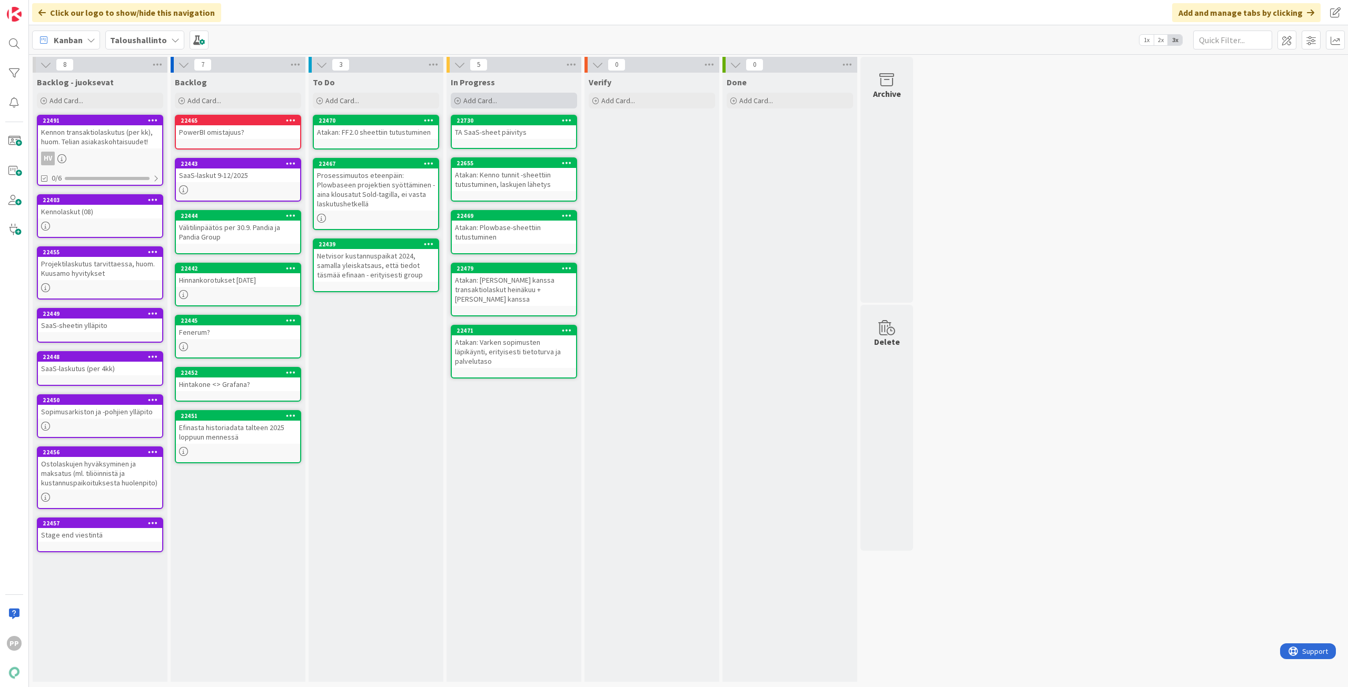
click at [462, 96] on div "Add Card..." at bounding box center [514, 101] width 126 height 16
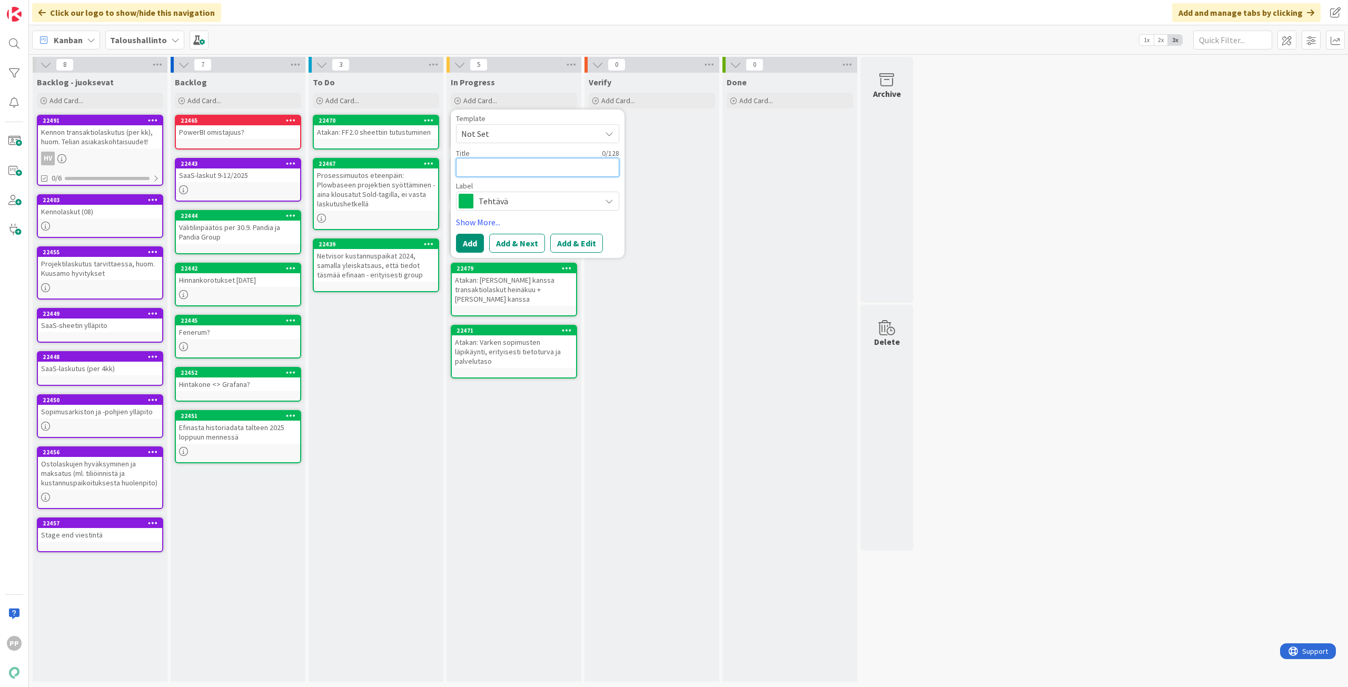
click at [515, 167] on textarea at bounding box center [537, 167] width 163 height 19
type textarea "I"
type textarea "x"
type textarea "In"
type textarea "x"
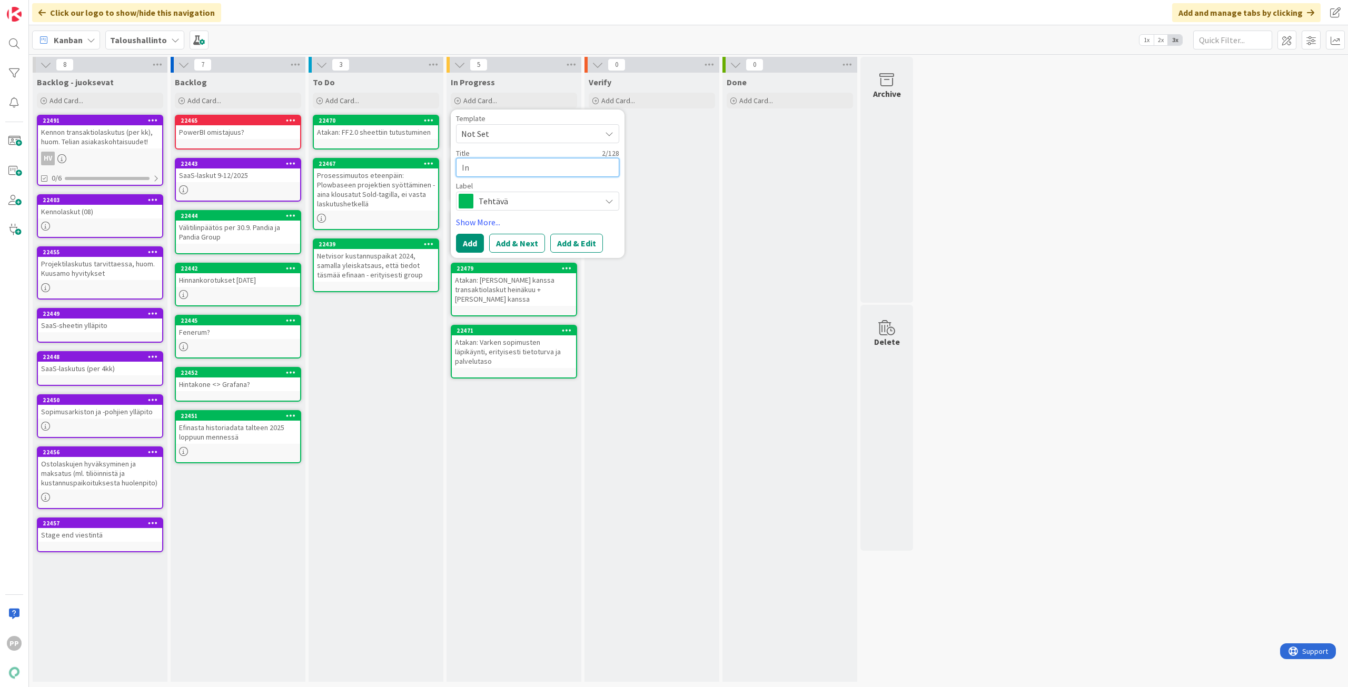
type textarea "Ins"
type textarea "x"
type textarea "Inst"
type textarea "x"
type textarea "Insta"
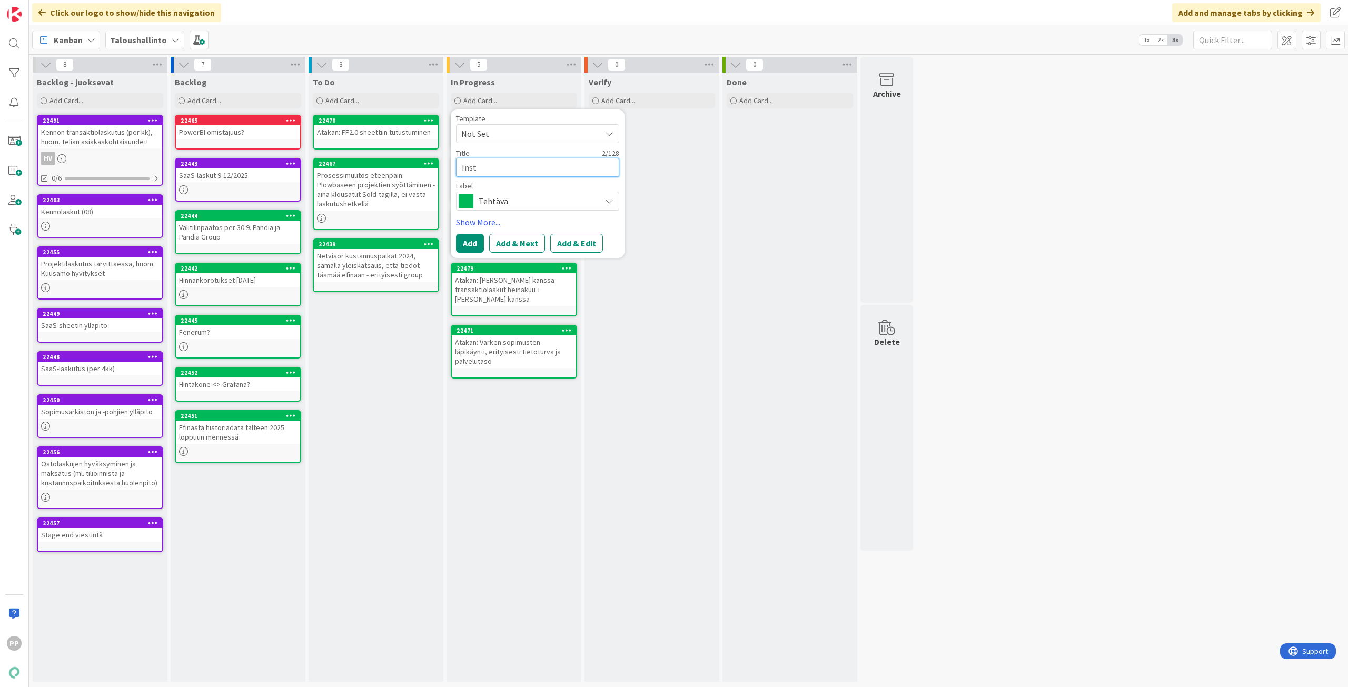
type textarea "x"
type textarea "Instan"
type textarea "x"
type textarea "Instans"
type textarea "x"
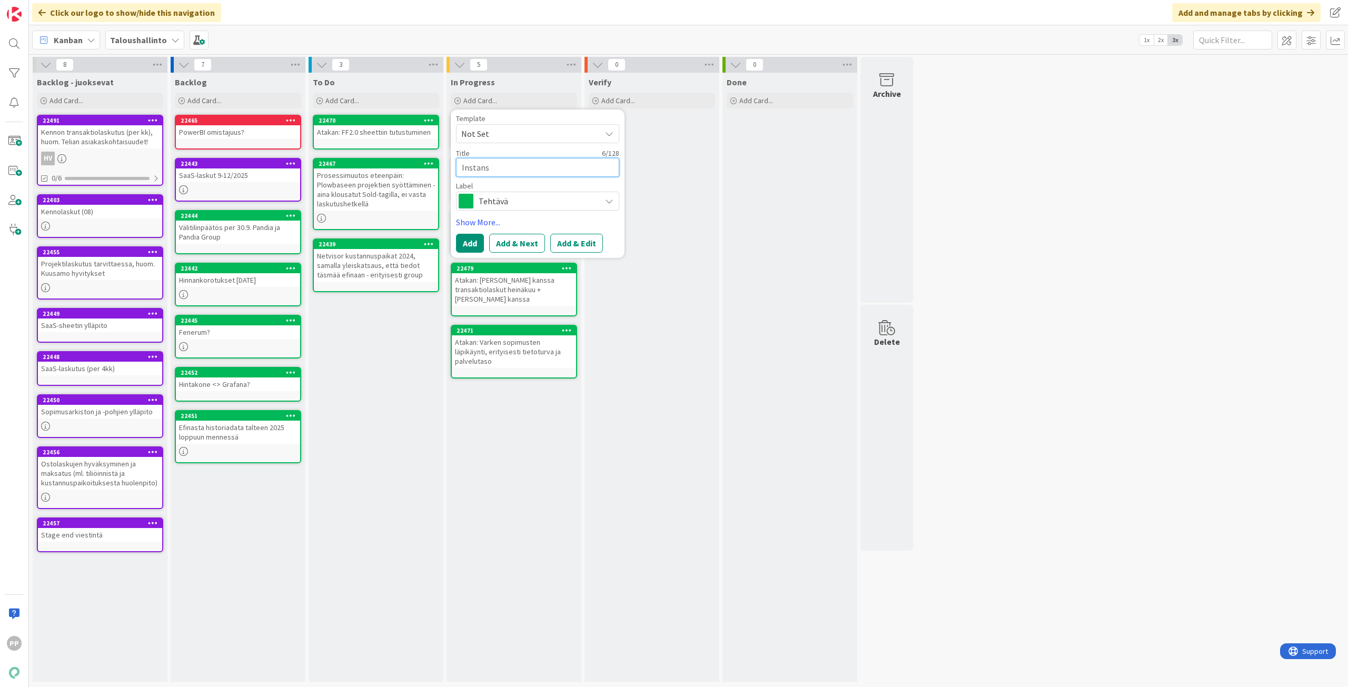
type textarea "Instanss"
type textarea "x"
type textarea "Instanssi"
type textarea "x"
type textarea "Instanssit"
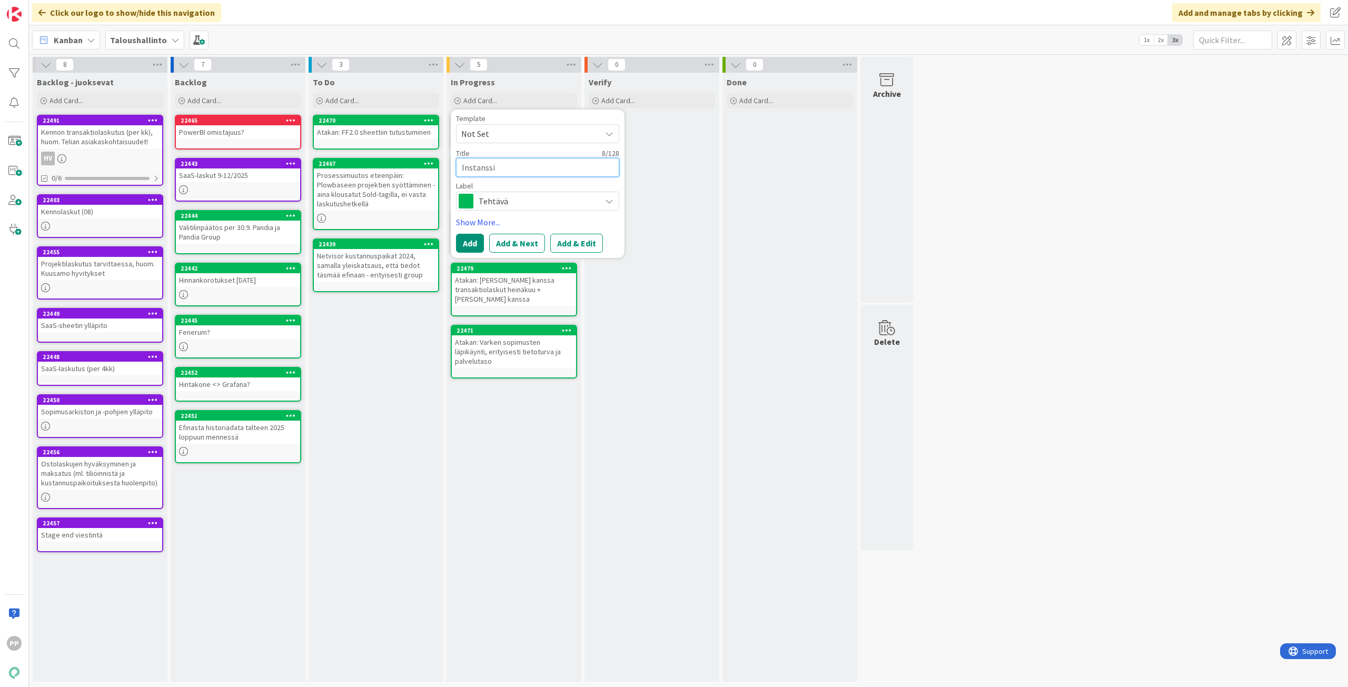
type textarea "x"
type textarea "Instanssiti"
type textarea "x"
type textarea "Instanssitie"
type textarea "x"
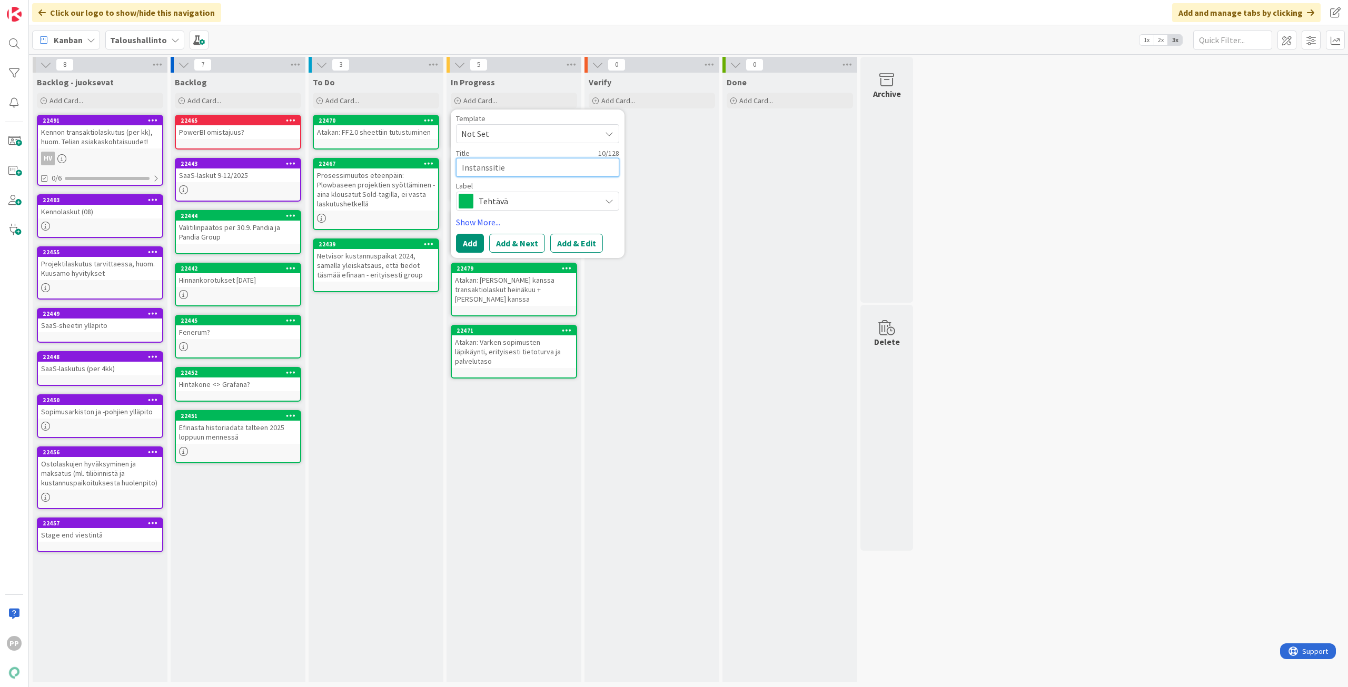
type textarea "Instanssitiet"
type textarea "x"
type textarea "Instanssitieto"
type textarea "x"
type textarea "Instanssitietoj"
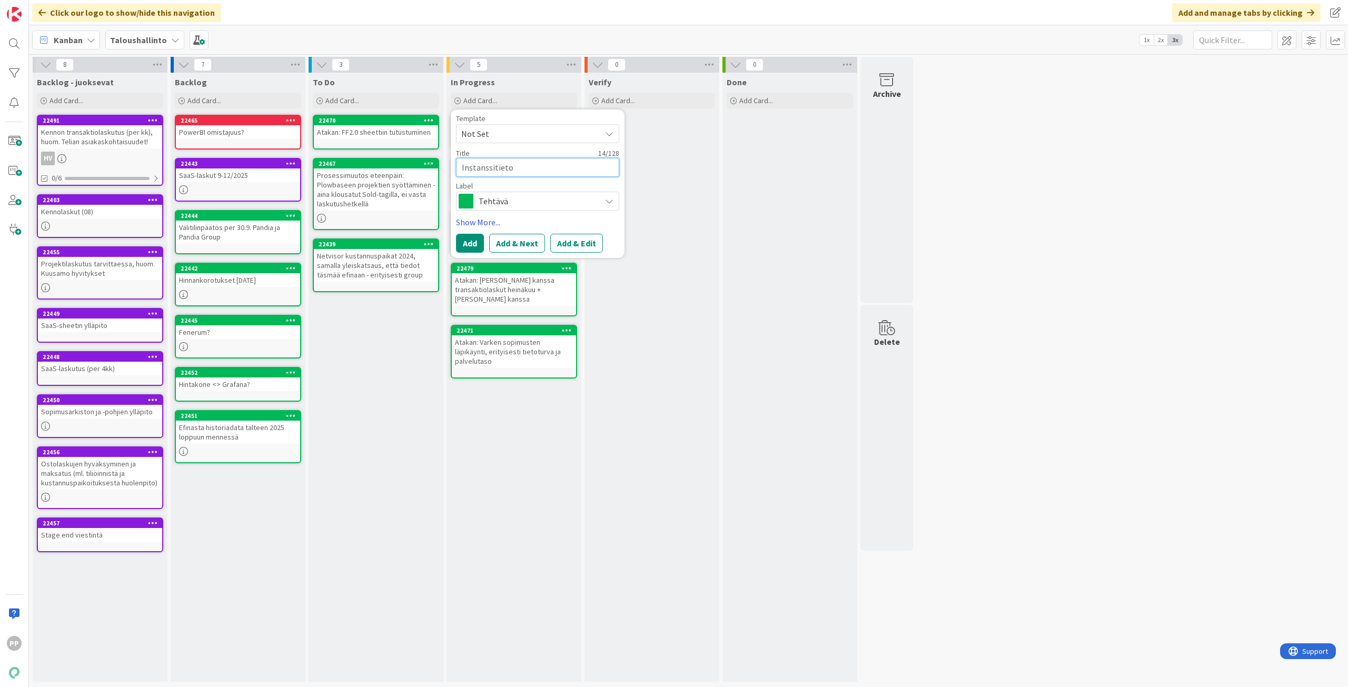
type textarea "x"
type textarea "Instanssitietoje"
type textarea "x"
type textarea "Instanssitietojen"
type textarea "x"
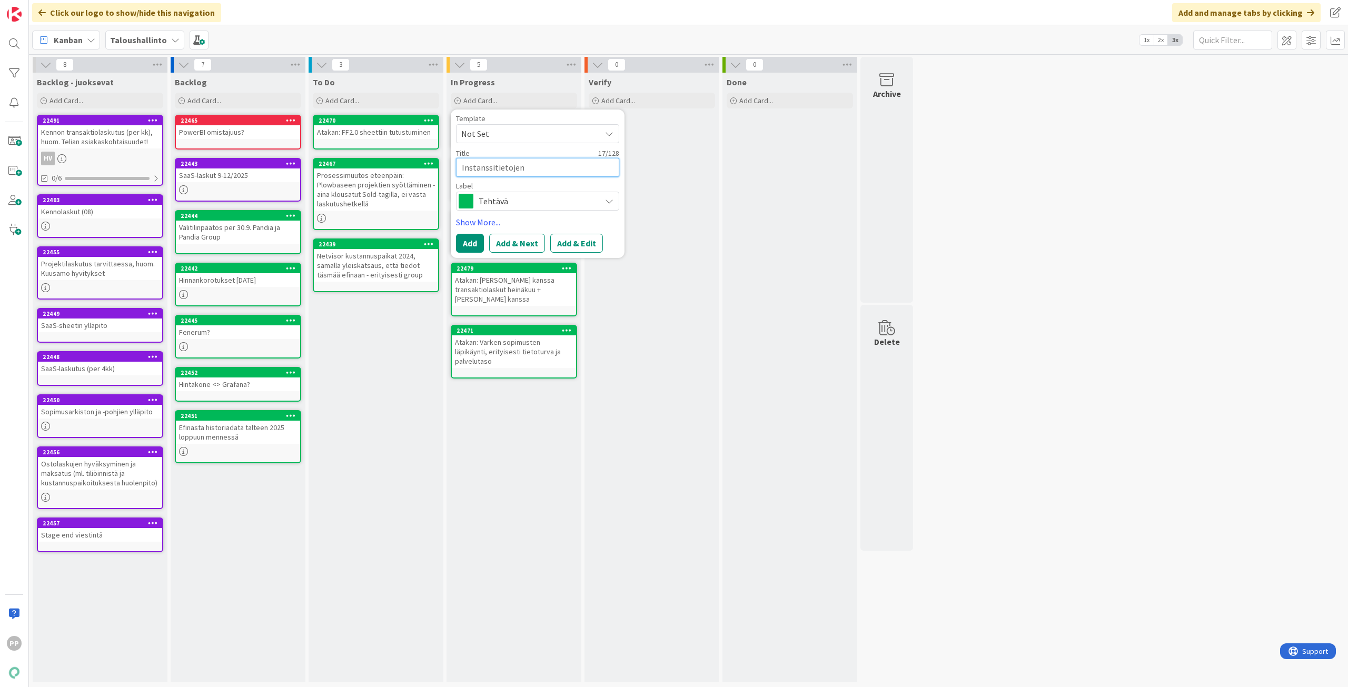
type textarea "Instanssitietojen"
type textarea "x"
type textarea "Instanssitietojen p"
type textarea "x"
type textarea "Instanssitietojen pä"
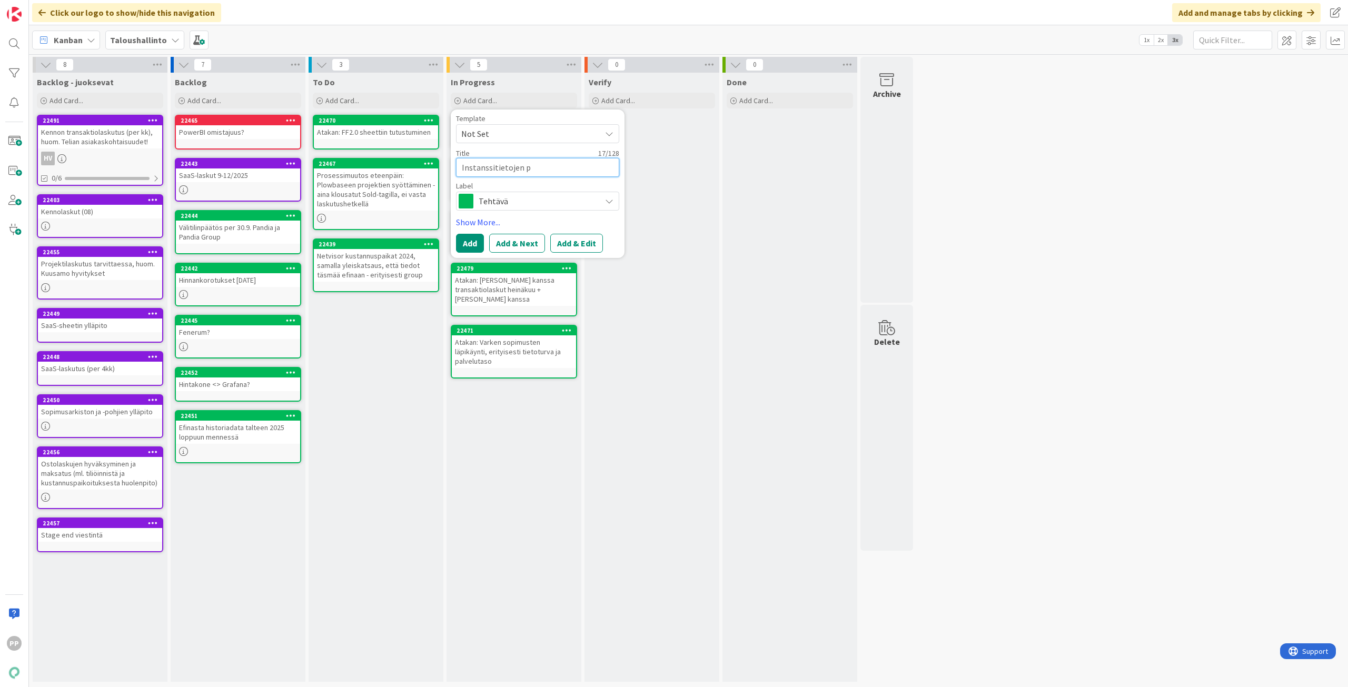
type textarea "x"
type textarea "Instanssitietojen päi"
type textarea "x"
type textarea "Instanssitietojen päiv"
type textarea "x"
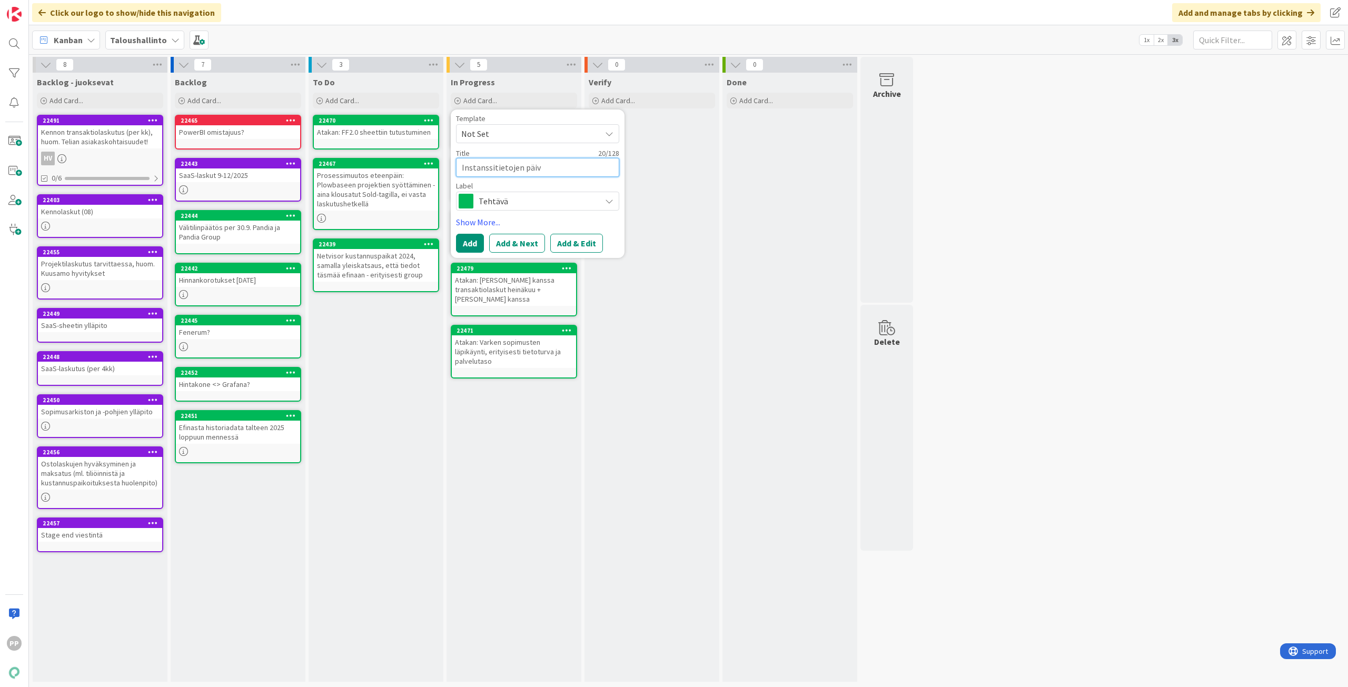
type textarea "Instanssitietojen päivi"
type textarea "x"
type textarea "Instanssitietojen päivit"
type textarea "x"
type textarea "Instanssitietojen päivity"
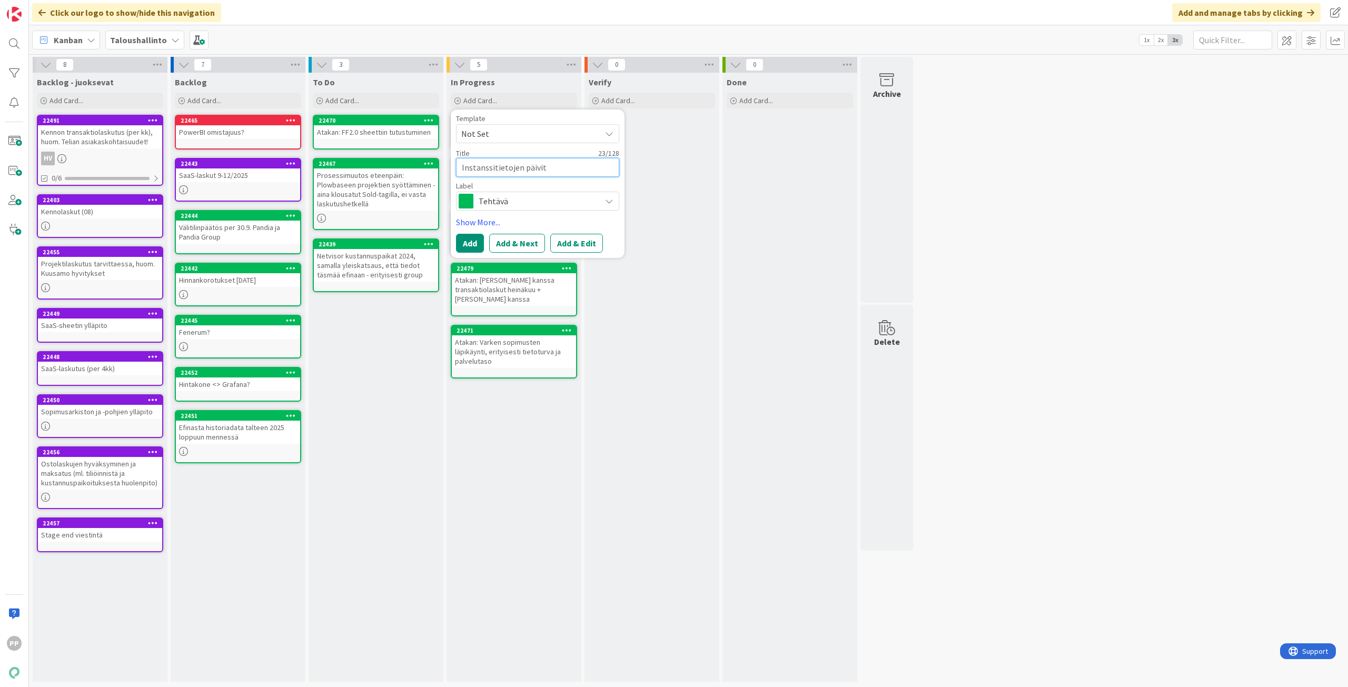
type textarea "x"
type textarea "Instanssitietojen päivitys"
type textarea "x"
type textarea "Instanssitietojen päivitys"
type textarea "x"
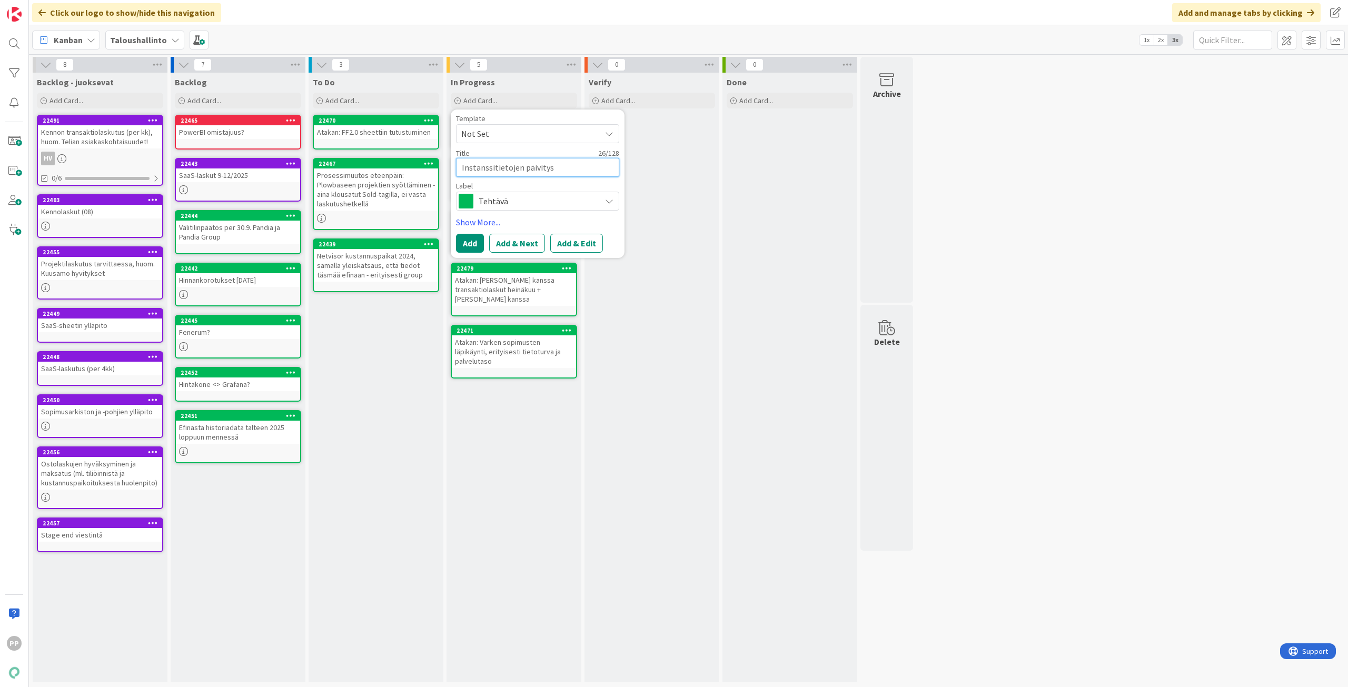
type textarea "Instanssitietojen päivitys P"
type textarea "x"
type textarea "Instanssitietojen päivitys Pl"
type textarea "x"
type textarea "Instanssitietojen päivitys Plo"
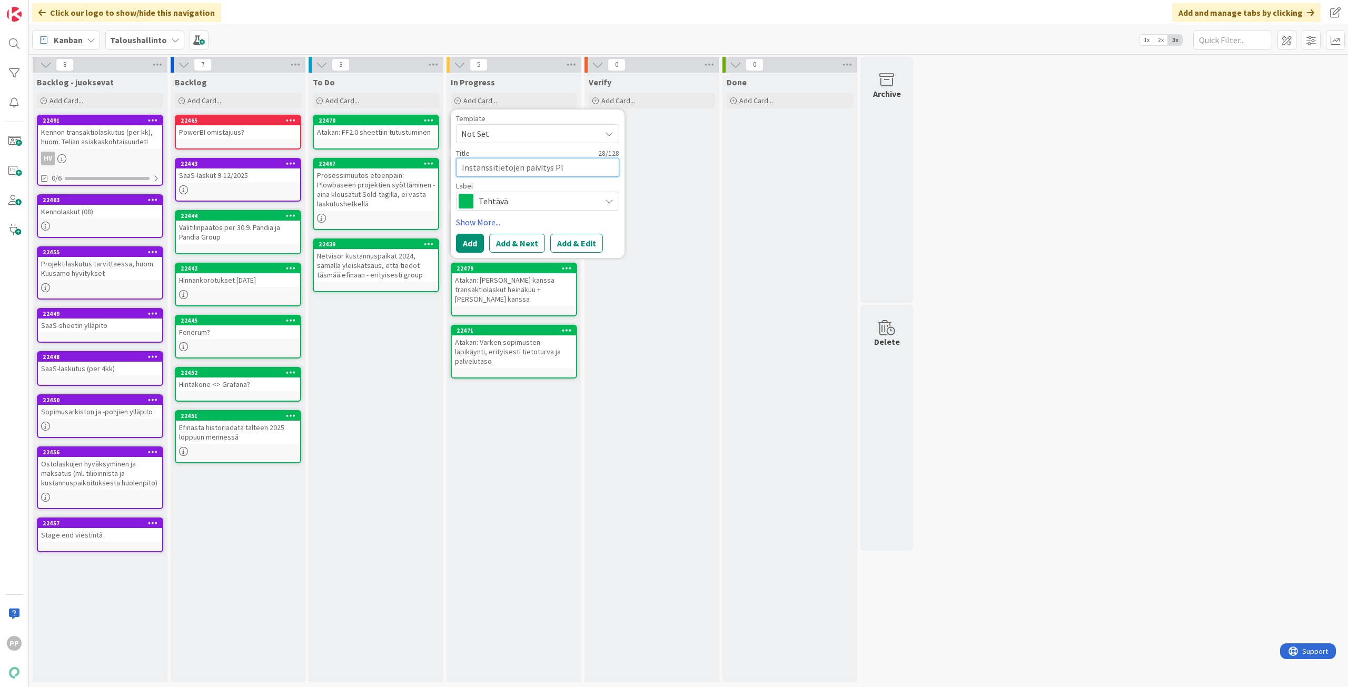
type textarea "x"
type textarea "Instanssitietojen päivitys Plow"
type textarea "x"
type textarea "Instanssitietojen päivitys Plowb"
type textarea "x"
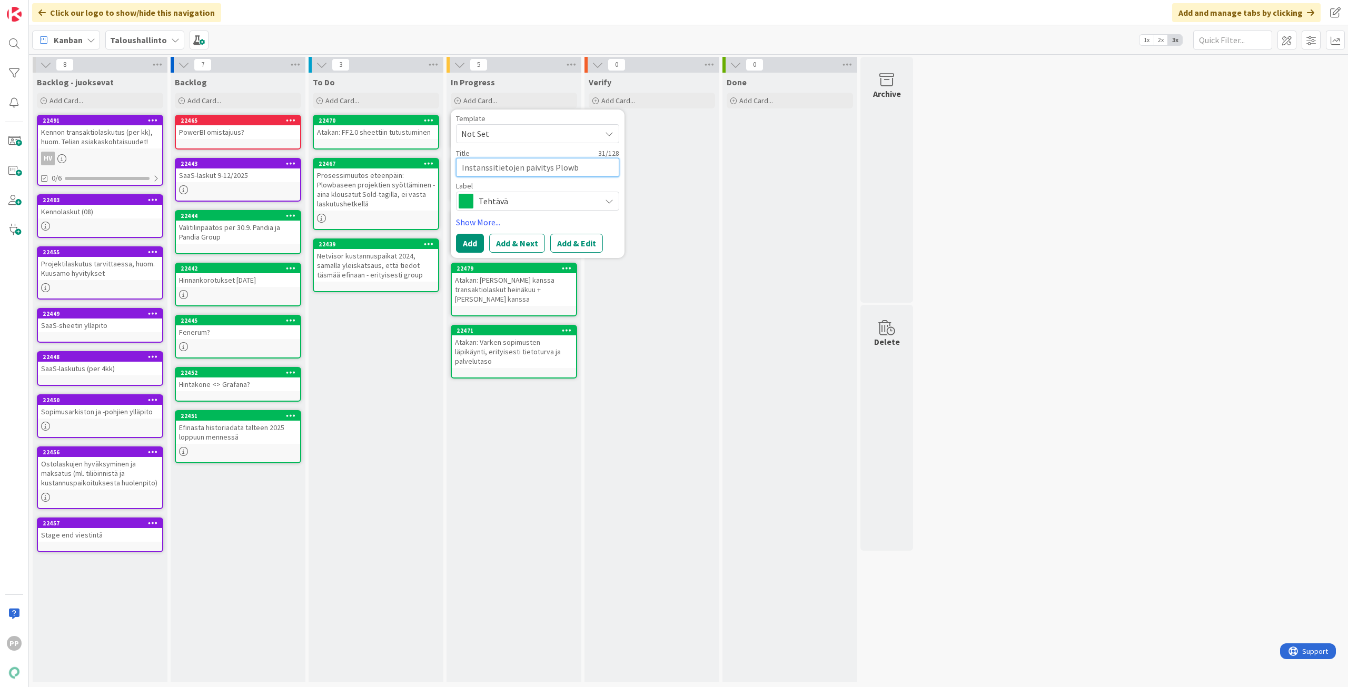
type textarea "Instanssitietojen päivitys Plowba"
type textarea "x"
type textarea "Instanssitietojen päivitys Plowbas"
type textarea "x"
type textarea "Instanssitietojen päivitys Plowbase"
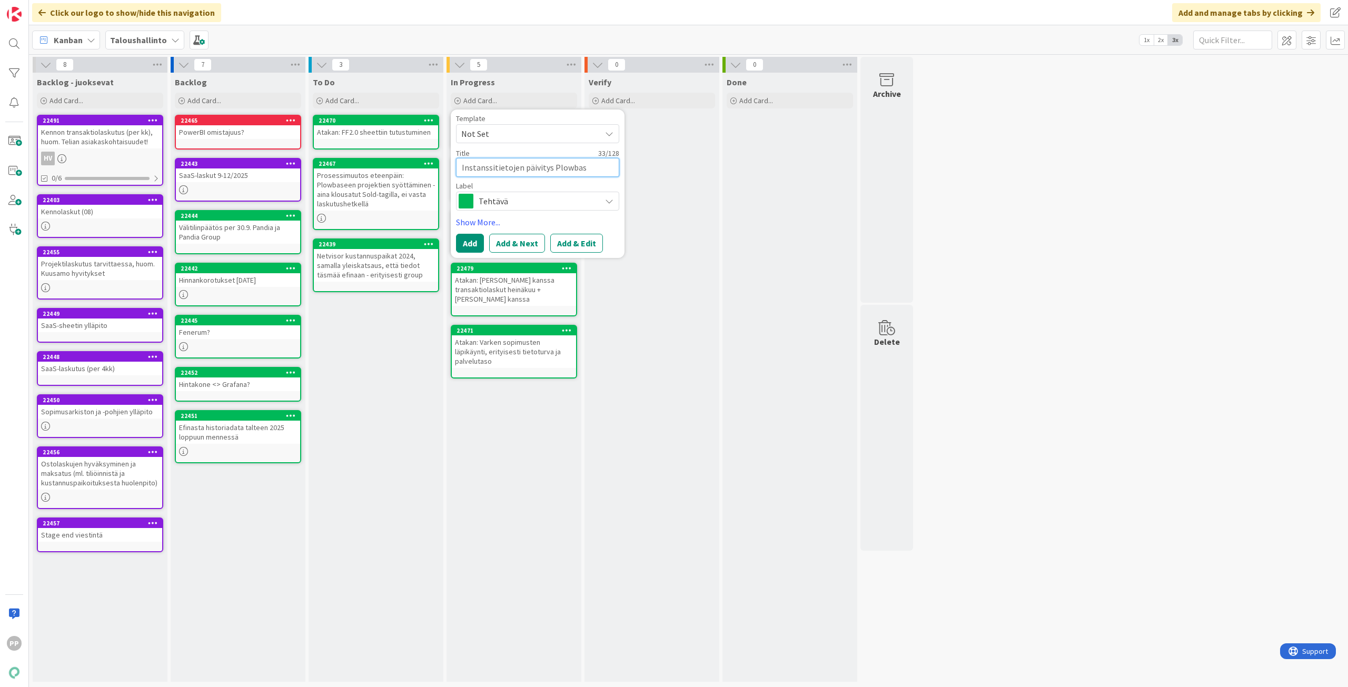
type textarea "x"
type textarea "Instanssitietojen päivitys Plowbasee"
type textarea "x"
type textarea "Instanssitietojen päivitys Plowbaseen"
type textarea "x"
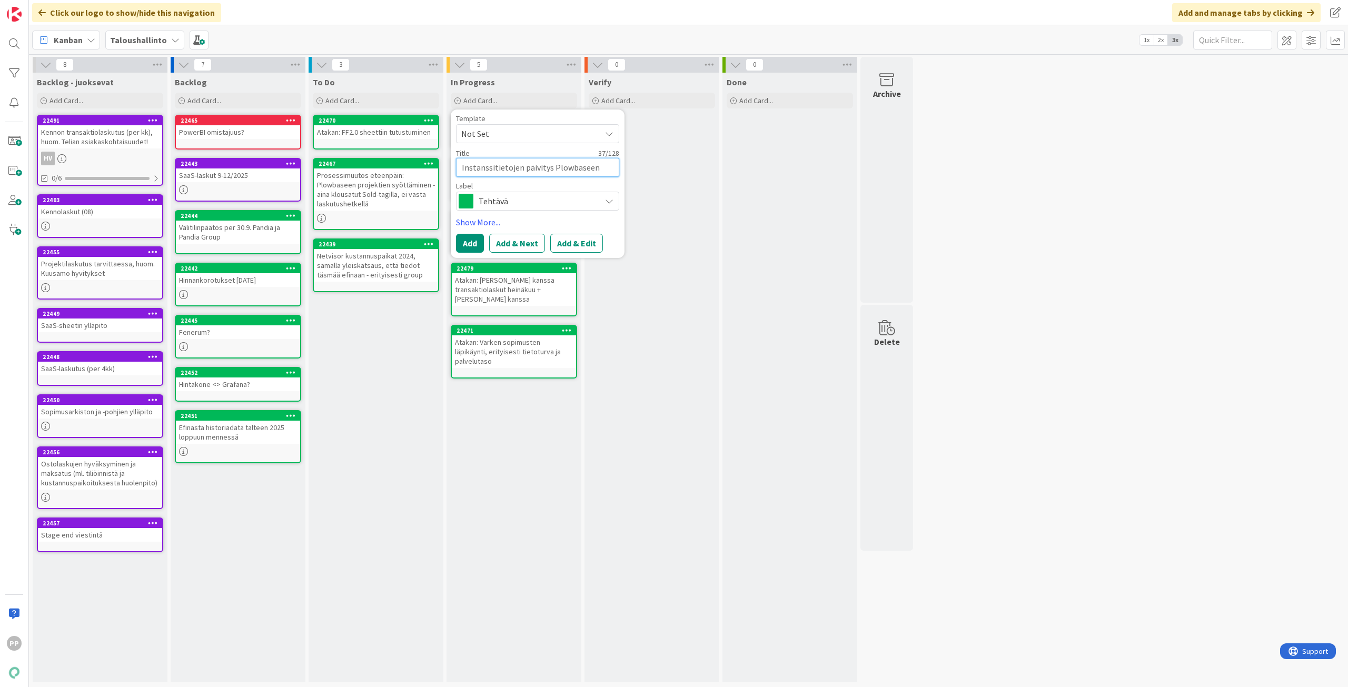
type textarea "Instanssitietojen päivitys Plowbaseen"
type textarea "x"
type textarea "Instanssitietojen päivitys Plowbaseen ("
type textarea "x"
type textarea "Instanssitietojen päivitys Plowbaseen (j"
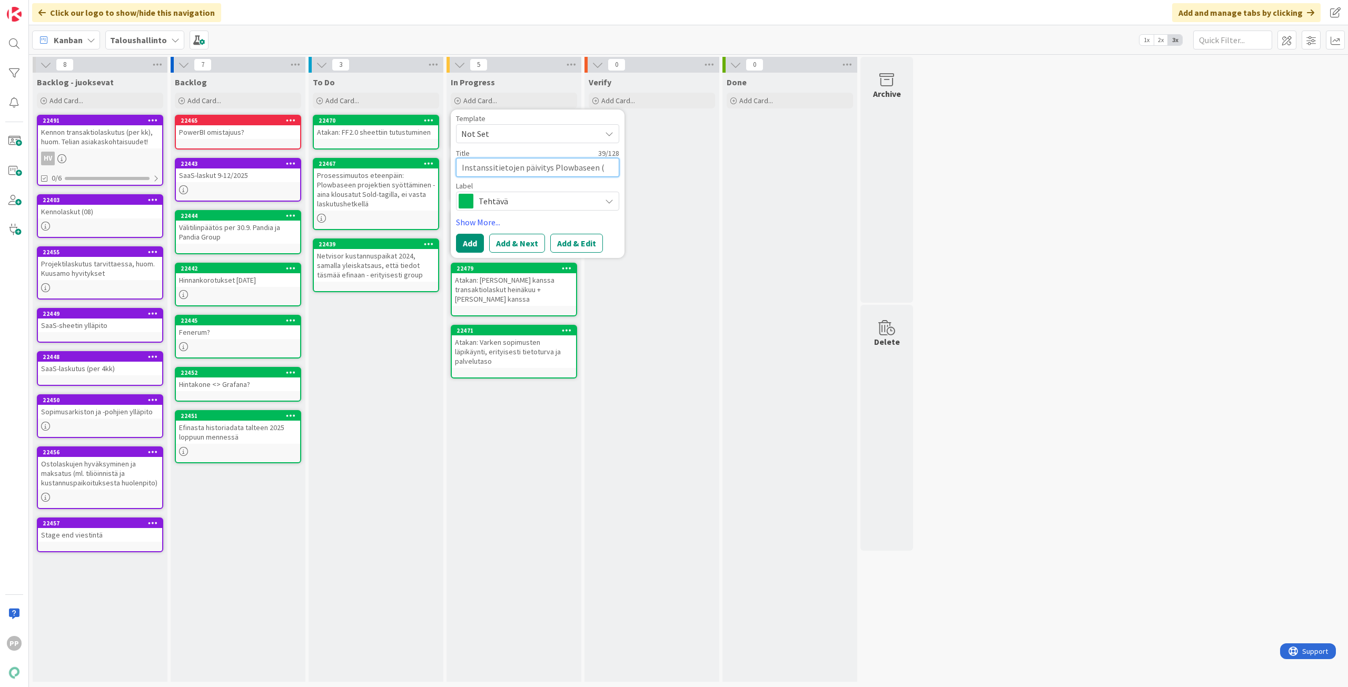
type textarea "x"
type textarea "Instanssitietojen päivitys Plowbaseen (jä"
type textarea "x"
type textarea "Instanssitietojen päivitys Plowbaseen (jär"
type textarea "x"
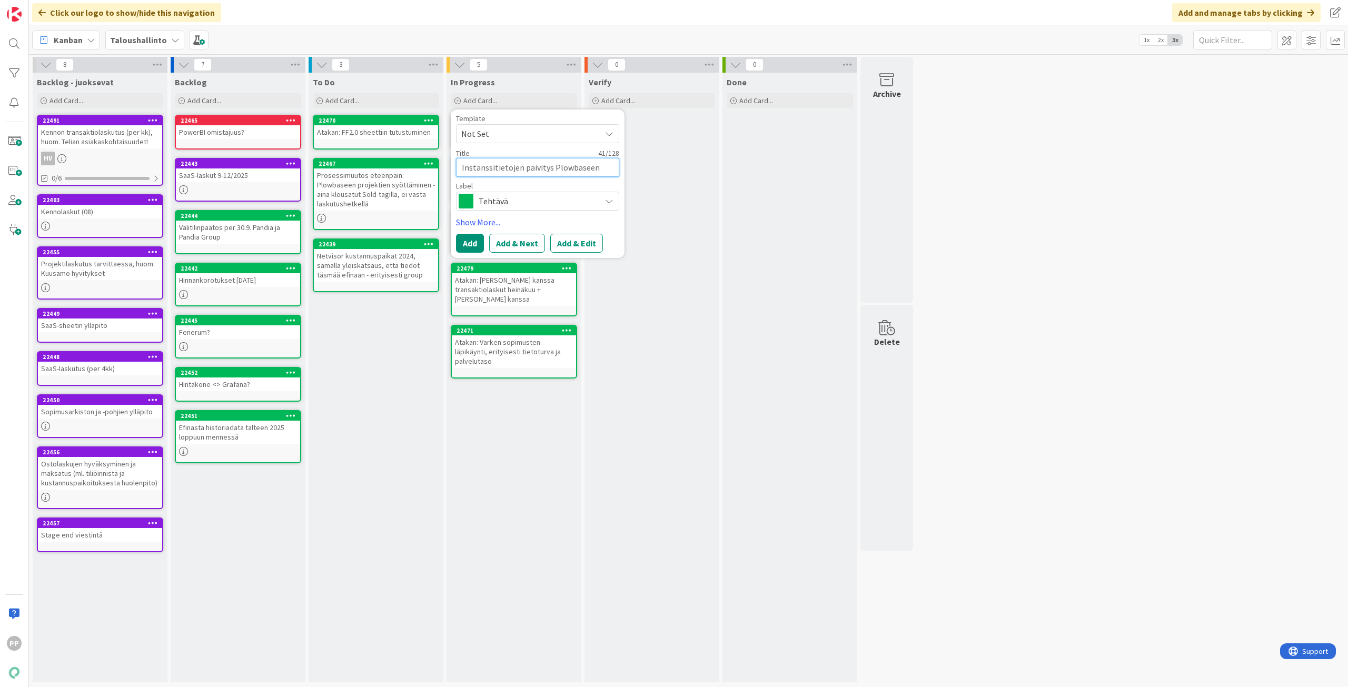
type textarea "Instanssitietojen päivitys Plowbaseen (järj"
type textarea "x"
type textarea "Instanssitietojen päivitys Plowbaseen (järje"
type textarea "x"
type textarea "Instanssitietojen päivitys Plowbaseen (järjes"
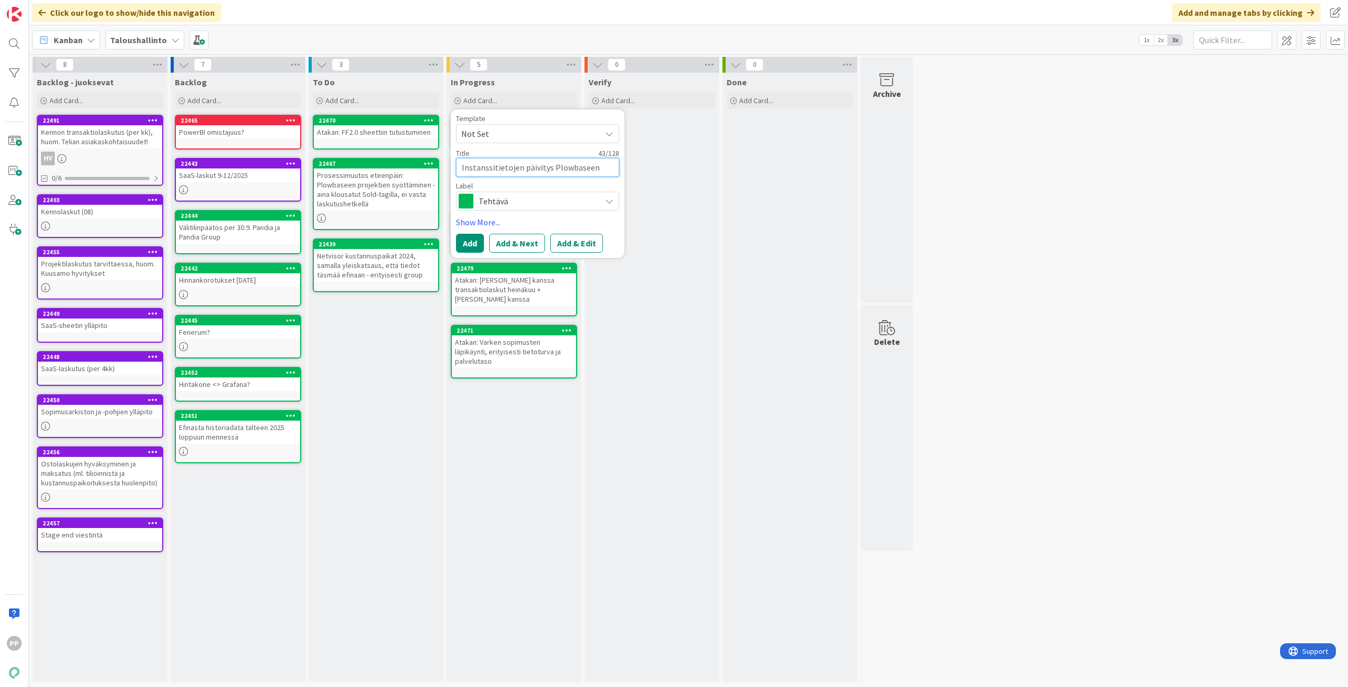
type textarea "x"
type textarea "Instanssitietojen päivitys Plowbaseen (järjest"
type textarea "x"
type textarea "Instanssitietojen päivitys Plowbaseen (järjesty"
type textarea "x"
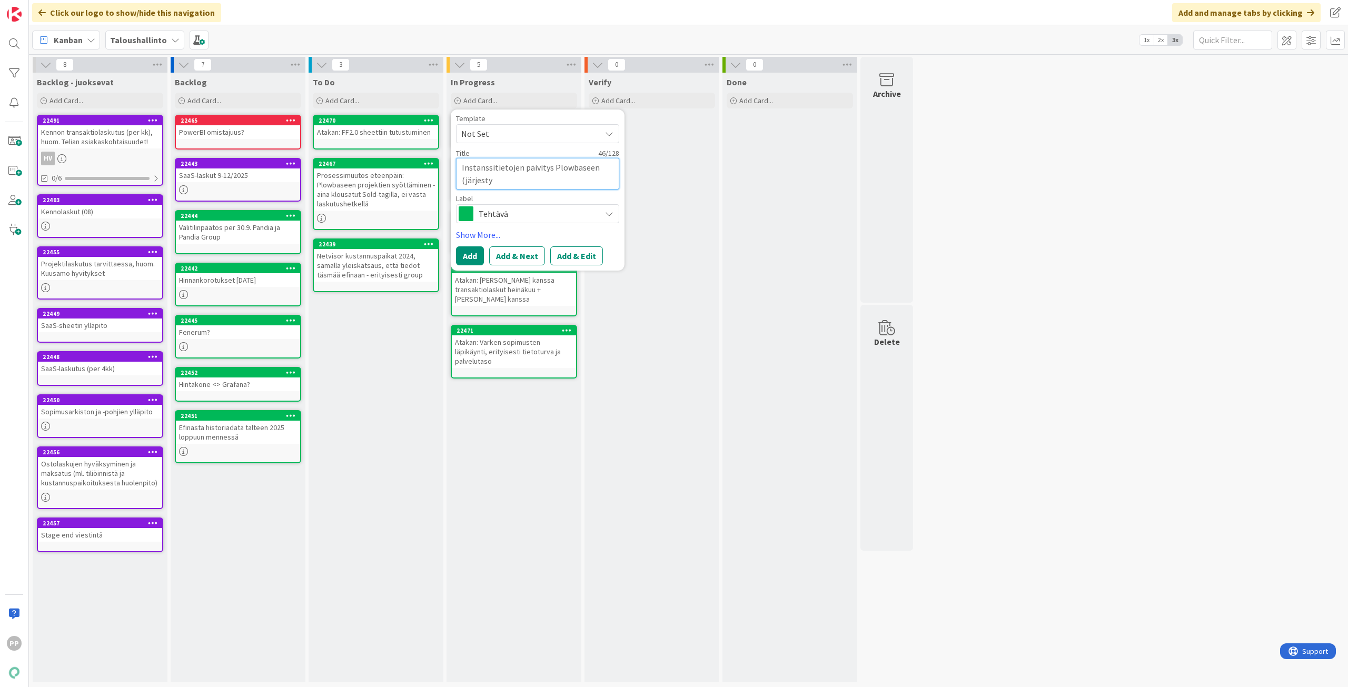
type textarea "Instanssitietojen päivitys Plowbaseen (järjestys"
type textarea "x"
type textarea "Instanssitietojen päivitys Plowbaseen (järjestys"
type textarea "x"
type textarea "Instanssitietojen päivitys Plowbaseen (järjestys -"
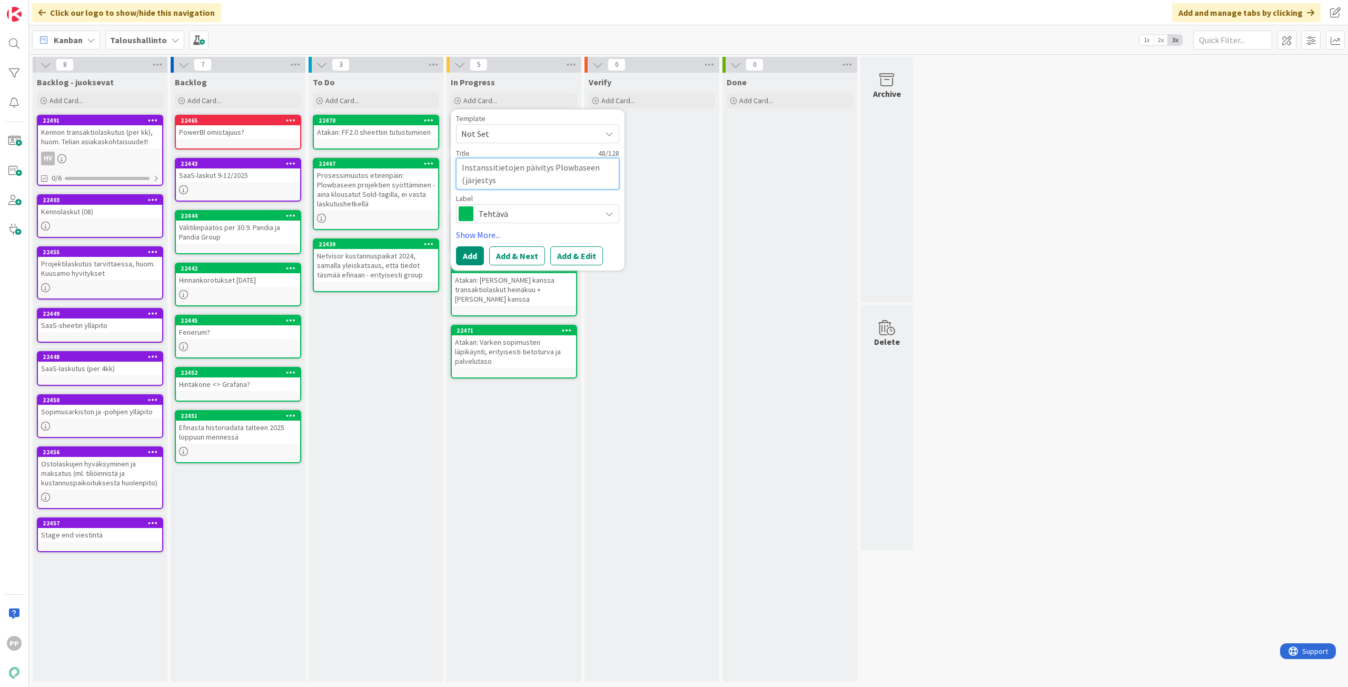
type textarea "x"
type textarea "Instanssitietojen päivitys Plowbaseen (järjestys ->"
type textarea "x"
type textarea "Instanssitietojen päivitys Plowbaseen (järjestys ->"
type textarea "x"
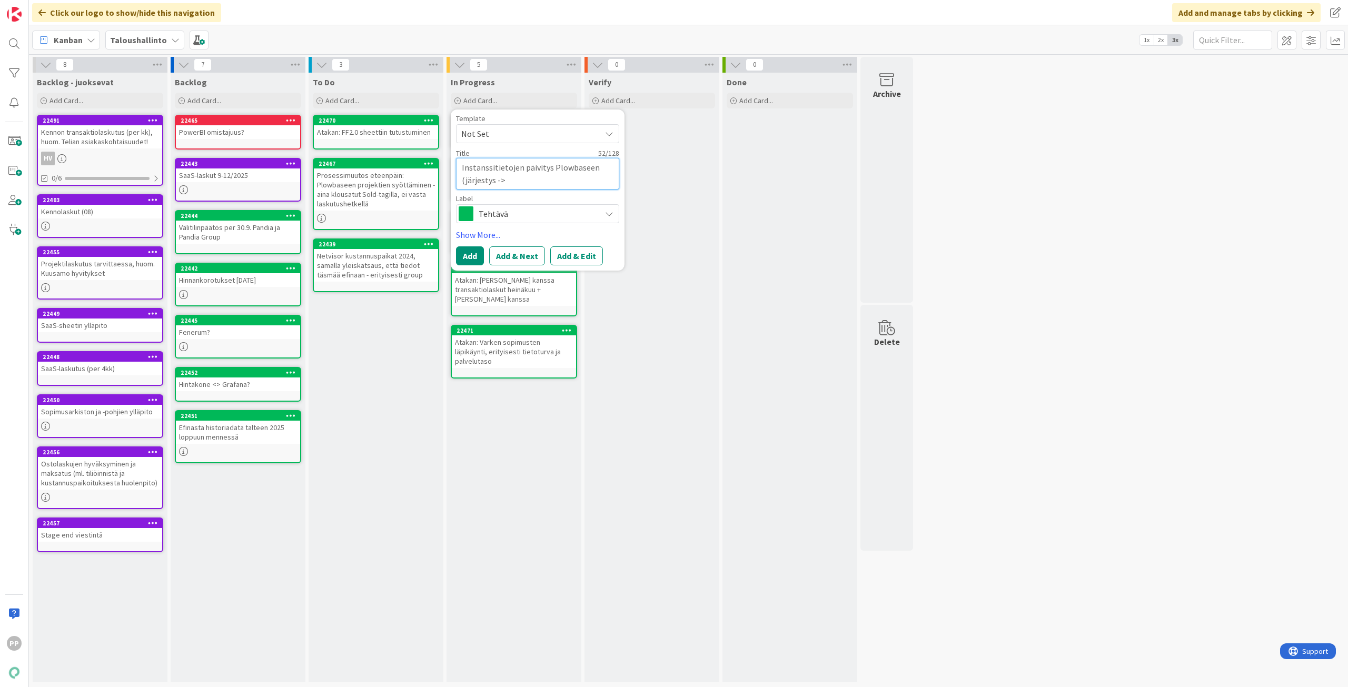
type textarea "Instanssitietojen päivitys Plowbaseen (järjestys -> d"
type textarea "x"
type textarea "Instanssitietojen päivitys Plowbaseen (järjestys -> da"
type textarea "x"
type textarea "Instanssitietojen päivitys Plowbaseen (järjestys -> dat"
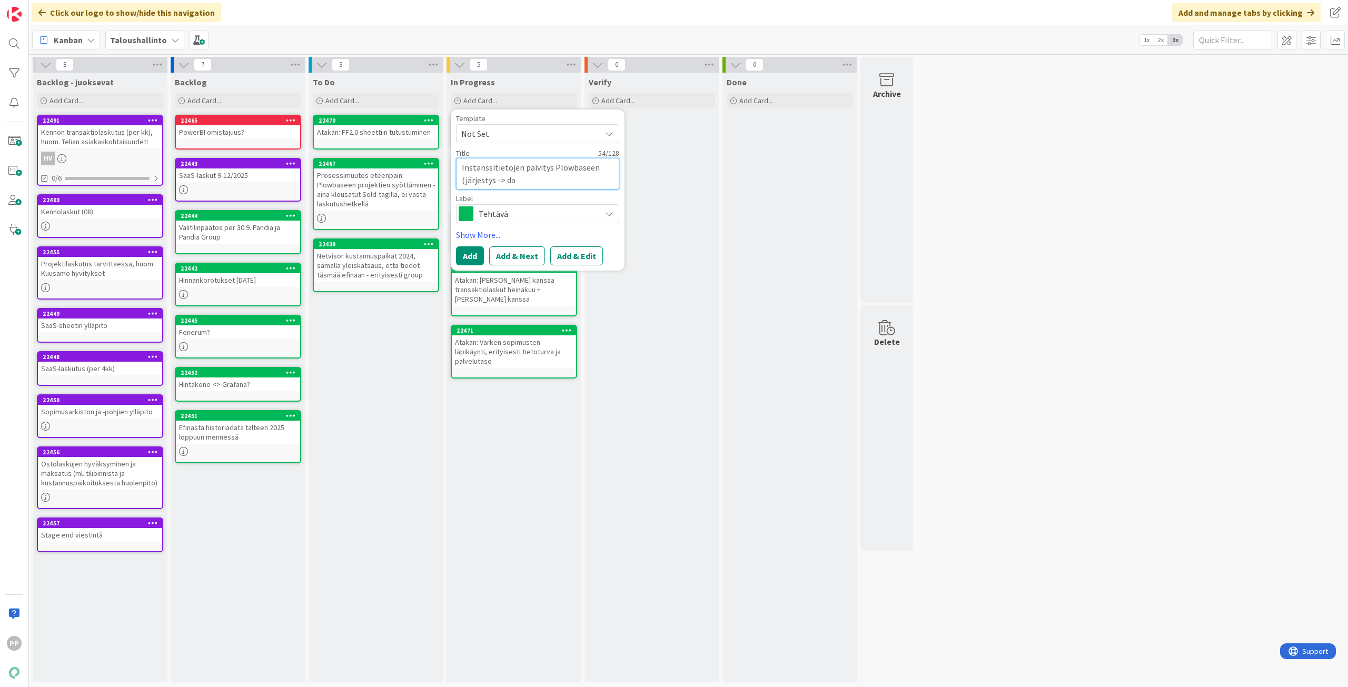
type textarea "x"
type textarea "Instanssitietojen päivitys Plowbaseen (järjestys -> data"
type textarea "x"
type textarea "Instanssitietojen päivitys Plowbaseen (järjestys -> data)"
type textarea "x"
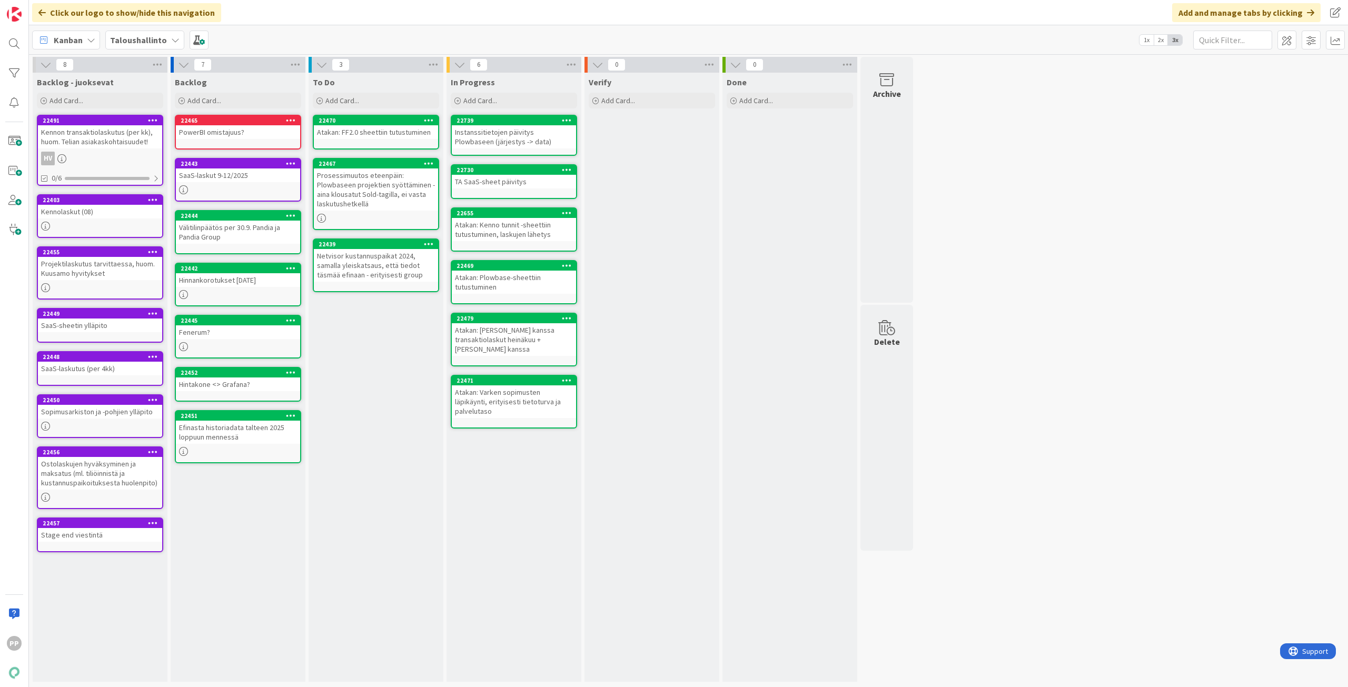
click at [380, 376] on div "To Do Add Card... 22470 Atakan: FF2.0 sheettiin tutustuminen 22467 Prosessimuut…" at bounding box center [375, 377] width 135 height 609
click at [499, 508] on div "In Progress Add Card... Template Not Set Title 0 / 128 Instanssitietojen päivit…" at bounding box center [513, 377] width 135 height 609
click at [383, 414] on div "To Do Add Card... 22470 Atakan: FF2.0 sheettiin tutustuminen 22467 Prosessimuut…" at bounding box center [375, 377] width 135 height 609
click at [1159, 353] on div "8 Backlog - juoksevat Add Card... 22491 Kennon transaktiolaskutus (per kk), huo…" at bounding box center [688, 372] width 1315 height 630
